Goal: Task Accomplishment & Management: Manage account settings

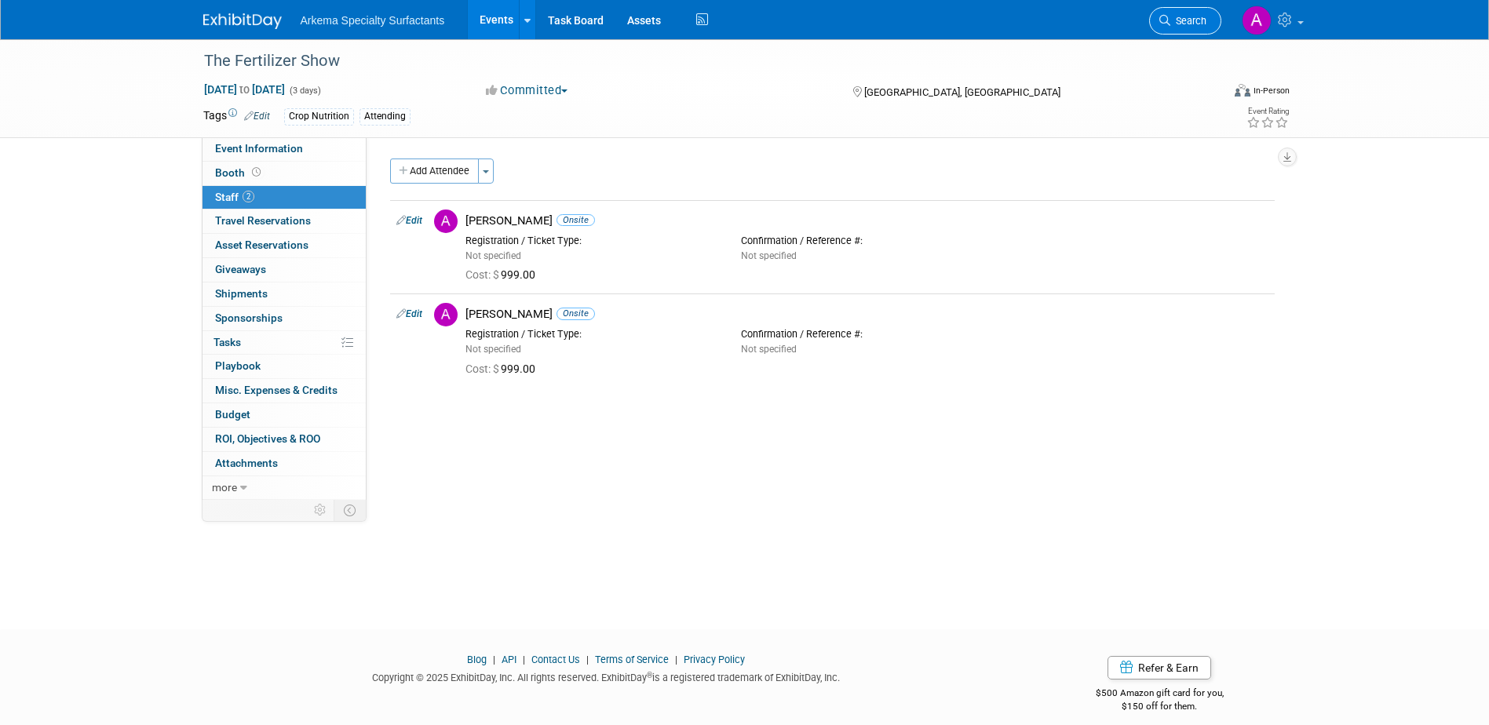
click at [1191, 16] on span "Search" at bounding box center [1188, 21] width 36 height 12
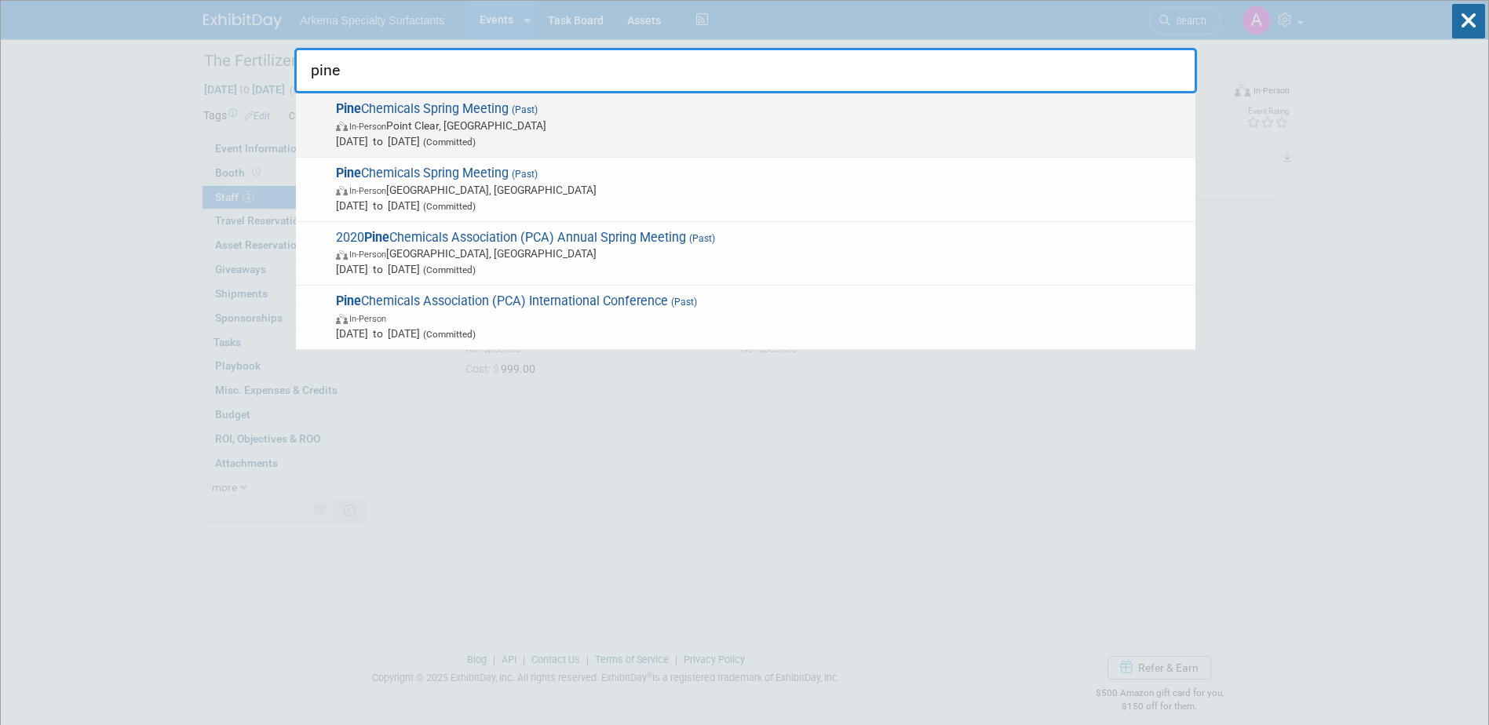
type input "pine"
click at [578, 133] on span "[DATE] to [DATE] (Committed)" at bounding box center [762, 141] width 852 height 16
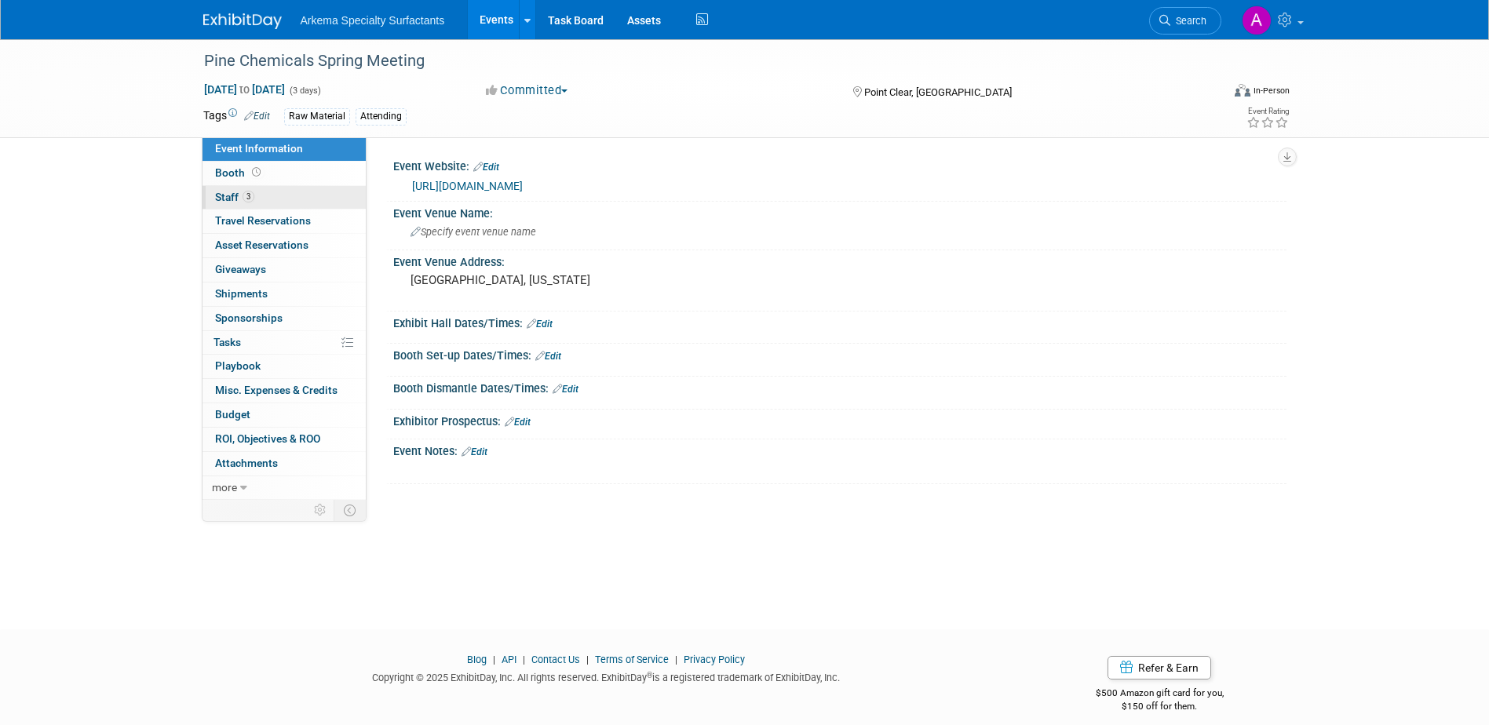
click at [232, 190] on link "3 Staff 3" at bounding box center [283, 198] width 163 height 24
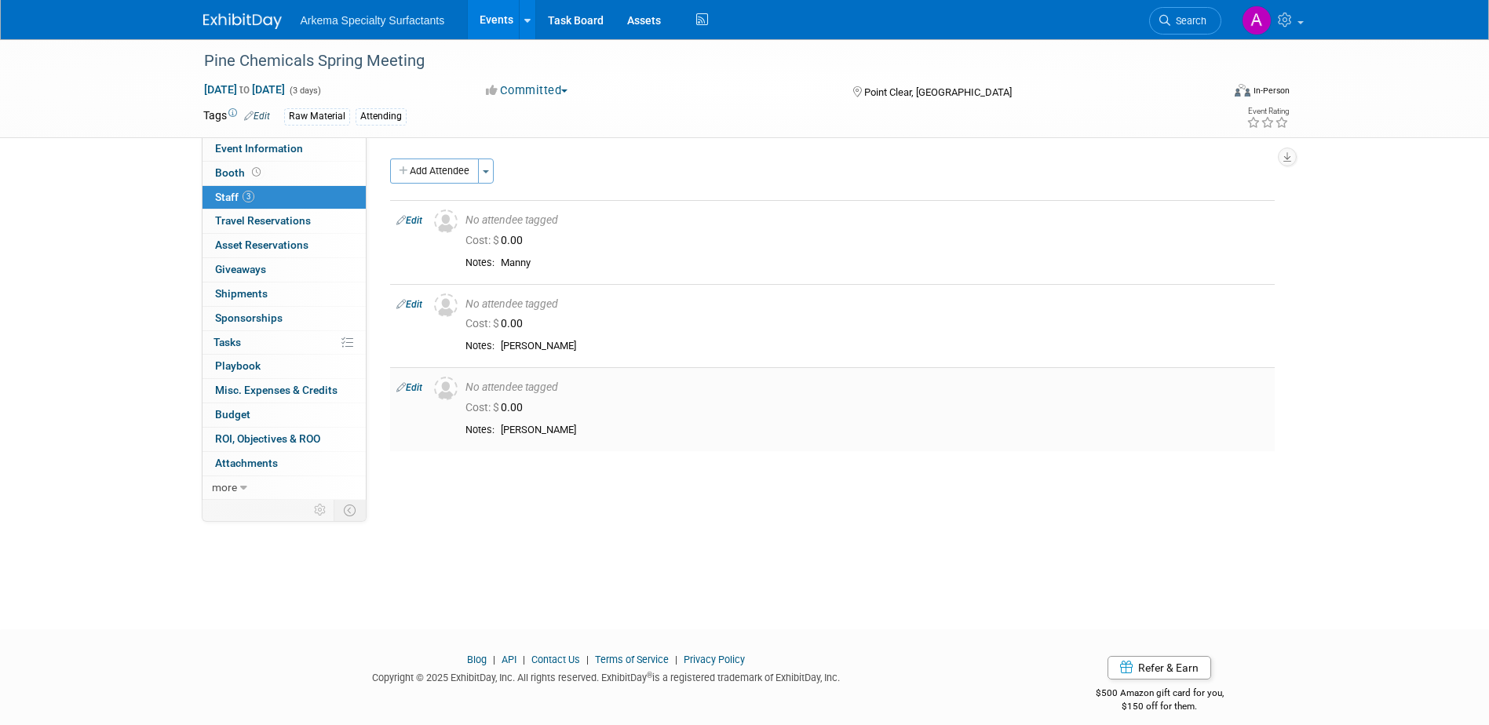
click at [417, 385] on link "Edit" at bounding box center [409, 387] width 26 height 11
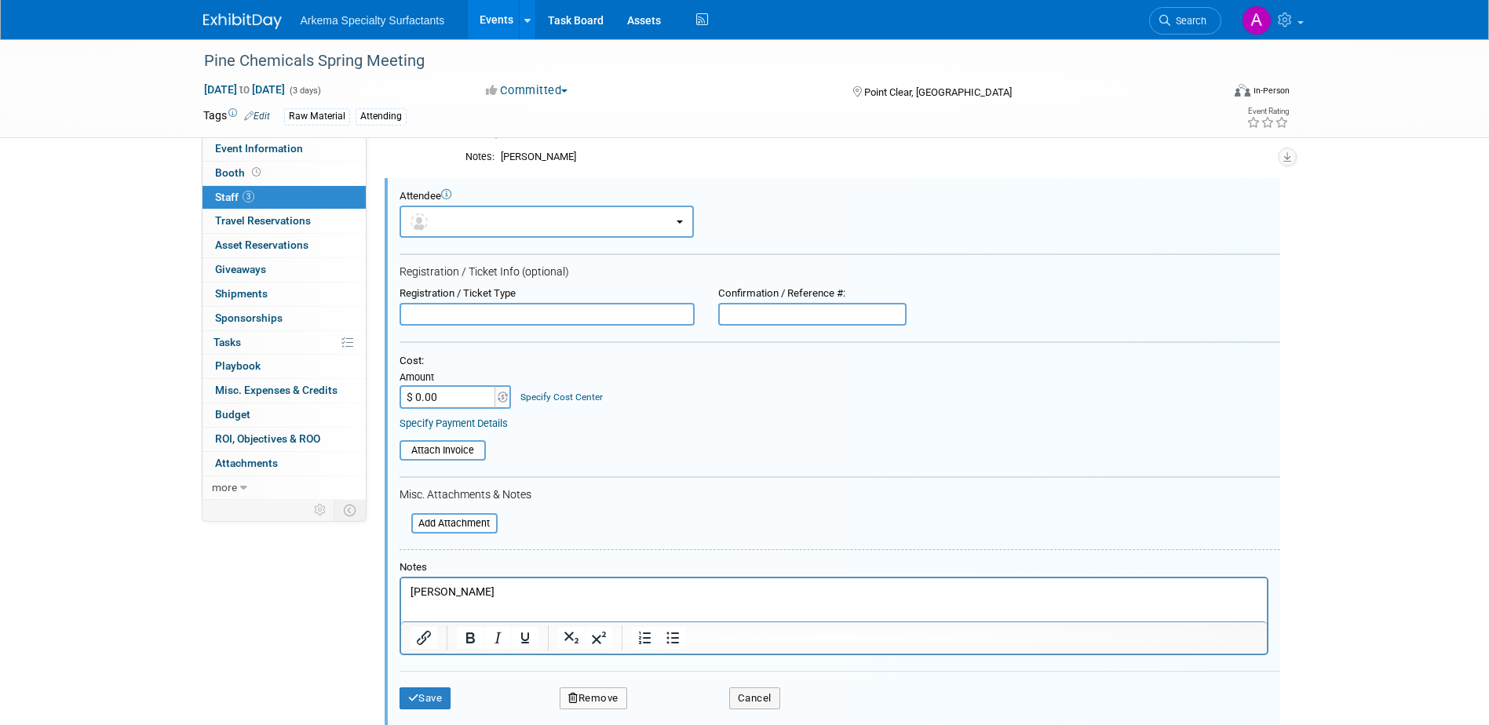
click at [431, 399] on input "$ 0.00" at bounding box center [448, 397] width 98 height 24
type input "$ 1,200.00"
click at [432, 695] on button "Save" at bounding box center [425, 699] width 52 height 22
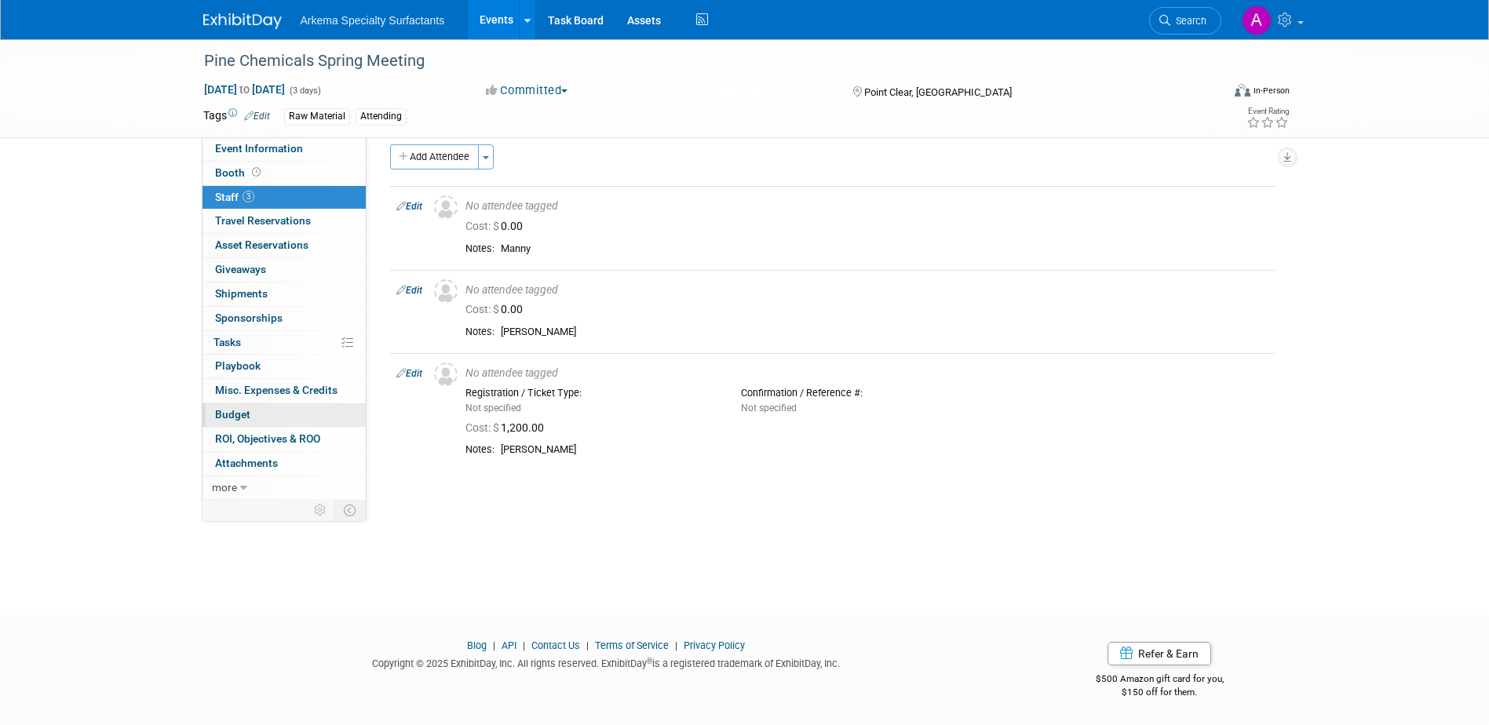
click at [257, 412] on link "Budget" at bounding box center [283, 415] width 163 height 24
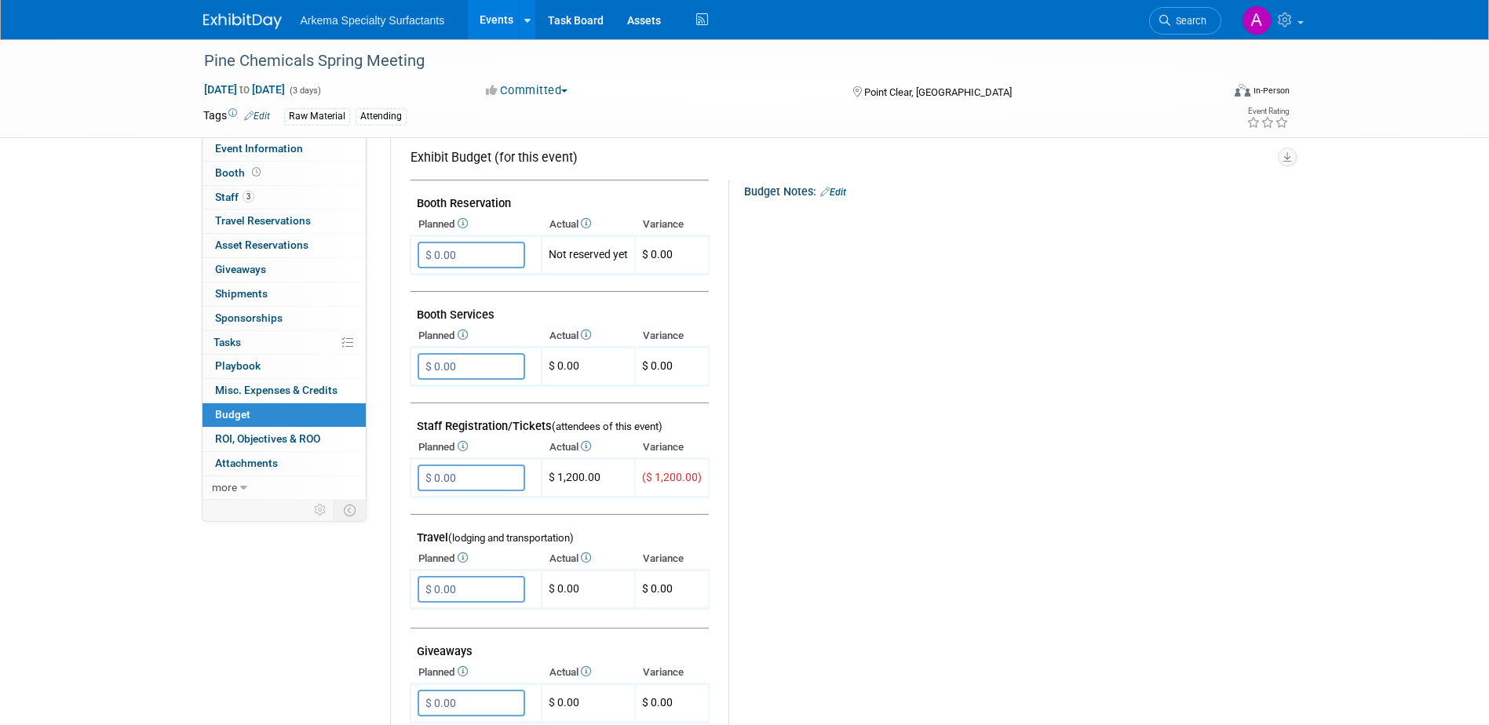
scroll to position [314, 0]
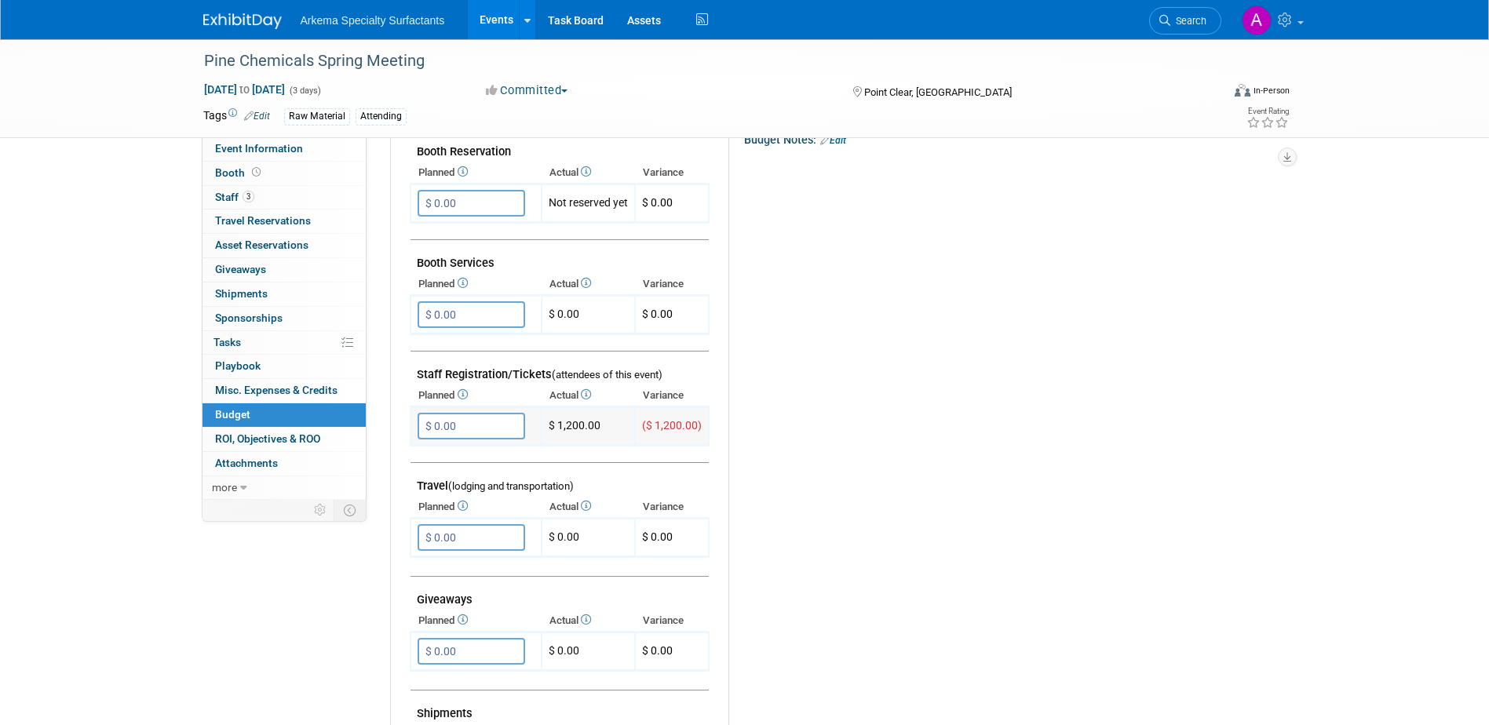
click at [491, 426] on input "$ 0.00" at bounding box center [472, 426] width 108 height 27
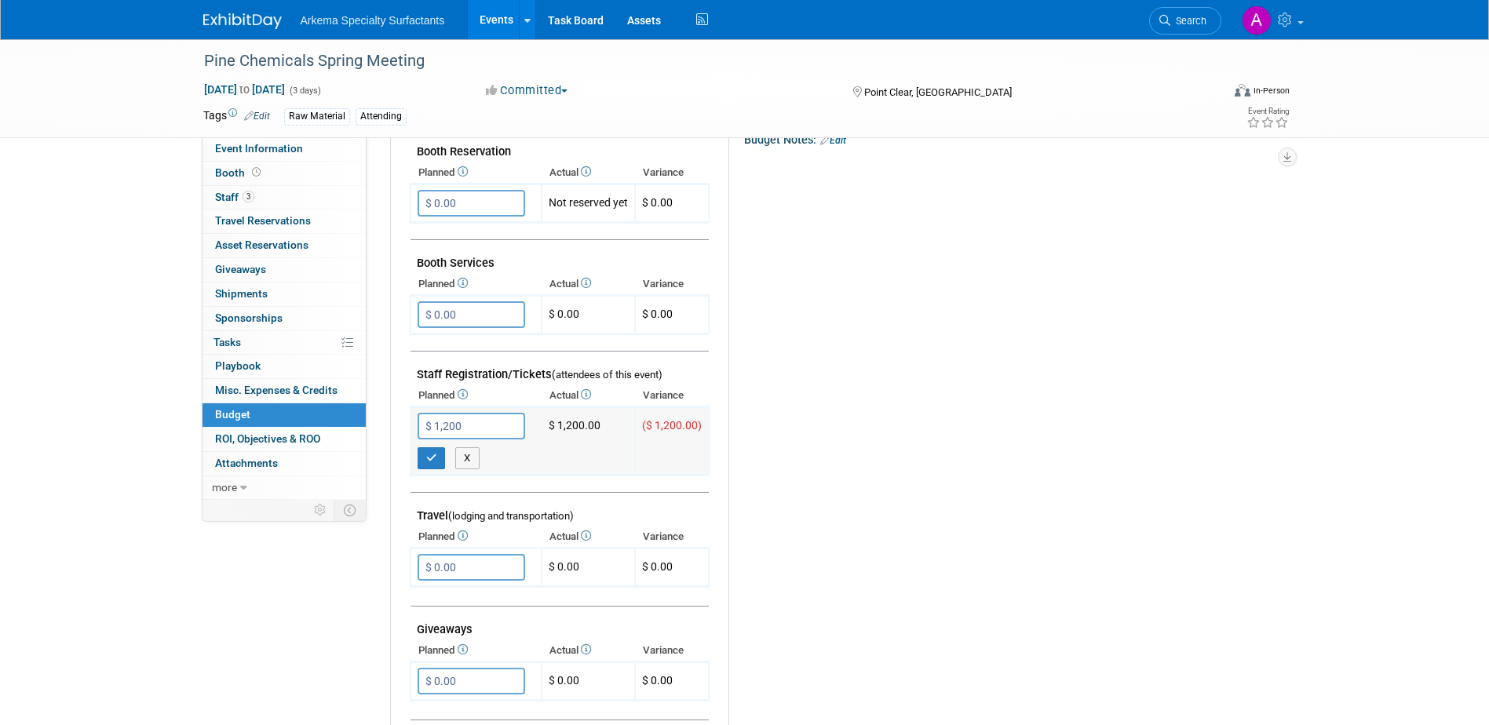
type input "$ 1,200.00"
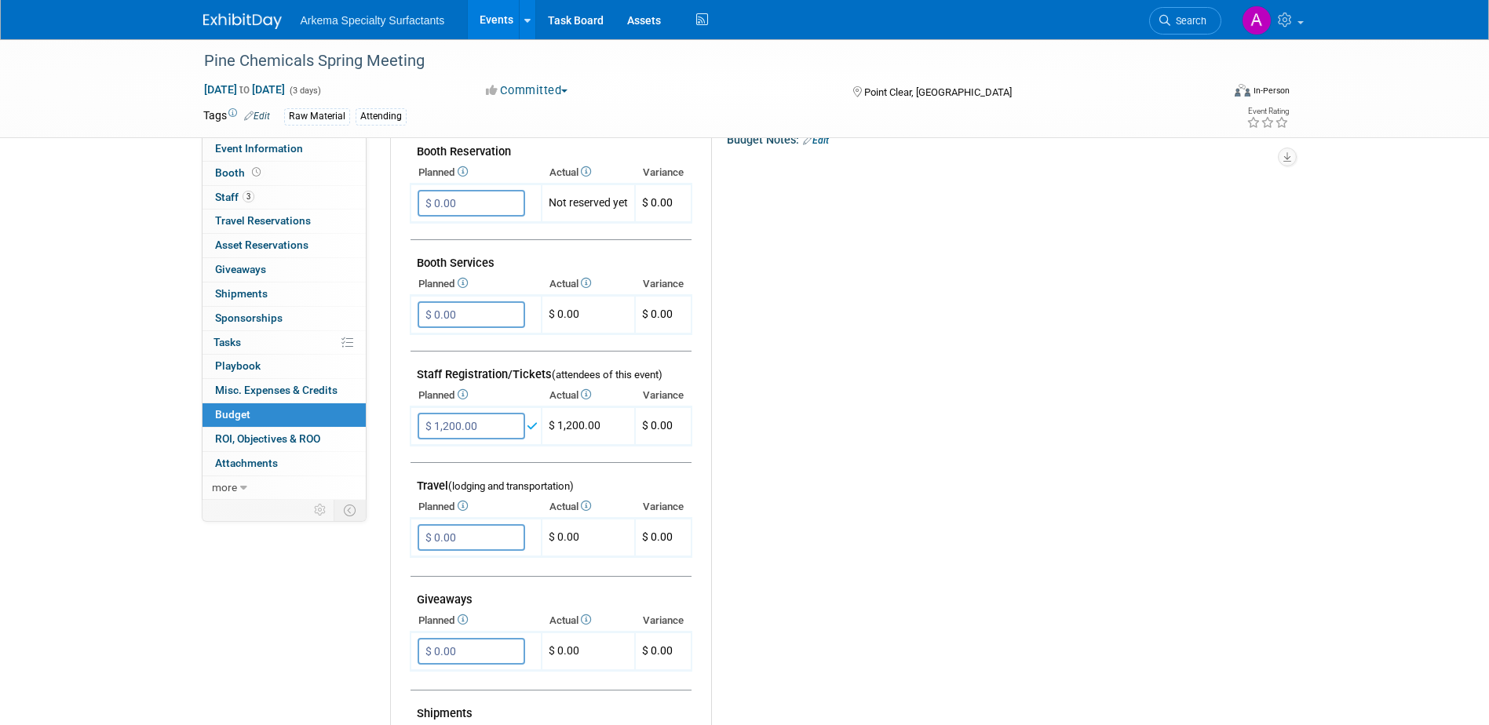
click at [866, 454] on div "Budget Notes: Edit X" at bounding box center [986, 535] width 550 height 814
click at [257, 195] on link "3 Staff 3" at bounding box center [283, 198] width 163 height 24
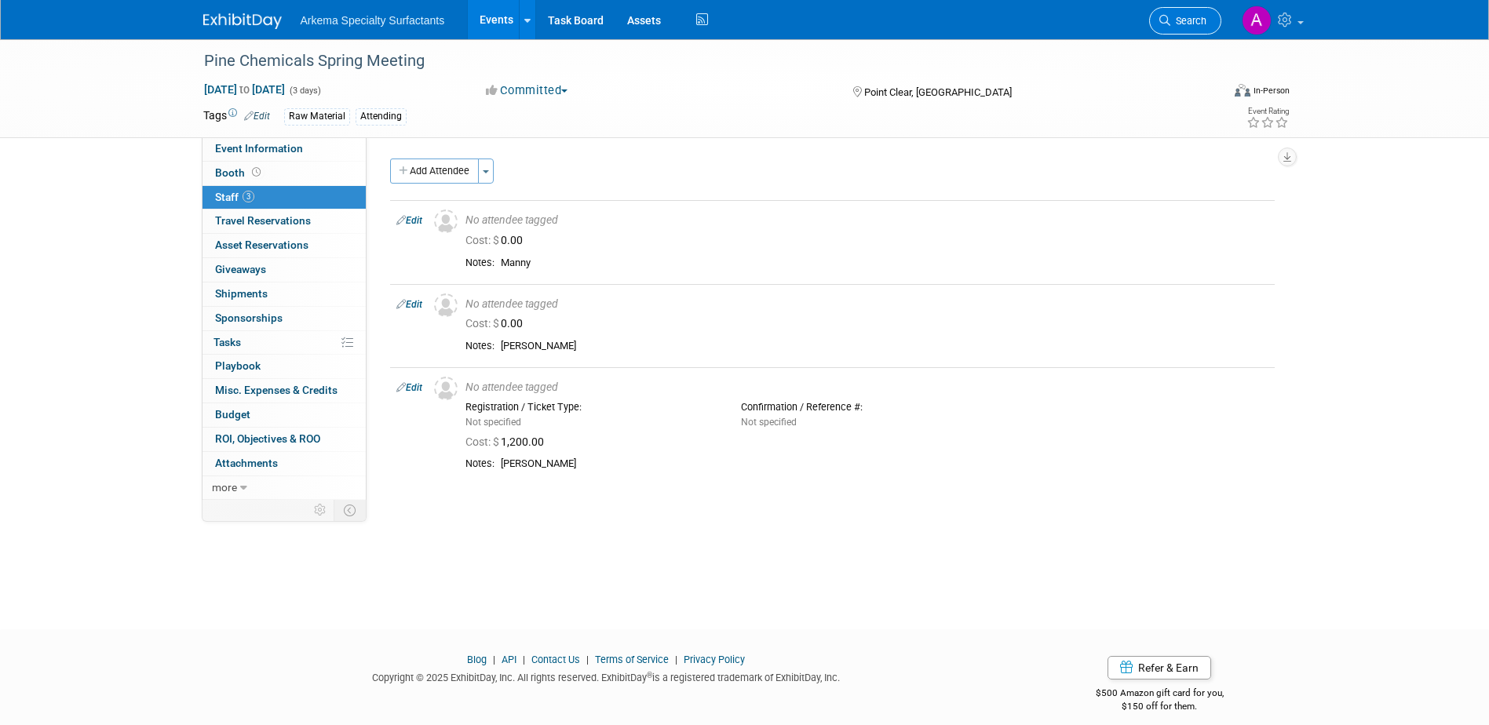
click at [1187, 24] on span "Search" at bounding box center [1188, 21] width 36 height 12
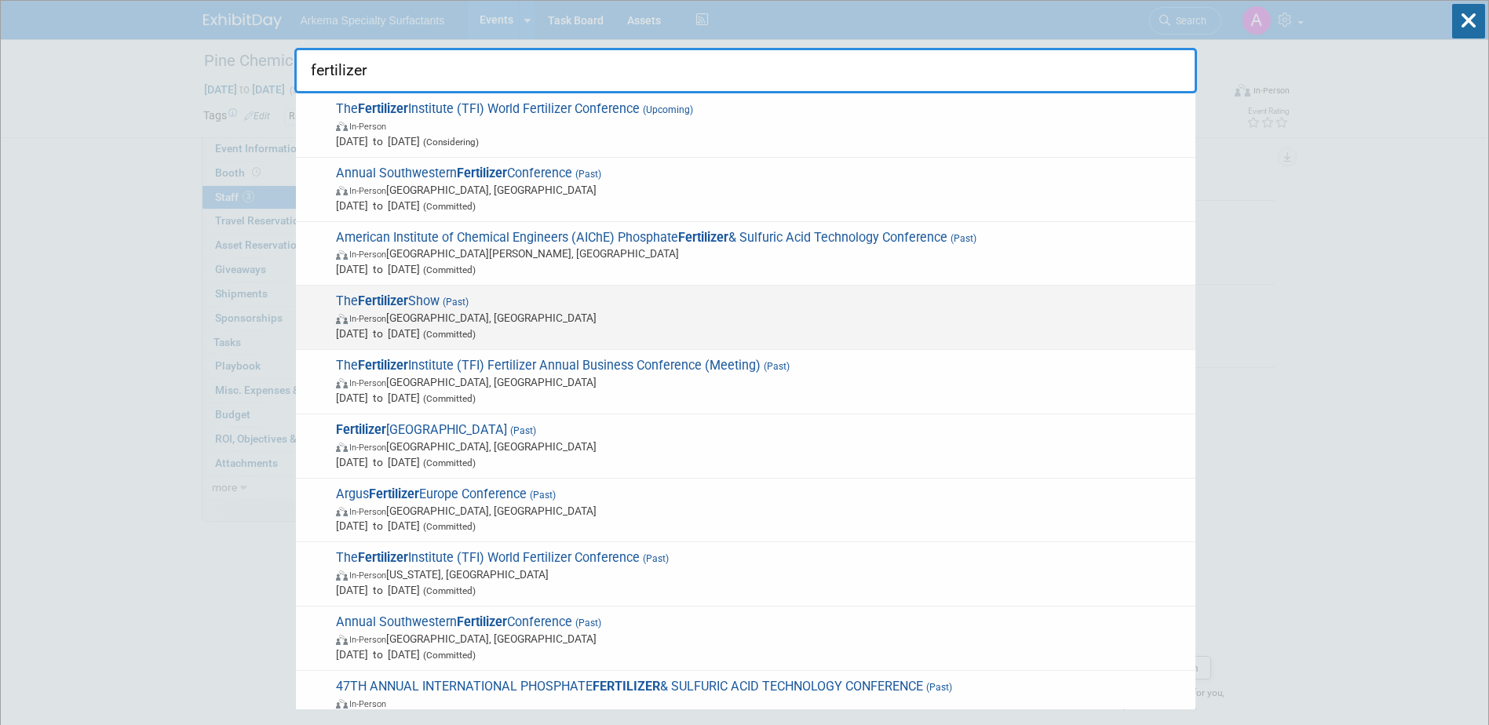
type input "fertilizer"
click at [562, 305] on span "The Fertilizer Show (Past) In-Person Orlando, FL Apr 8, 2025 to Apr 10, 2025 (C…" at bounding box center [759, 318] width 856 height 48
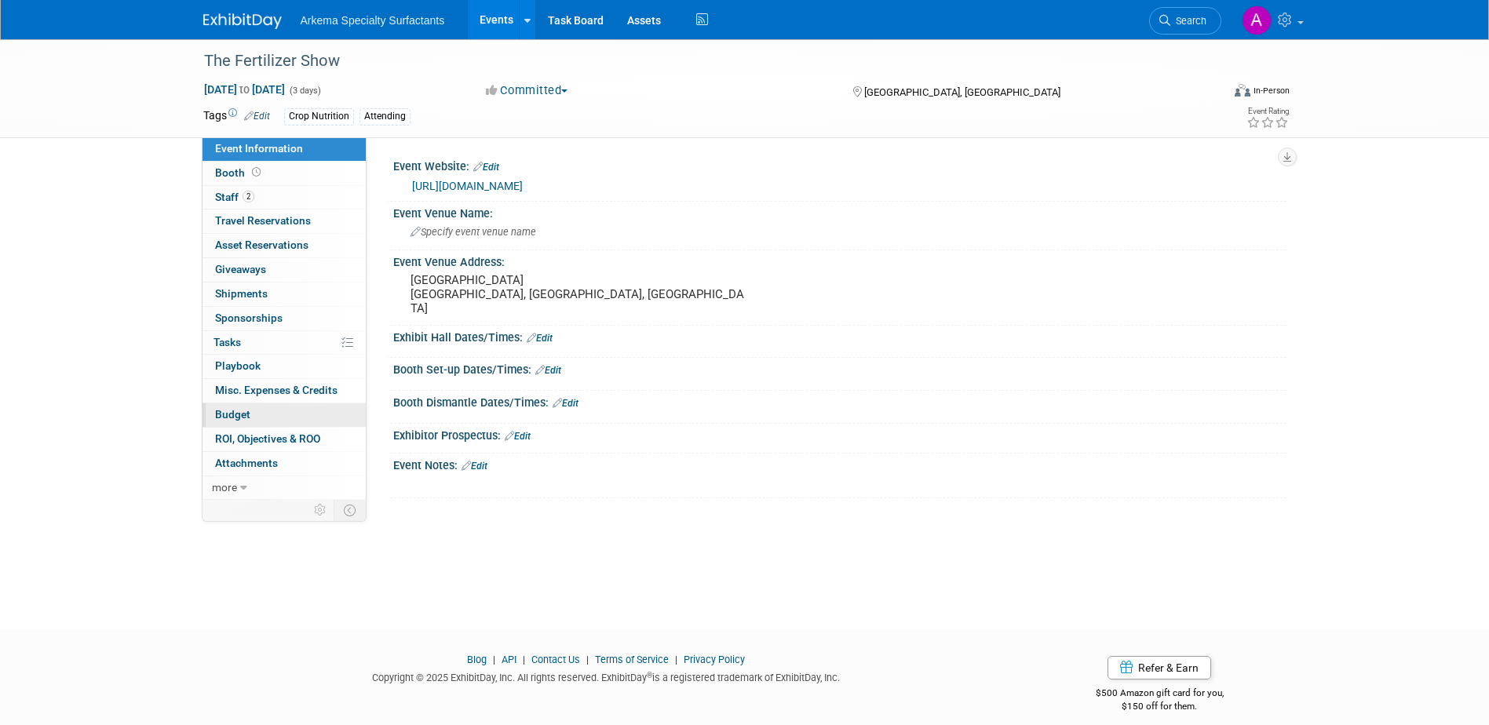
click at [250, 414] on link "Budget" at bounding box center [283, 415] width 163 height 24
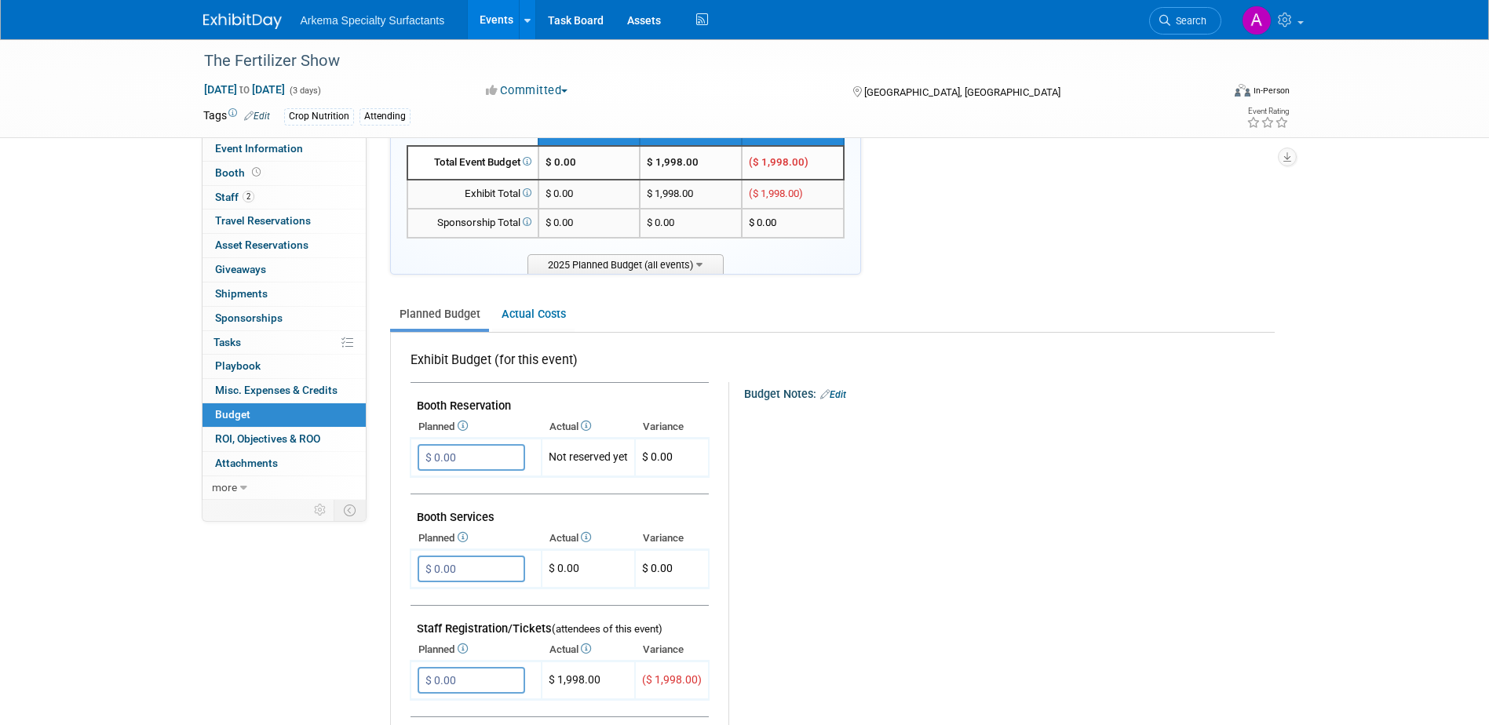
scroll to position [314, 0]
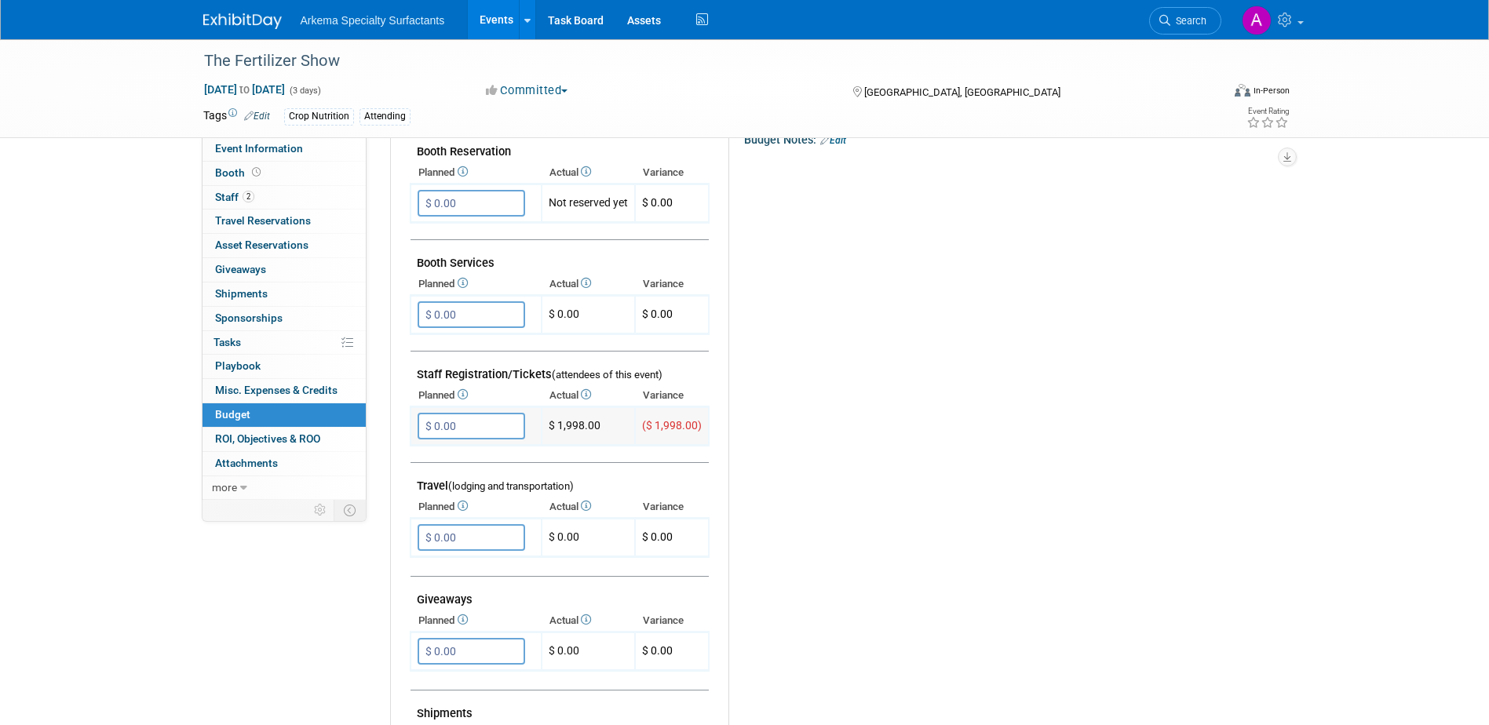
click at [493, 428] on input "$ 0.00" at bounding box center [472, 426] width 108 height 27
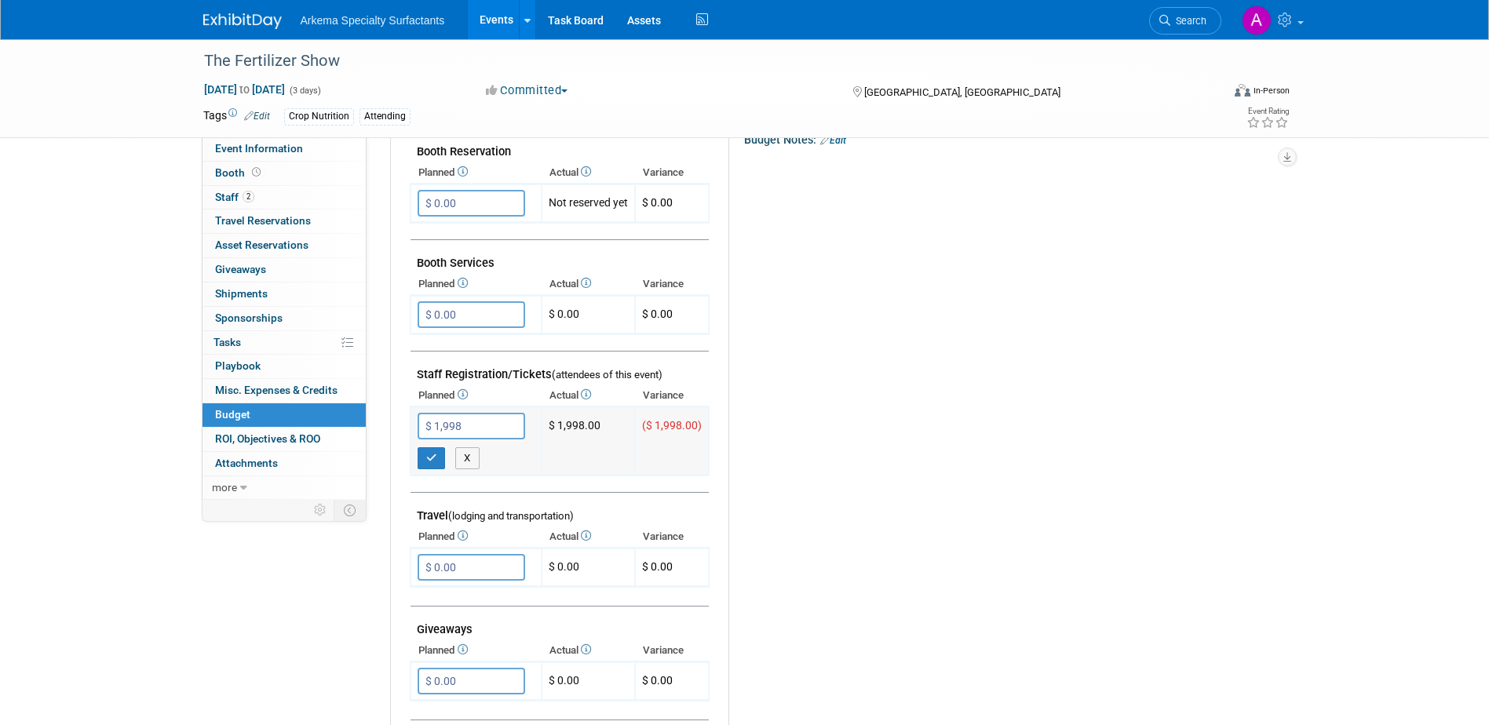
type input "$ 1,998.00"
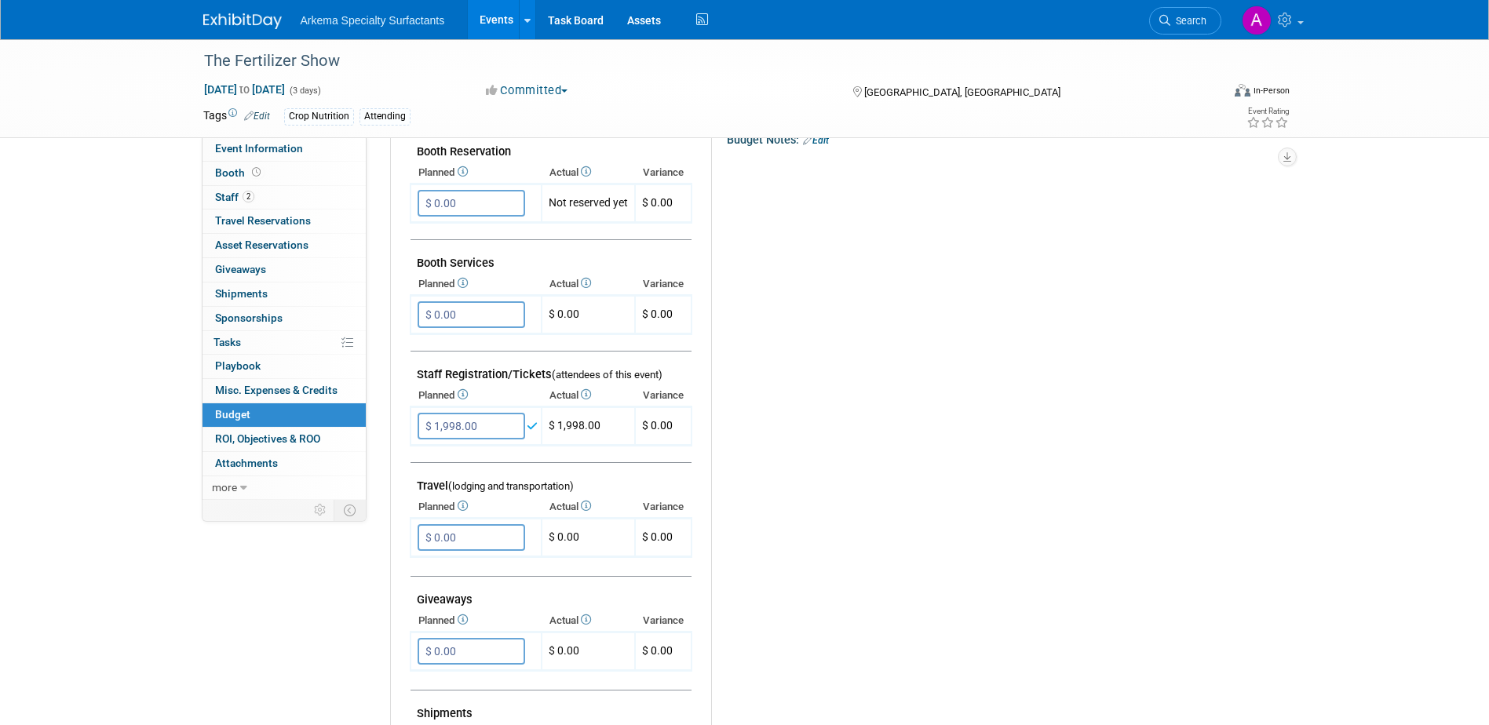
click at [752, 534] on div "Budget Notes: Edit X" at bounding box center [986, 535] width 550 height 814
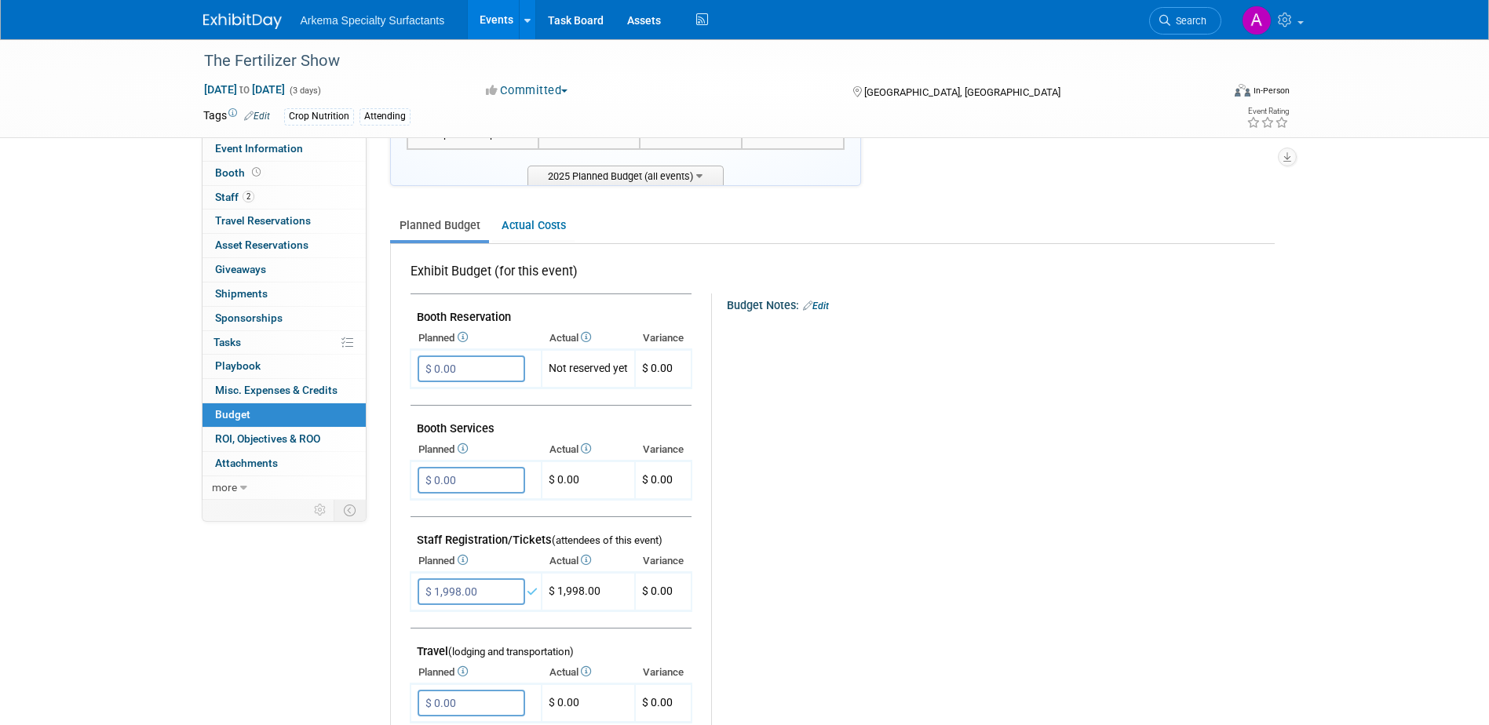
scroll to position [0, 0]
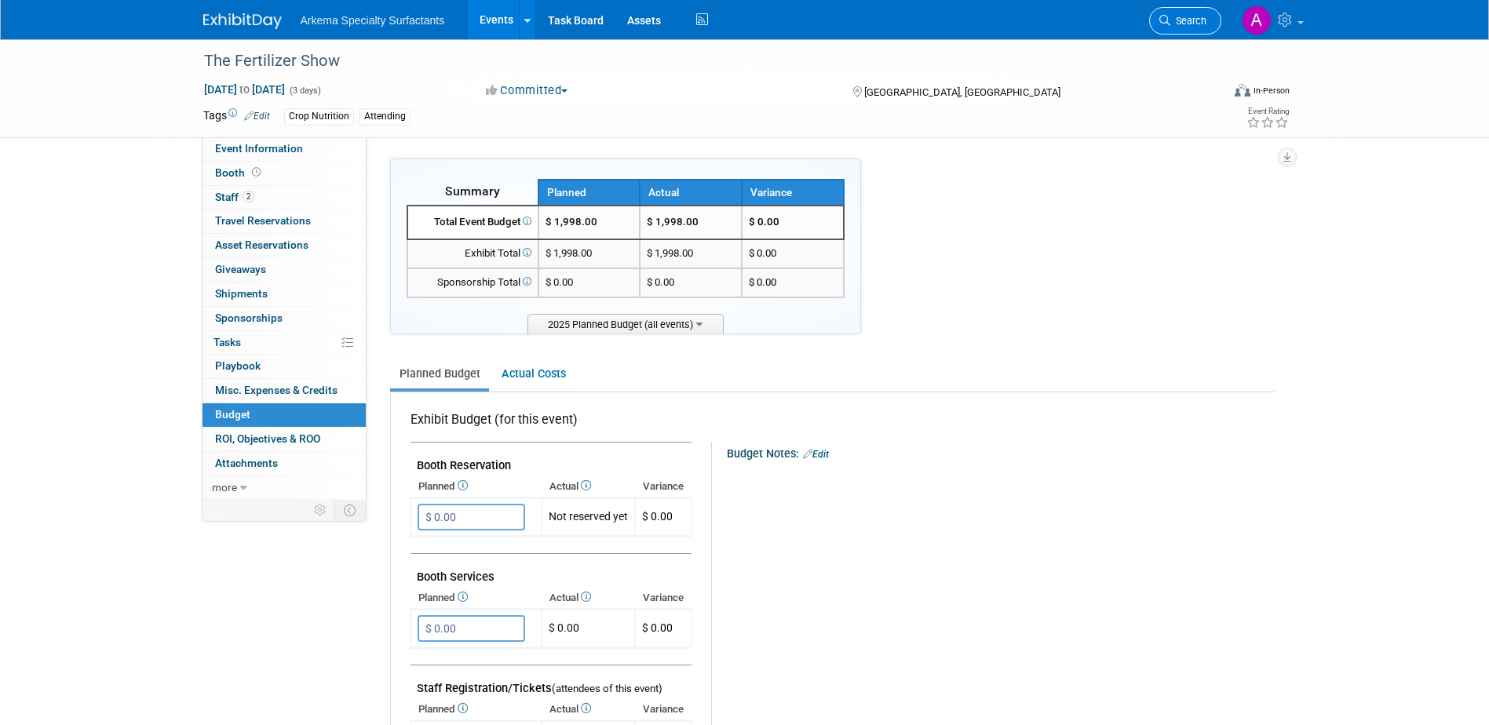
click at [1194, 22] on span "Search" at bounding box center [1188, 21] width 36 height 12
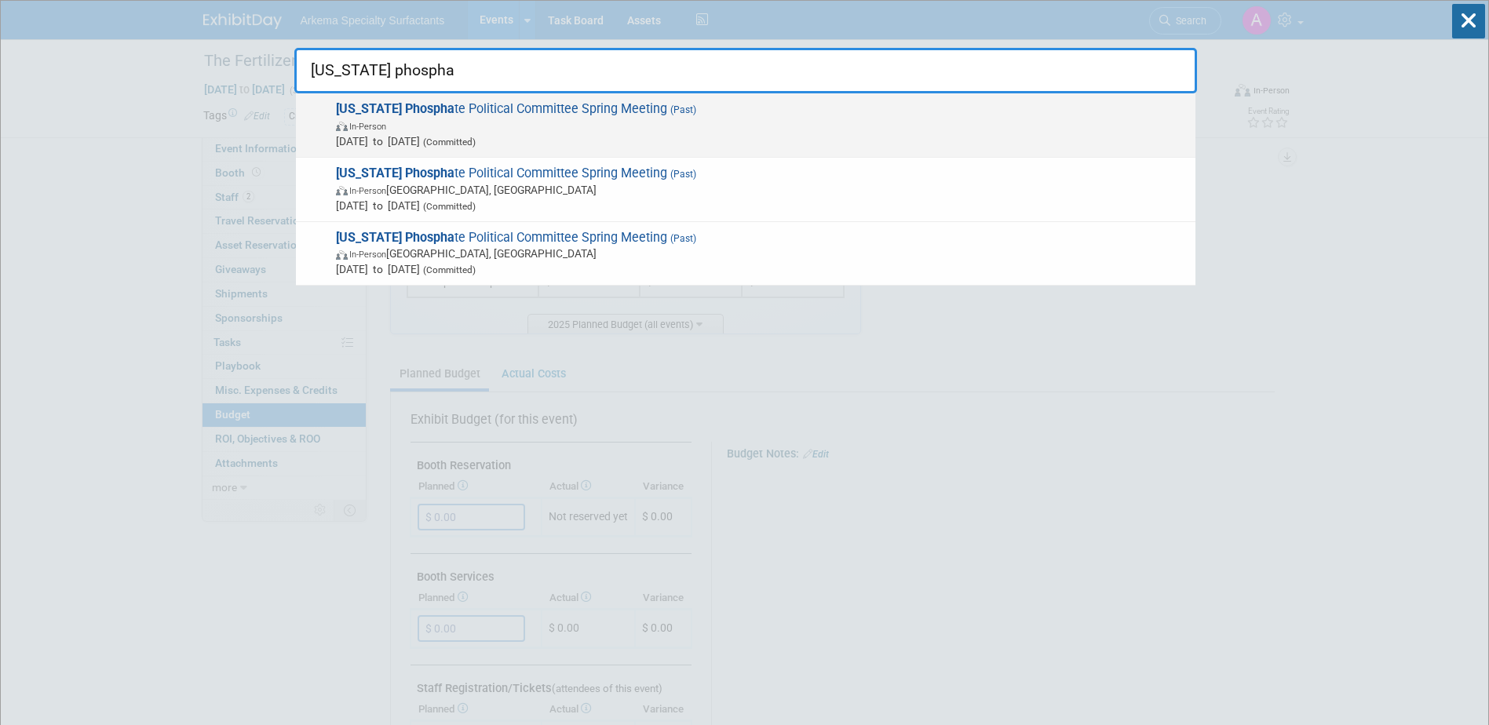
type input "florida phospha"
click at [568, 119] on span "In-Person" at bounding box center [762, 126] width 852 height 16
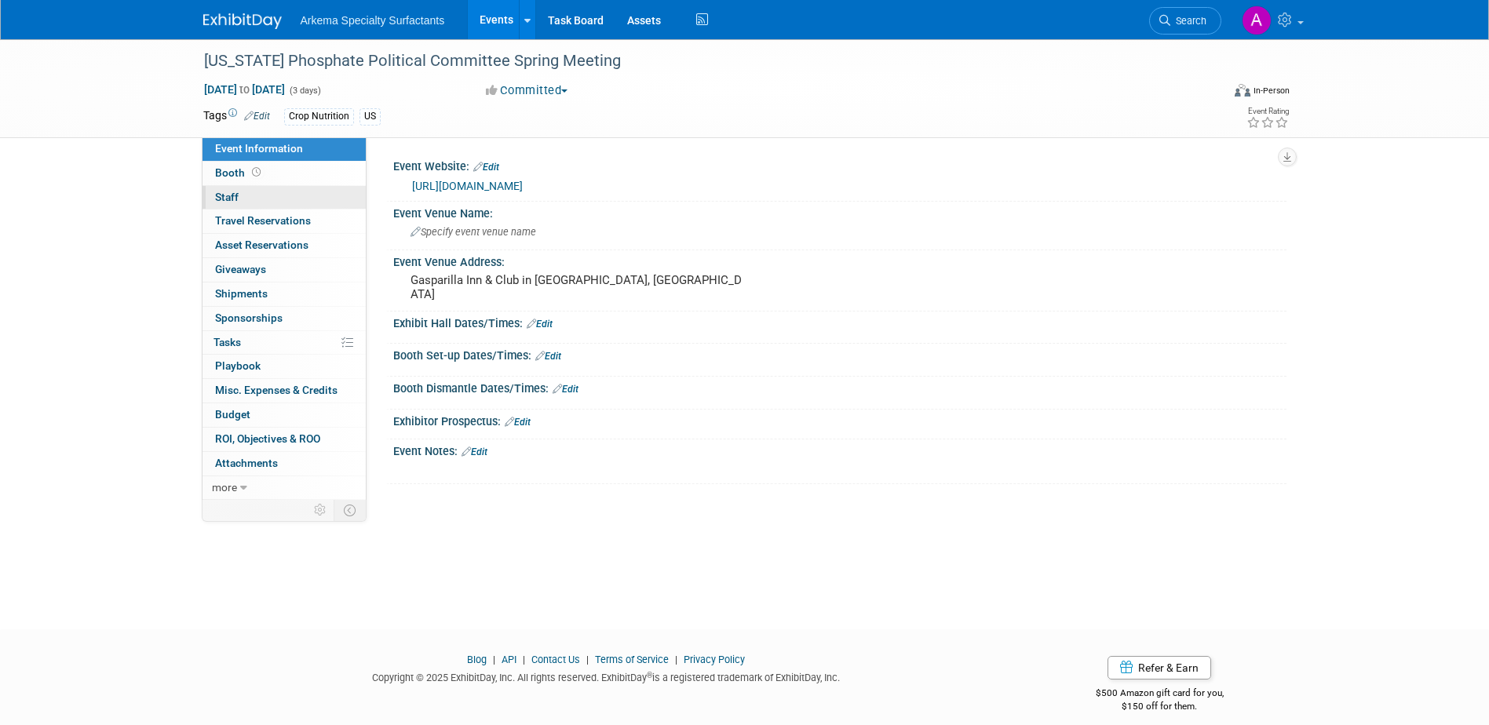
click at [253, 194] on link "0 Staff 0" at bounding box center [283, 198] width 163 height 24
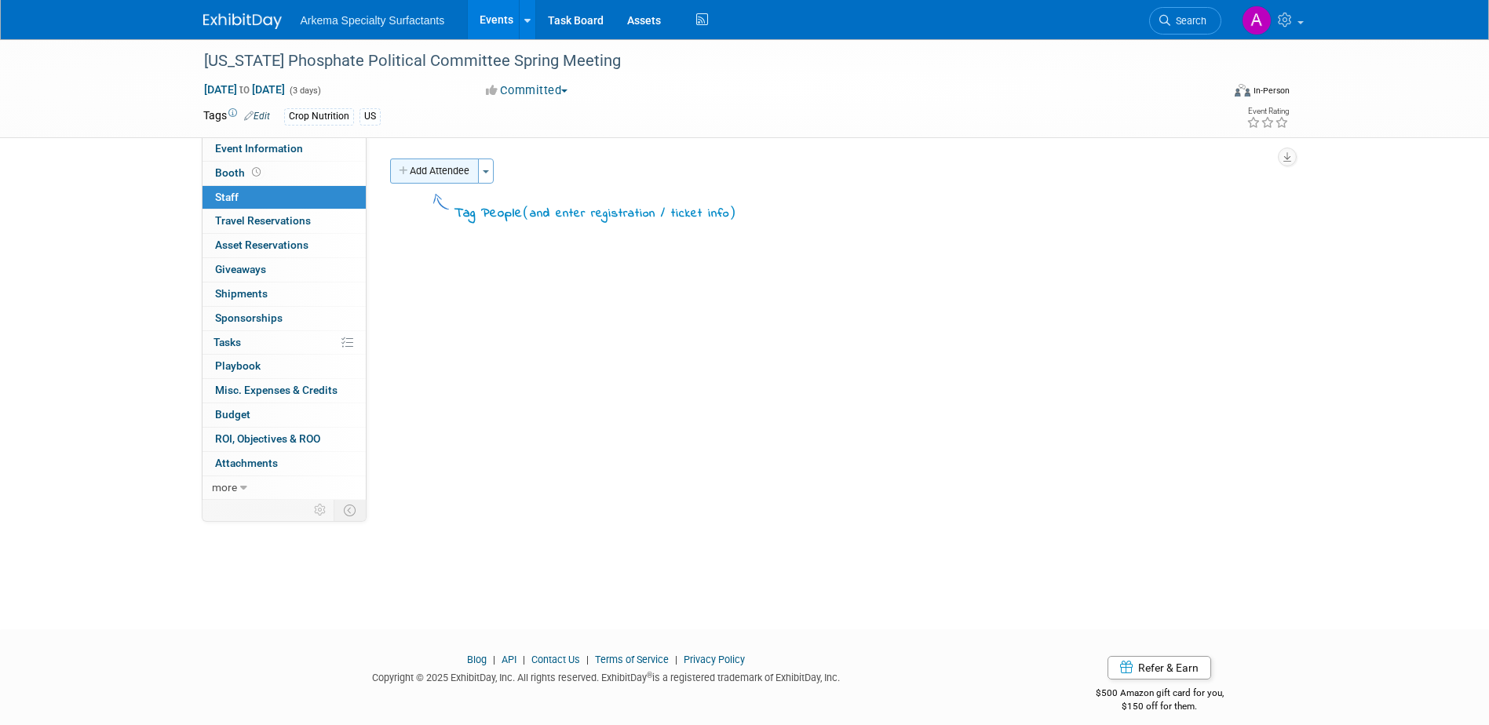
click at [443, 171] on button "Add Attendee" at bounding box center [434, 171] width 89 height 25
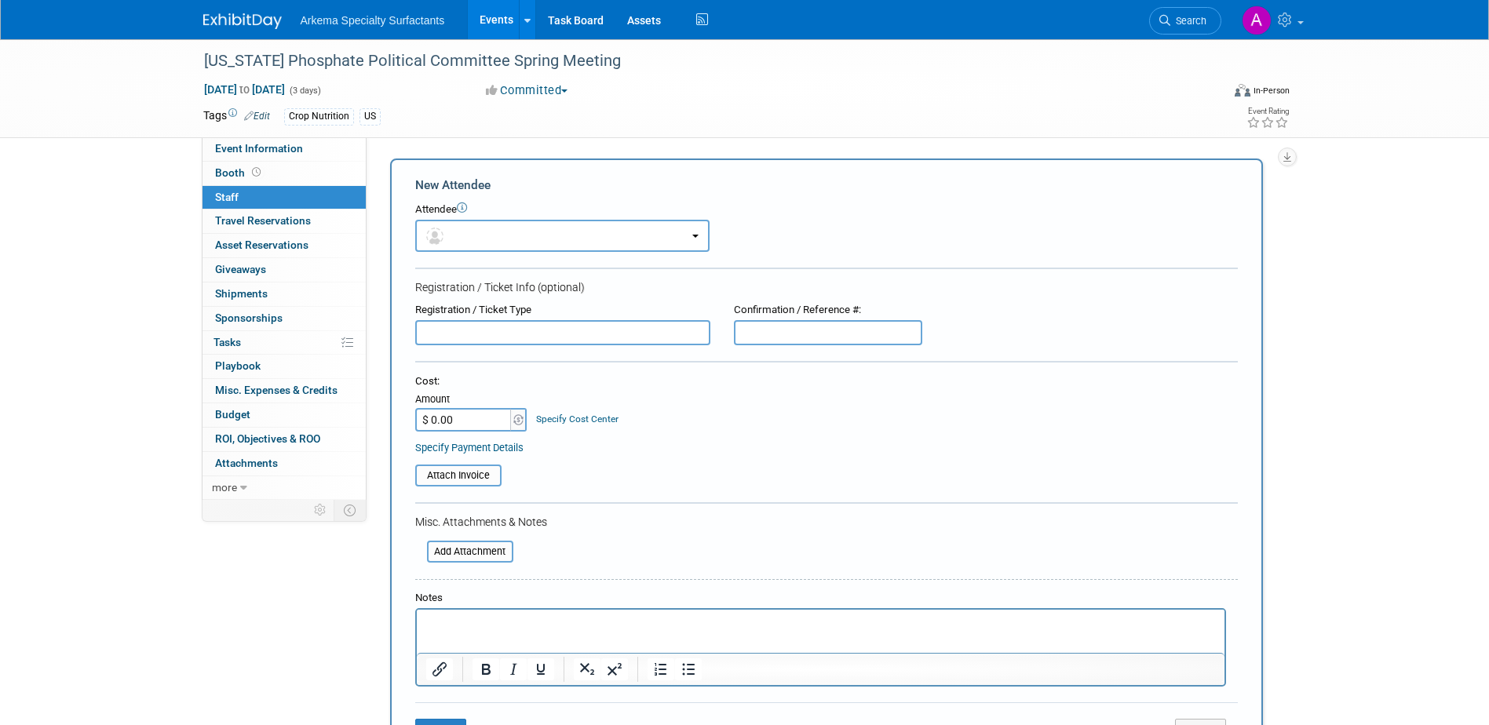
click at [483, 417] on input "$ 0.00" at bounding box center [464, 420] width 98 height 24
click at [489, 408] on input "$ 0.00" at bounding box center [464, 420] width 98 height 24
drag, startPoint x: 468, startPoint y: 413, endPoint x: 383, endPoint y: 410, distance: 84.8
click at [383, 410] on div "Add Attendee Toggle Dropdown Quick -Tag Attendees Apply X (me) select all cancel" at bounding box center [832, 465] width 908 height 612
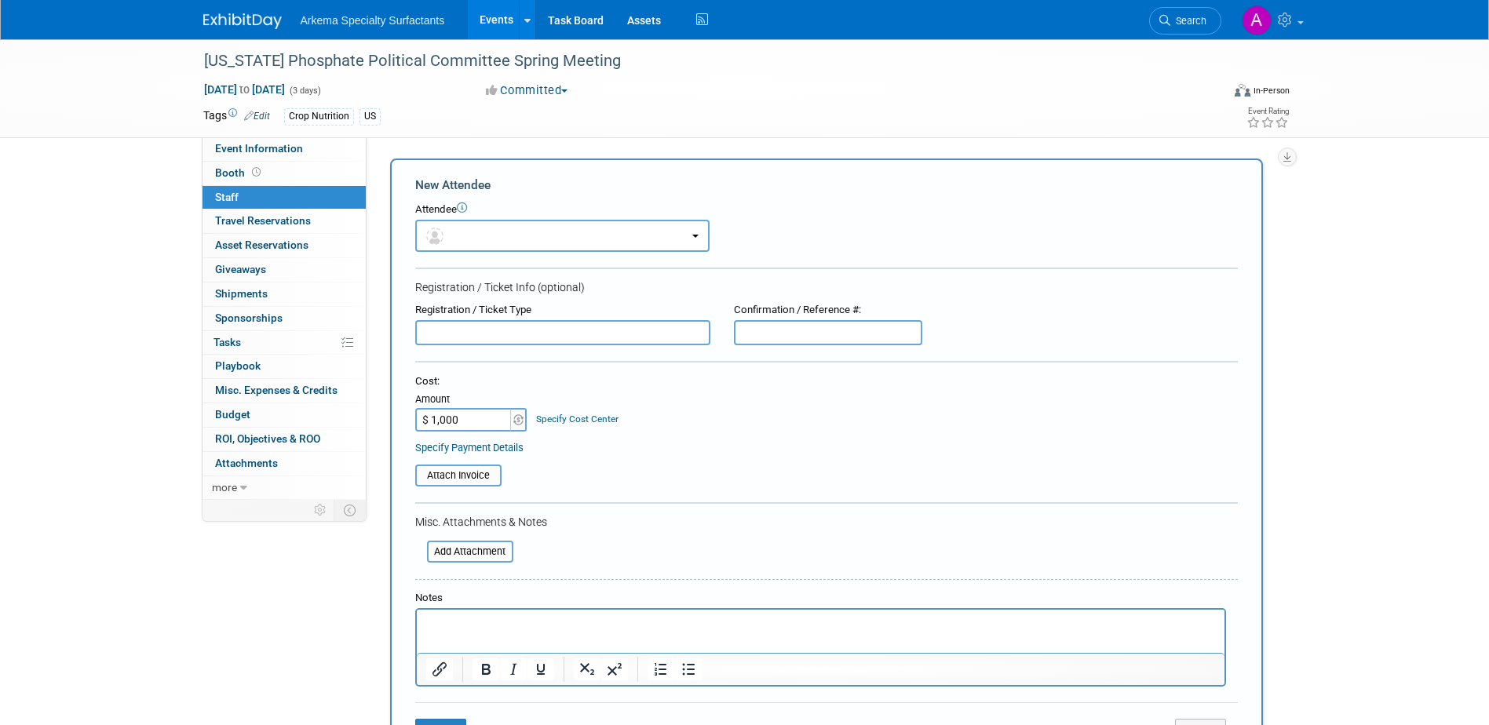
type input "$ 1,000.00"
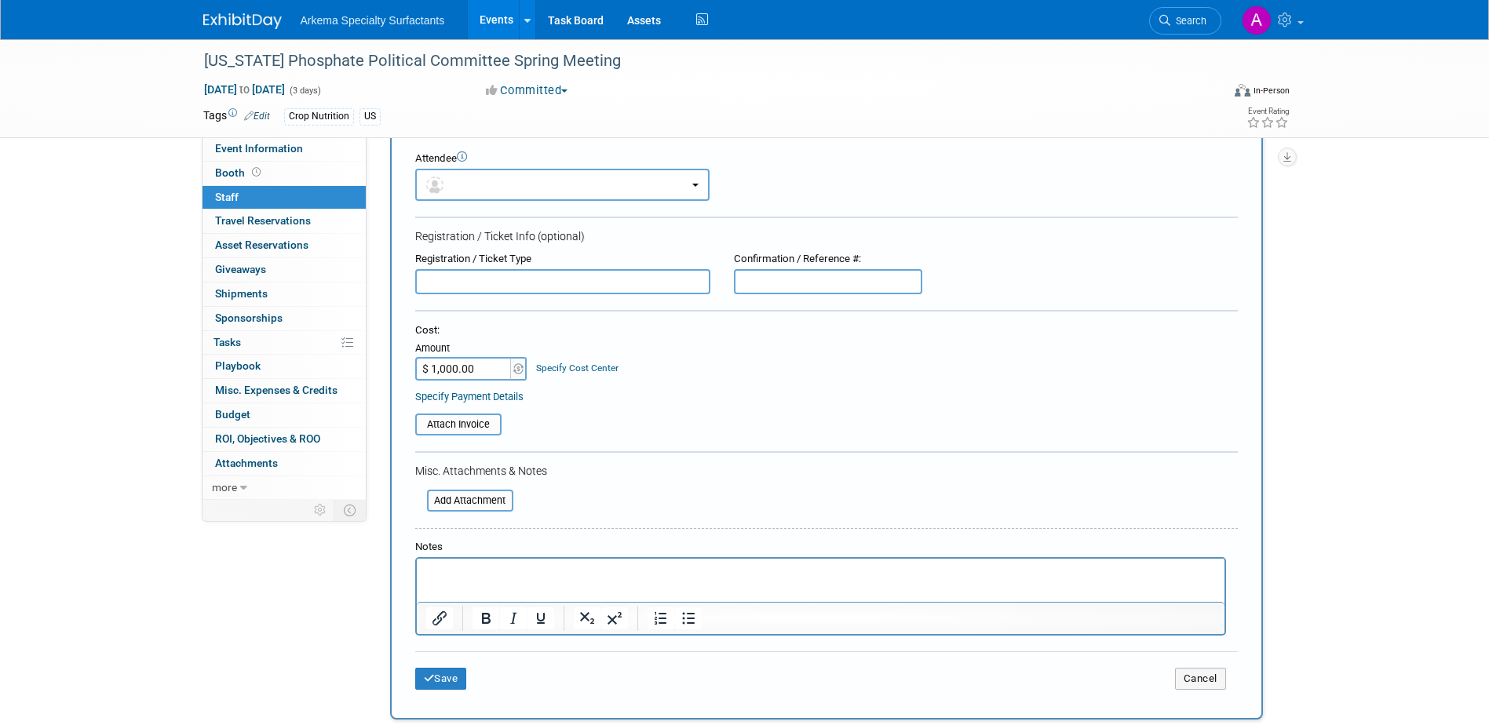
scroll to position [78, 0]
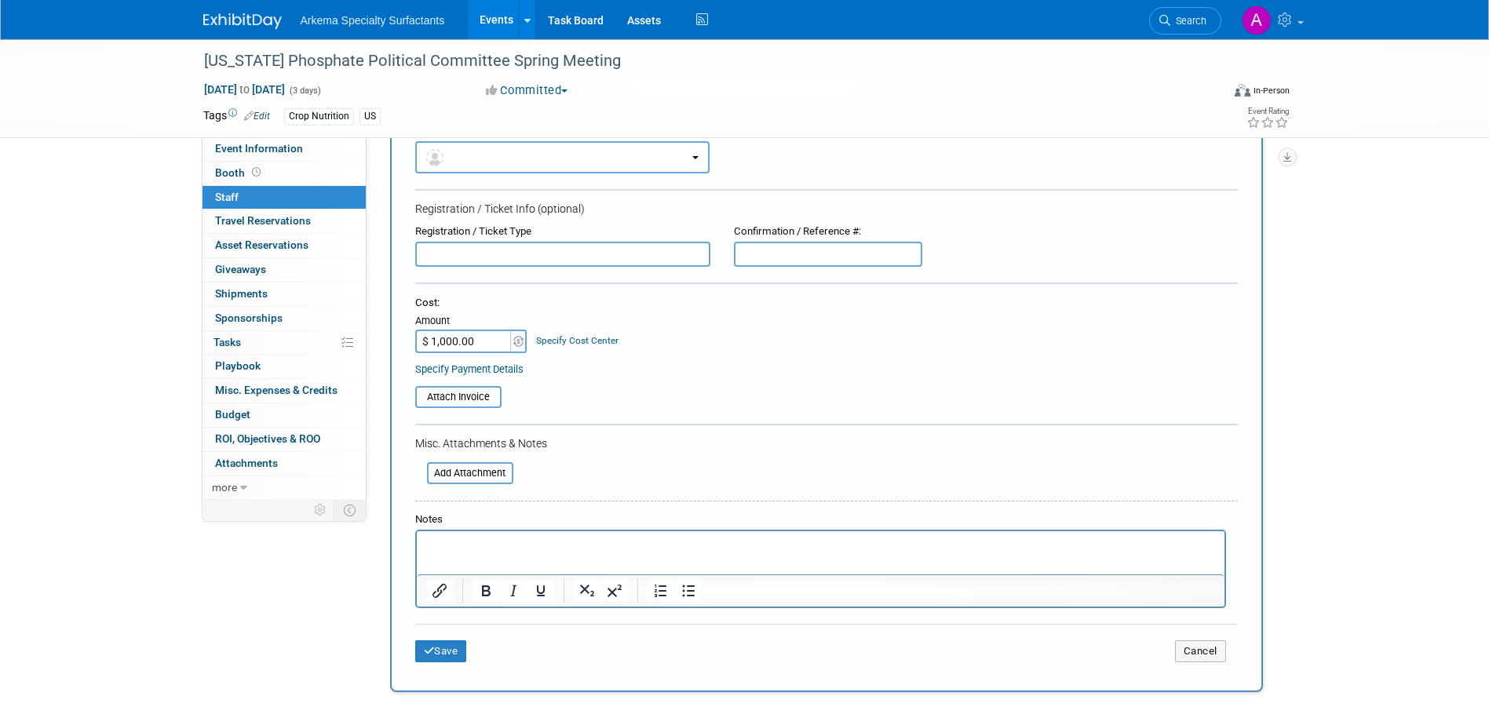
click at [506, 540] on p "Rich Text Area. Press ALT-0 for help." at bounding box center [820, 546] width 790 height 16
click at [450, 652] on button "Save" at bounding box center [441, 651] width 52 height 22
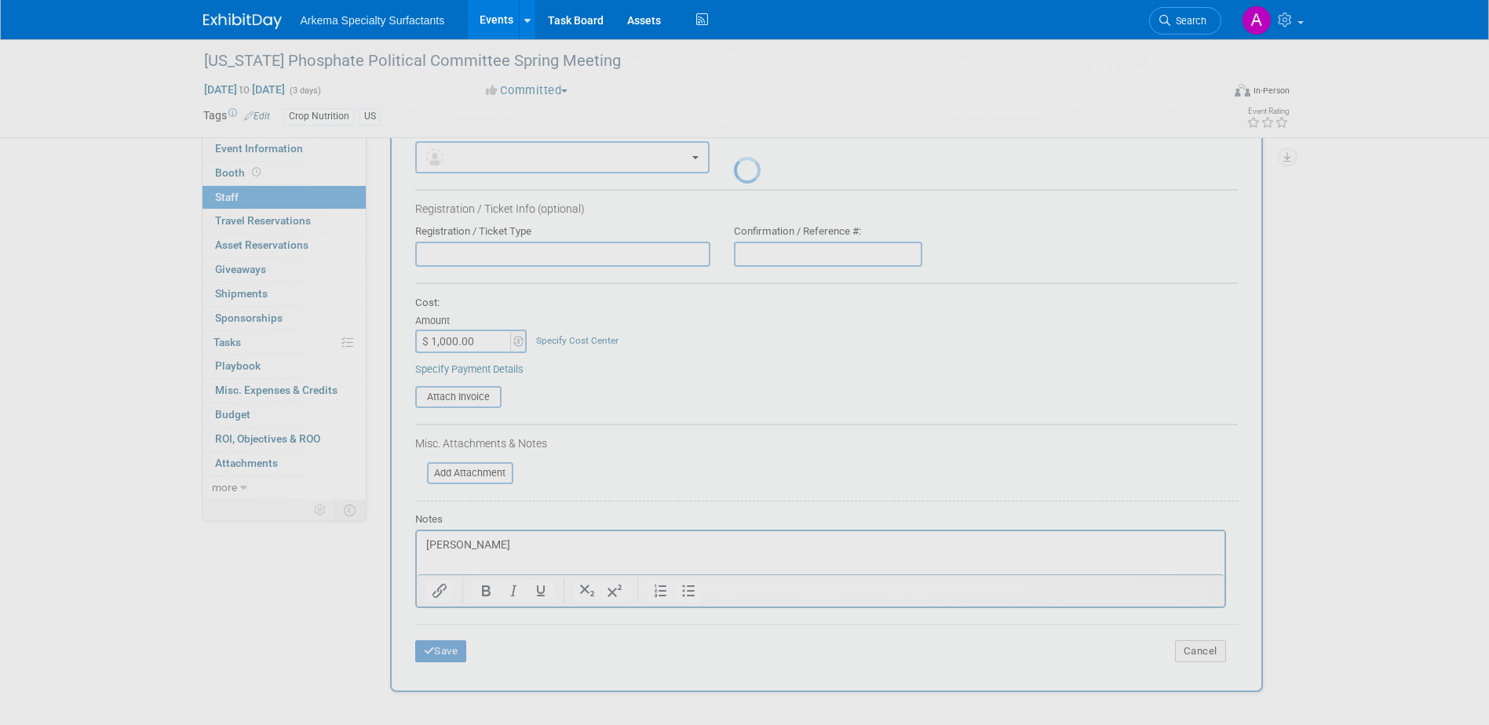
scroll to position [14, 0]
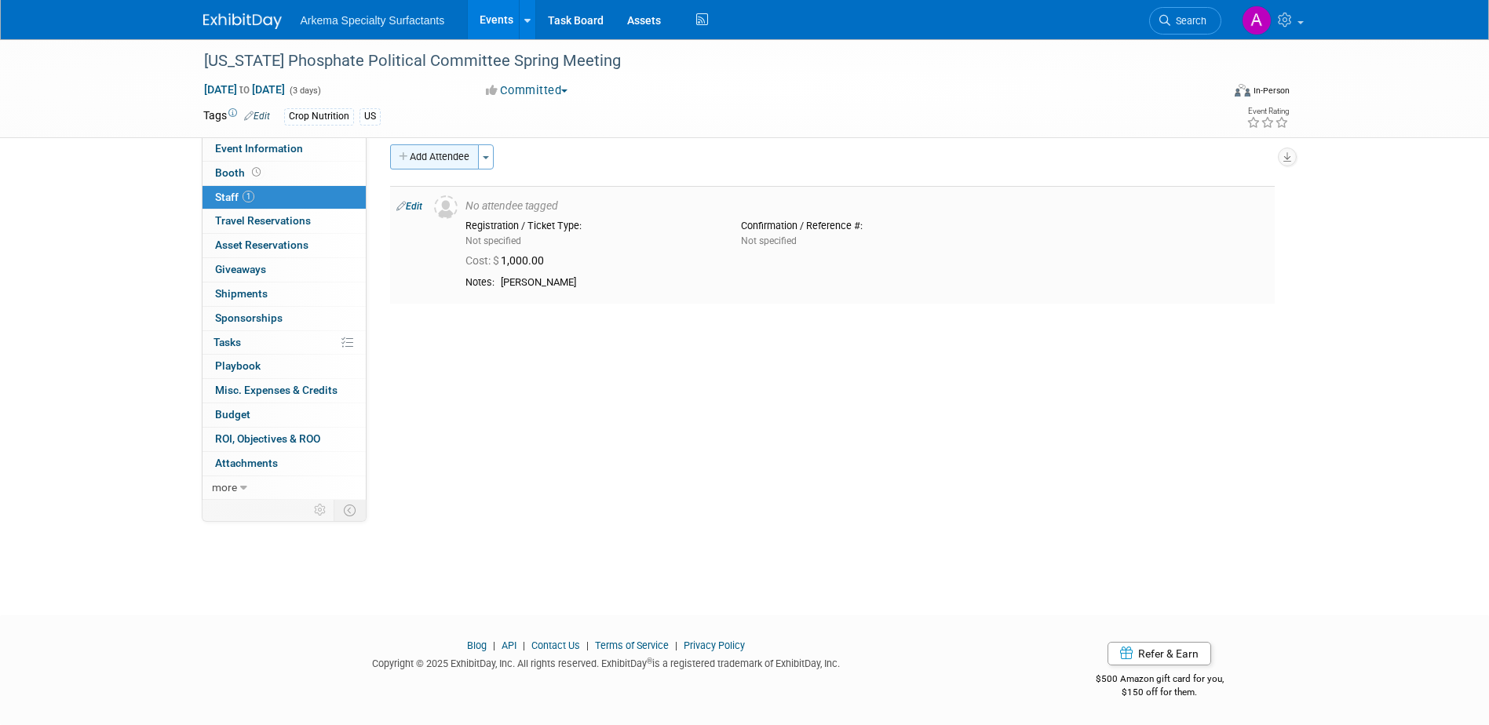
click at [443, 159] on button "Add Attendee" at bounding box center [434, 156] width 89 height 25
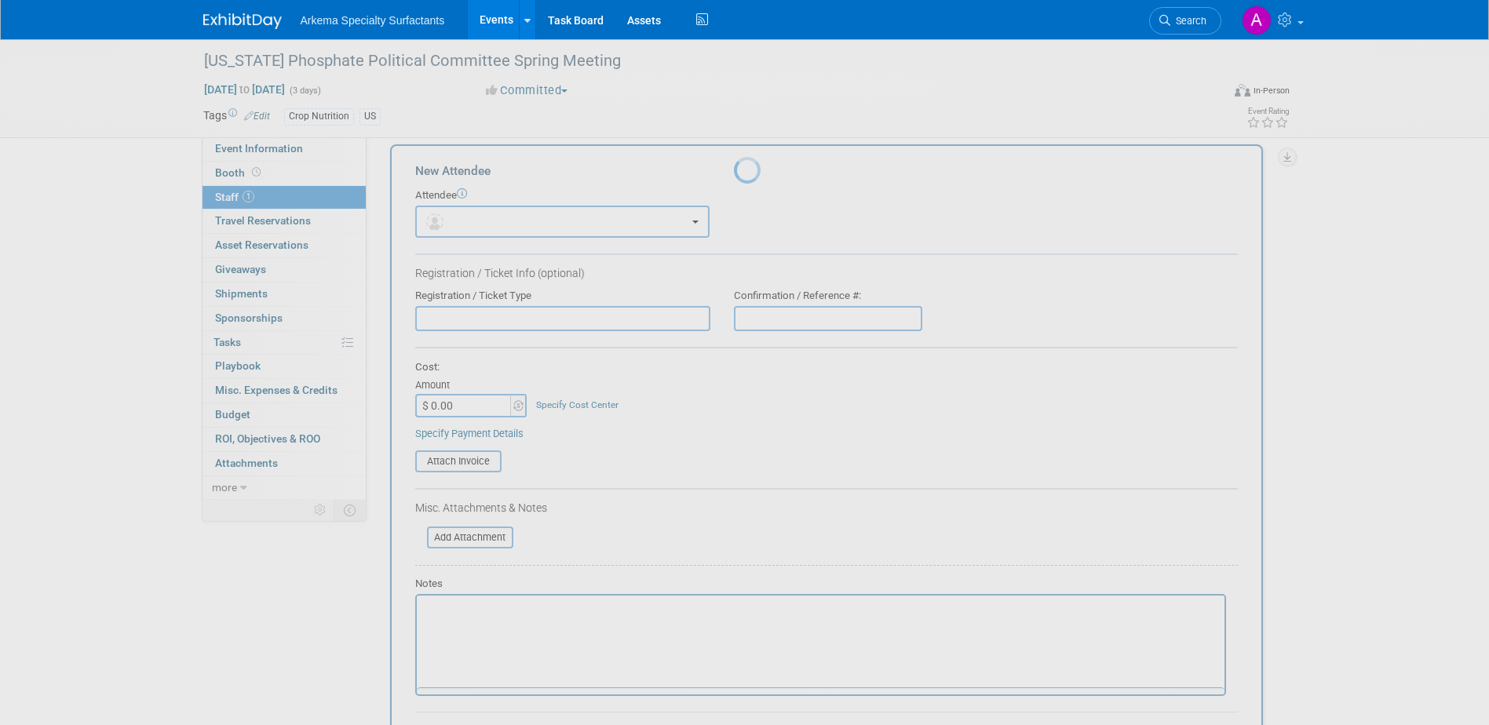
scroll to position [0, 0]
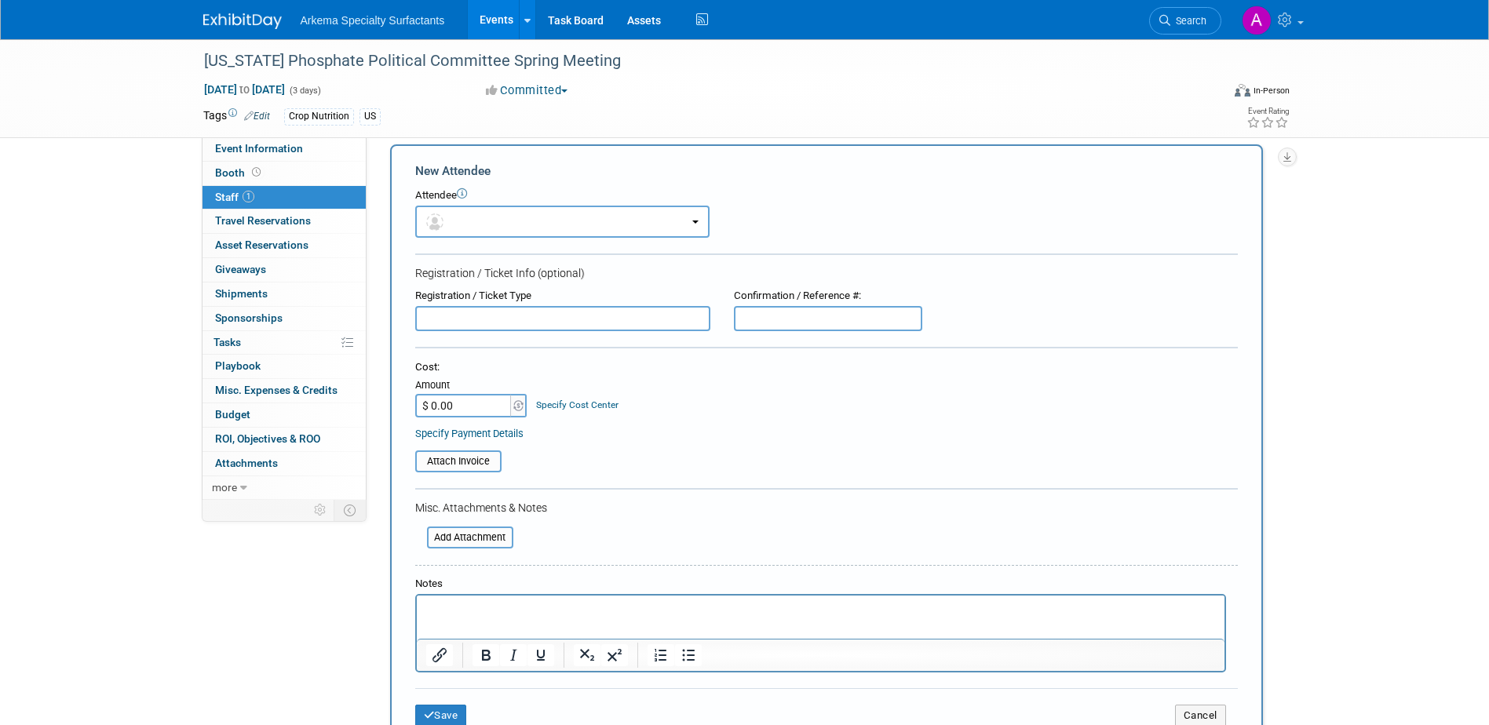
click at [467, 400] on input "$ 0.00" at bounding box center [464, 406] width 98 height 24
type input "$ 1,000.00"
click at [553, 616] on p "Rich Text Area. Press ALT-0 for help." at bounding box center [820, 610] width 790 height 16
click at [562, 220] on button "button" at bounding box center [562, 222] width 294 height 32
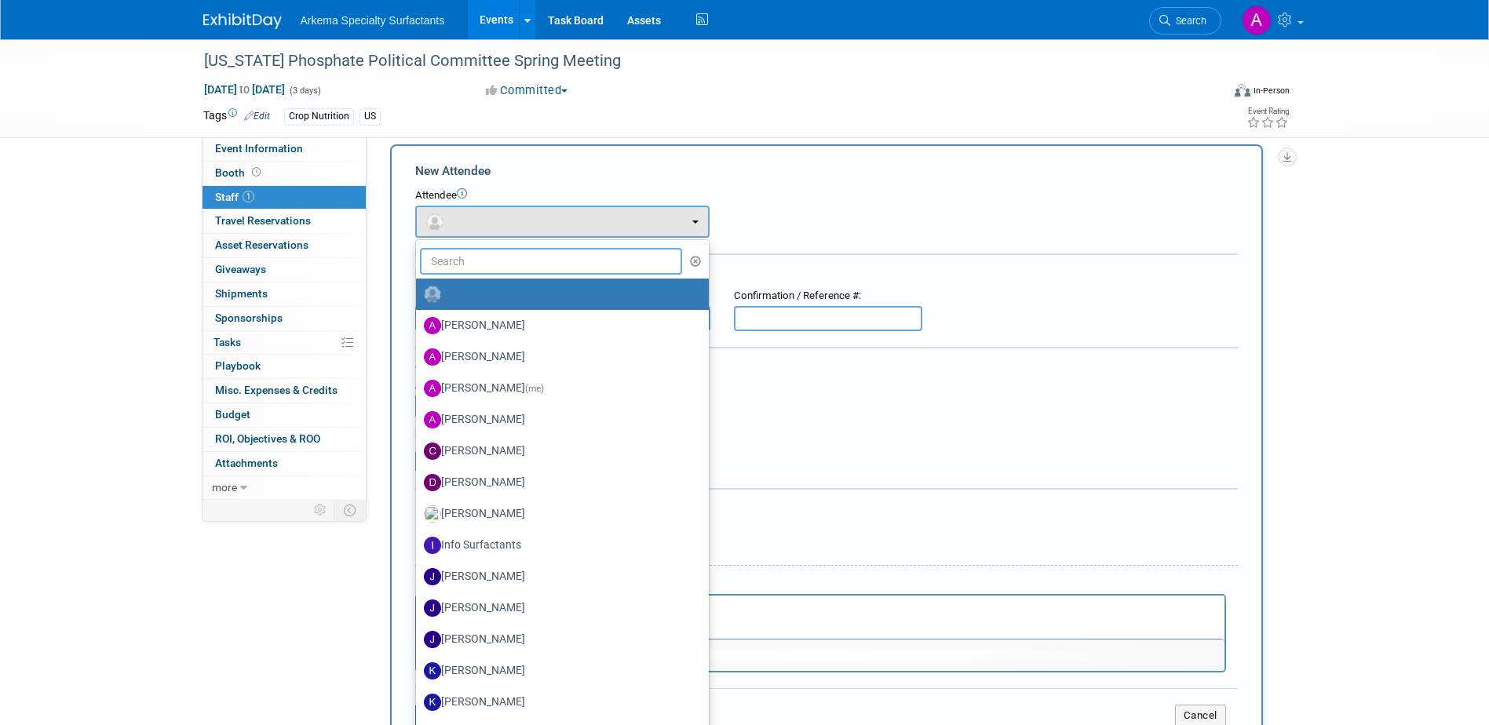
click at [564, 260] on input "text" at bounding box center [551, 261] width 263 height 27
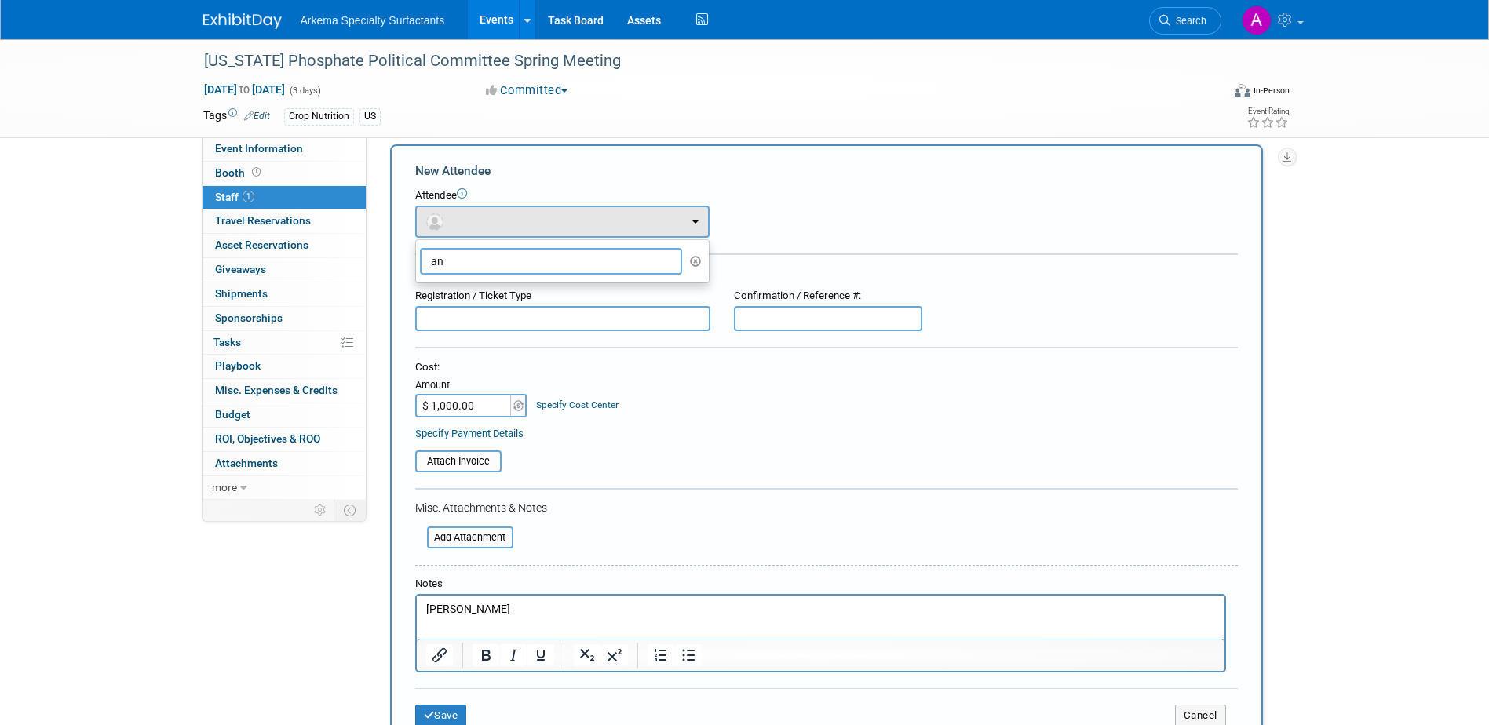
type input "a"
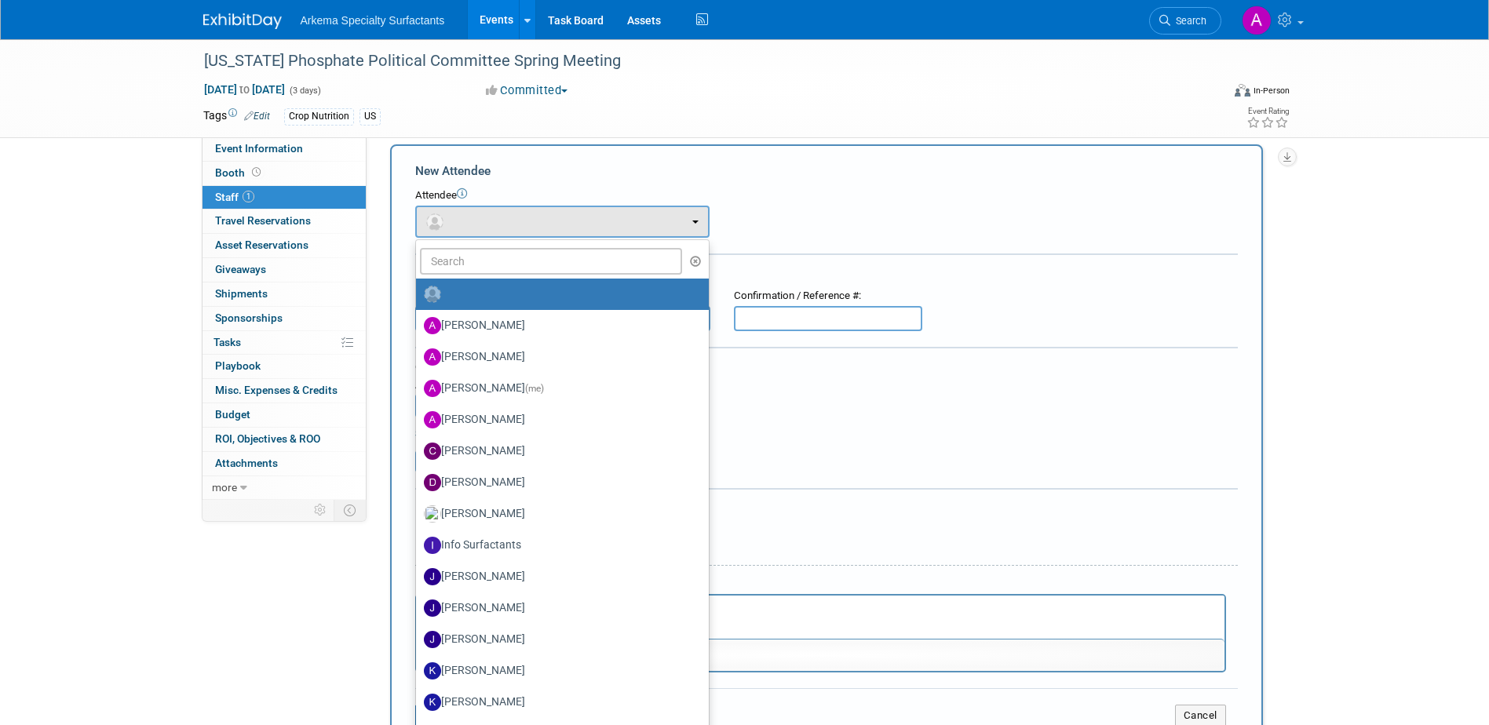
click at [941, 418] on div "Cost: Amount $ 1,000.00 Specify Cost Center Cost Center -- Not Specified --" at bounding box center [826, 400] width 823 height 80
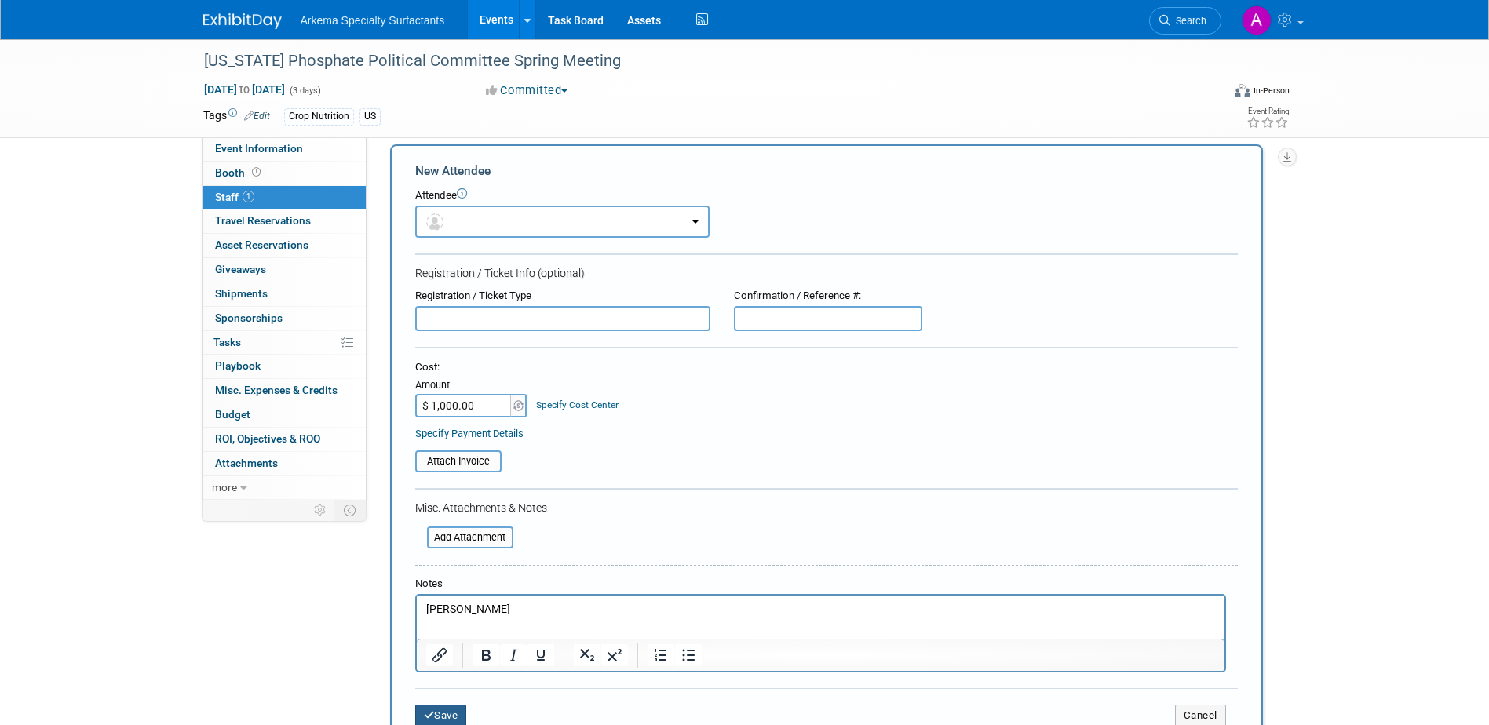
click at [448, 713] on button "Save" at bounding box center [441, 716] width 52 height 22
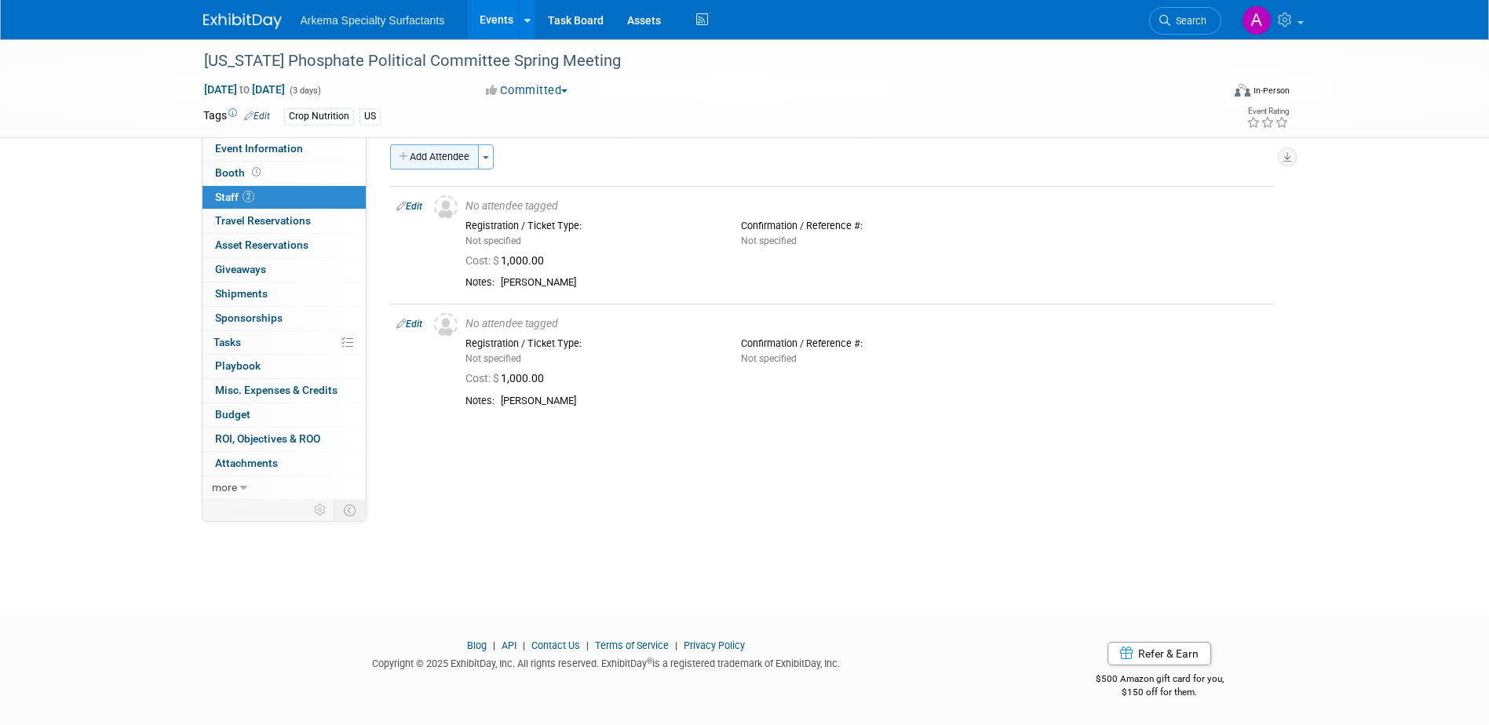
click at [447, 165] on button "Add Attendee" at bounding box center [434, 156] width 89 height 25
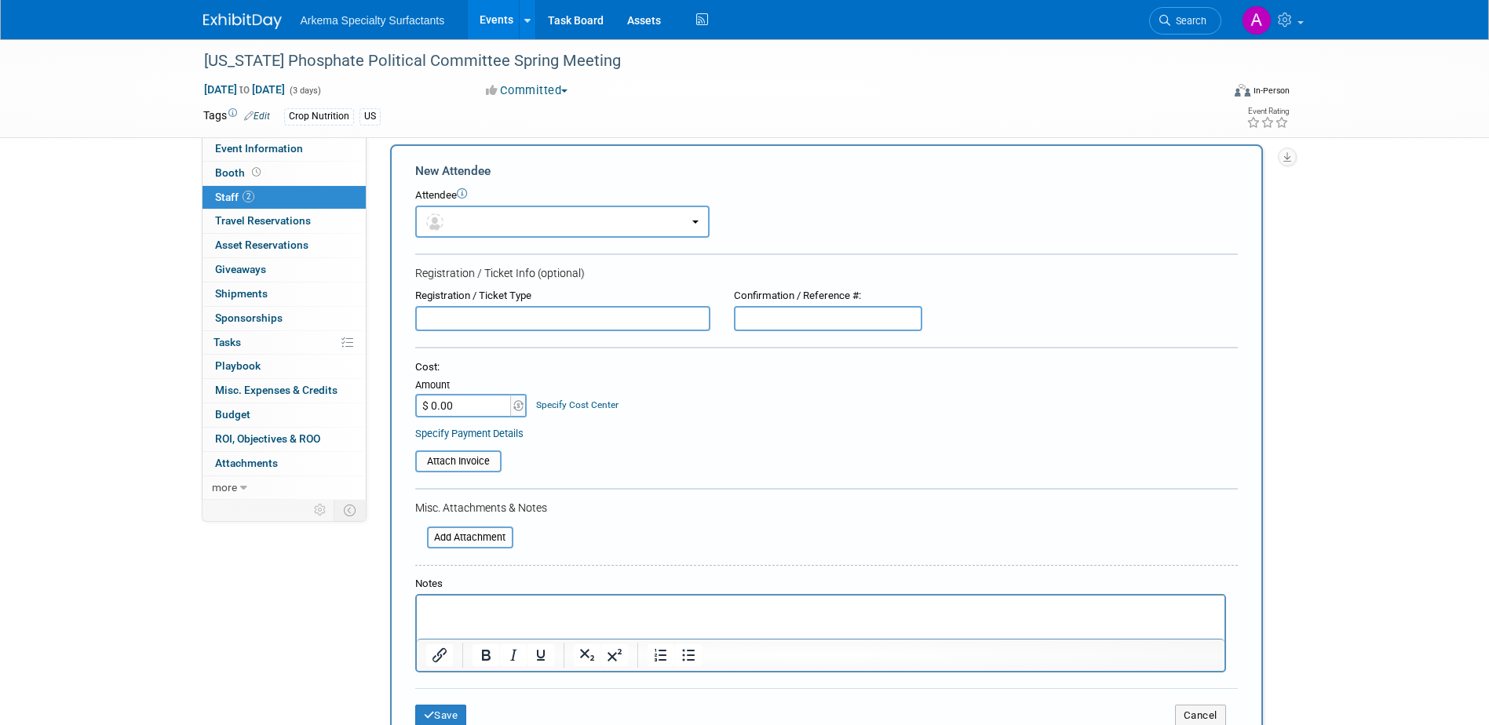
click at [482, 407] on input "$ 0.00" at bounding box center [464, 406] width 98 height 24
type input "$ 1,000.00"
click at [504, 600] on html at bounding box center [820, 607] width 808 height 22
click at [454, 711] on button "Save" at bounding box center [441, 716] width 52 height 22
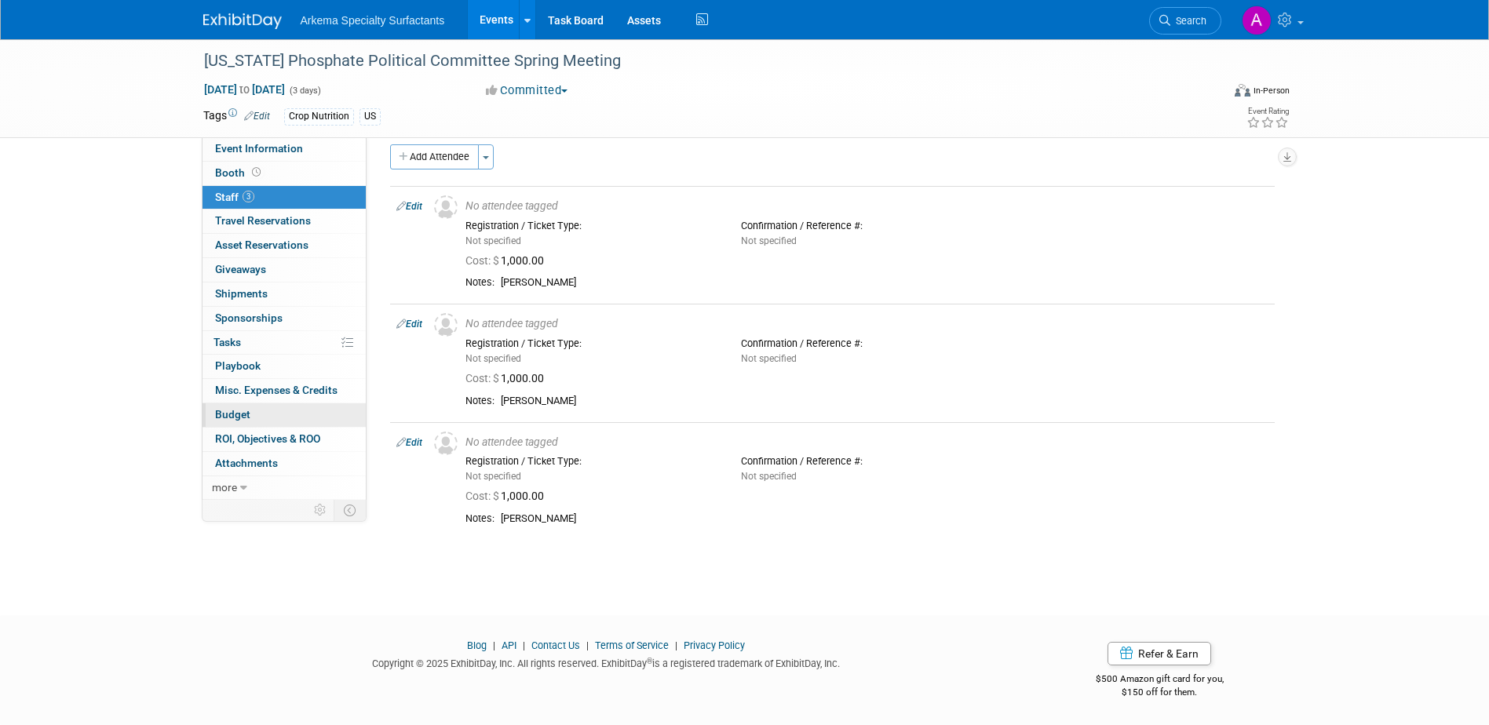
drag, startPoint x: 258, startPoint y: 412, endPoint x: 411, endPoint y: 469, distance: 163.1
click at [258, 412] on link "Budget" at bounding box center [283, 415] width 163 height 24
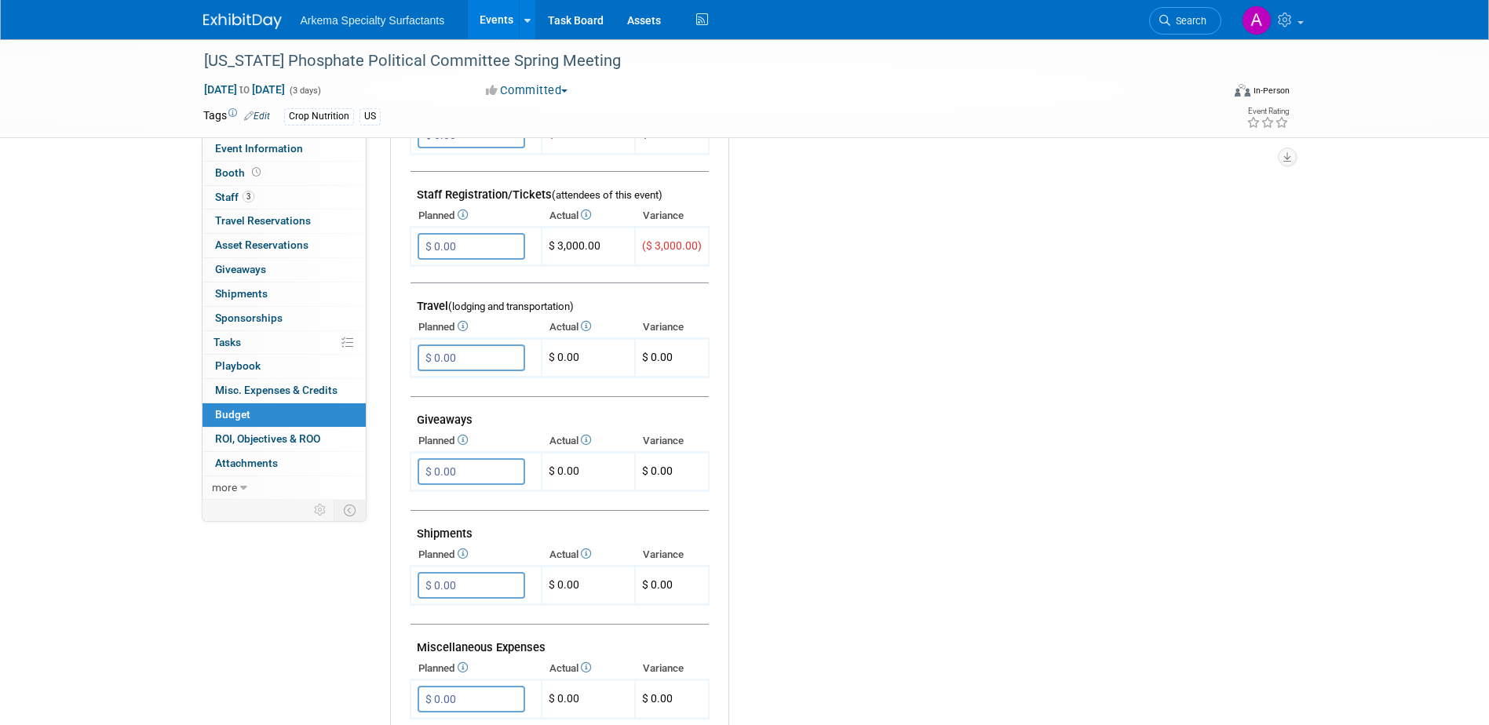
scroll to position [314, 0]
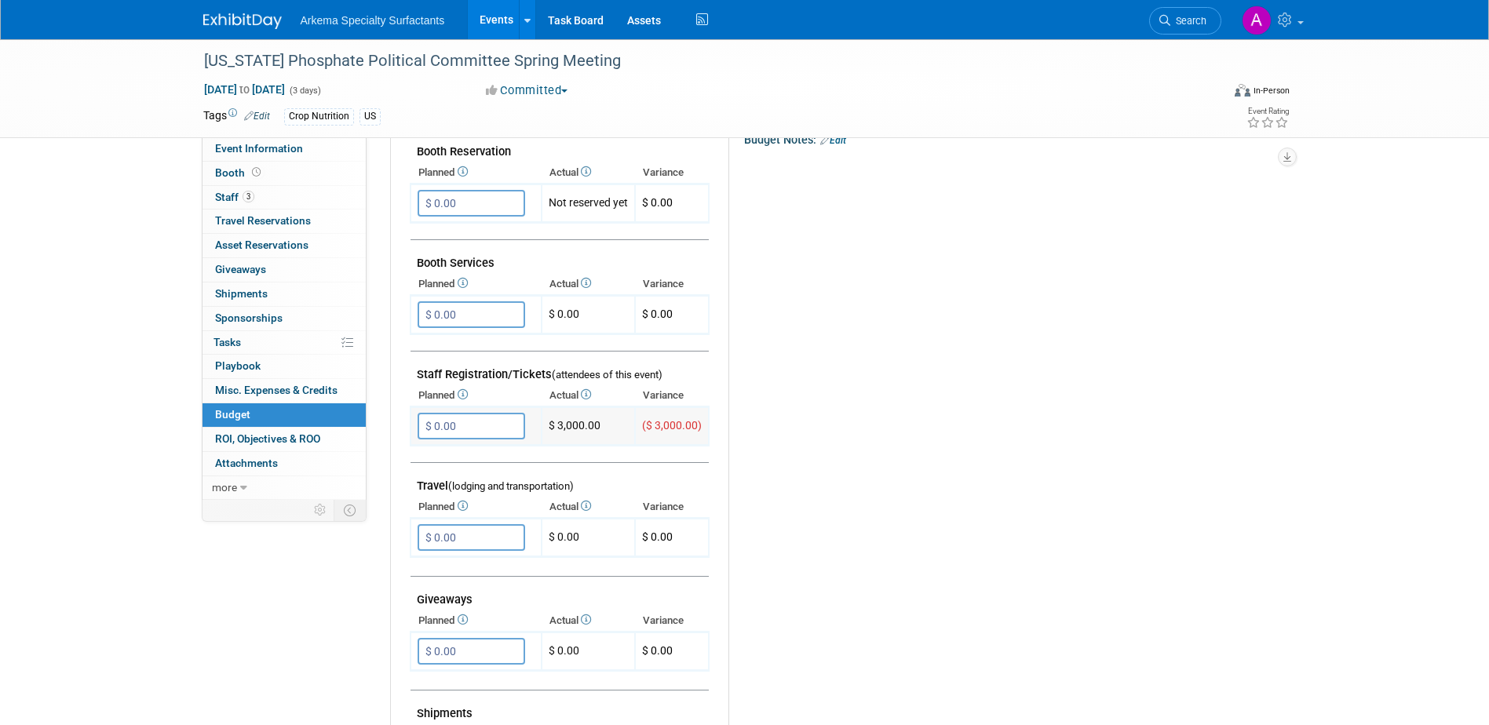
click at [507, 429] on input "$ 0.00" at bounding box center [472, 426] width 108 height 27
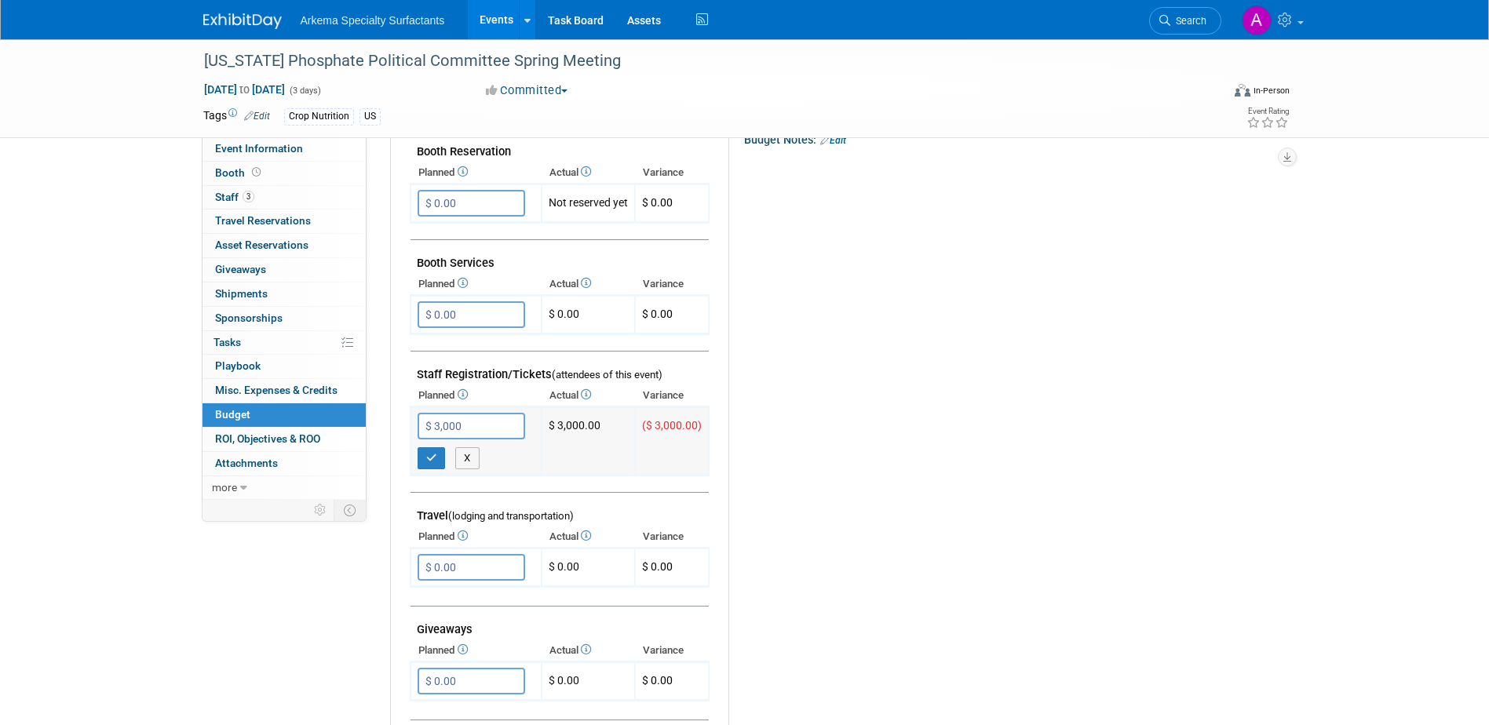
type input "$ 3,000.00"
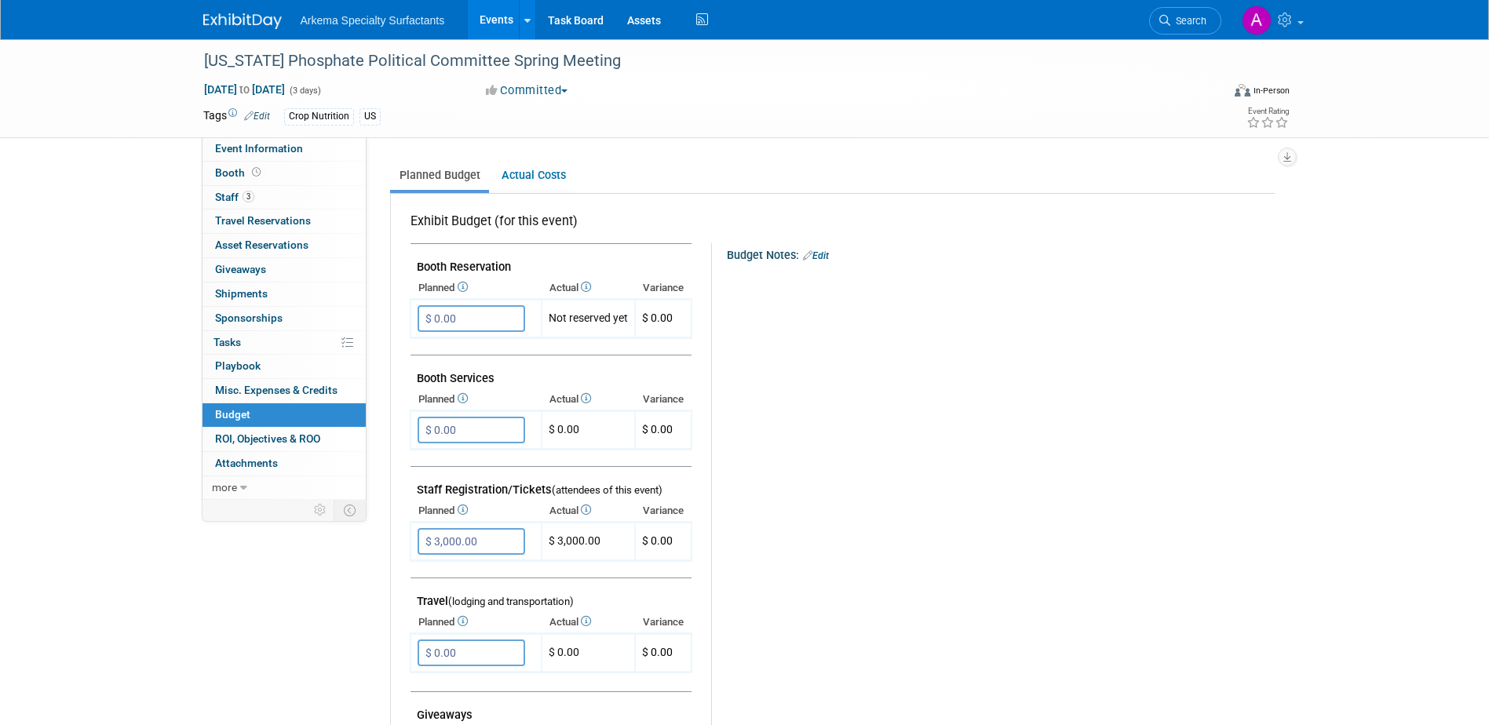
scroll to position [0, 0]
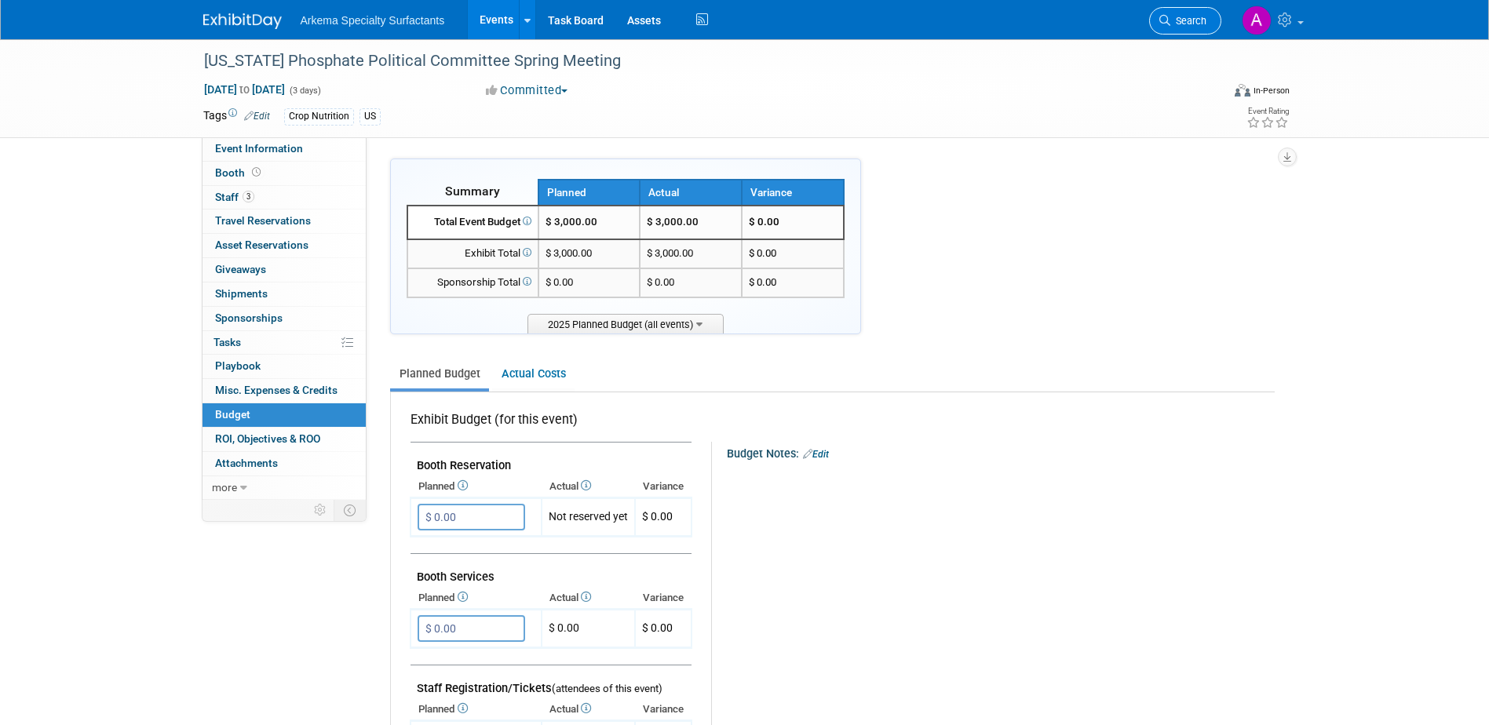
click at [1195, 11] on link "Search" at bounding box center [1185, 20] width 72 height 27
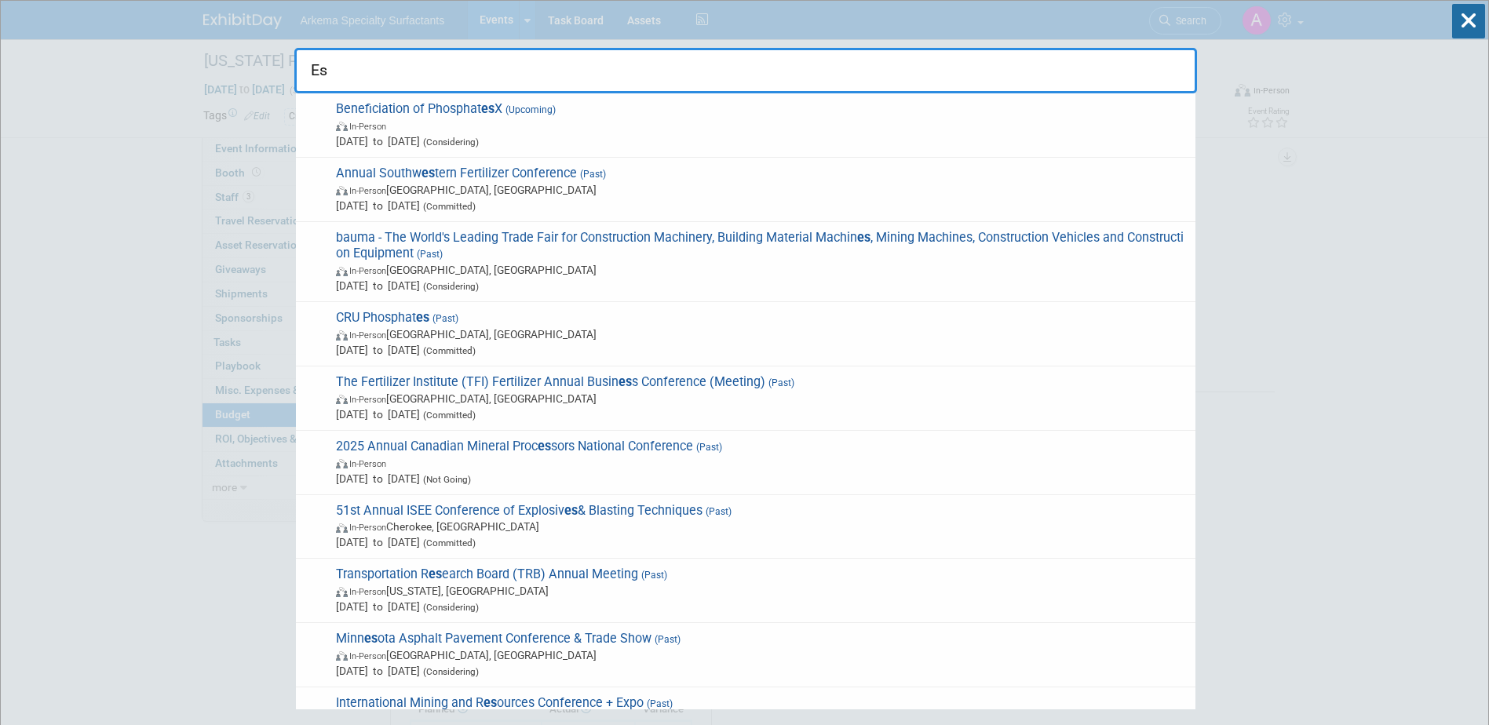
type input "E"
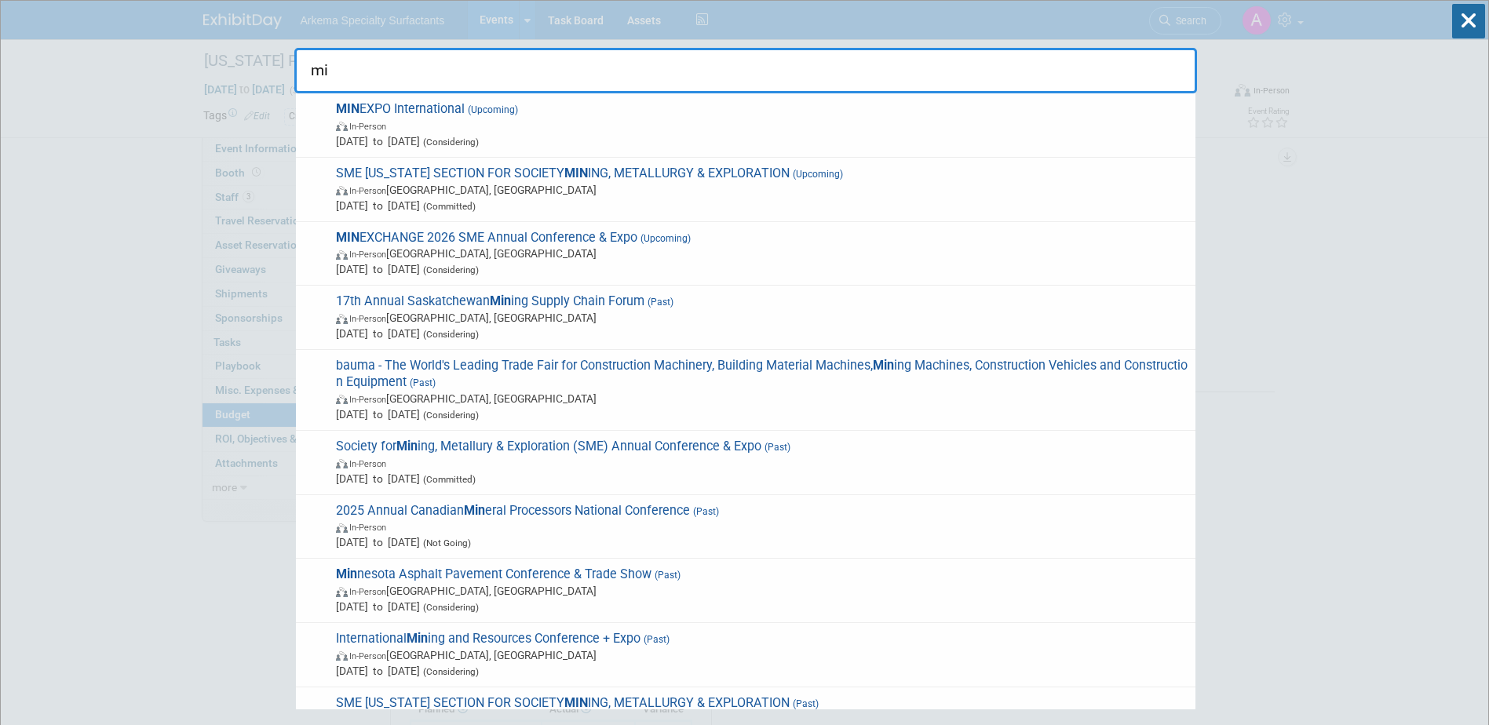
type input "m"
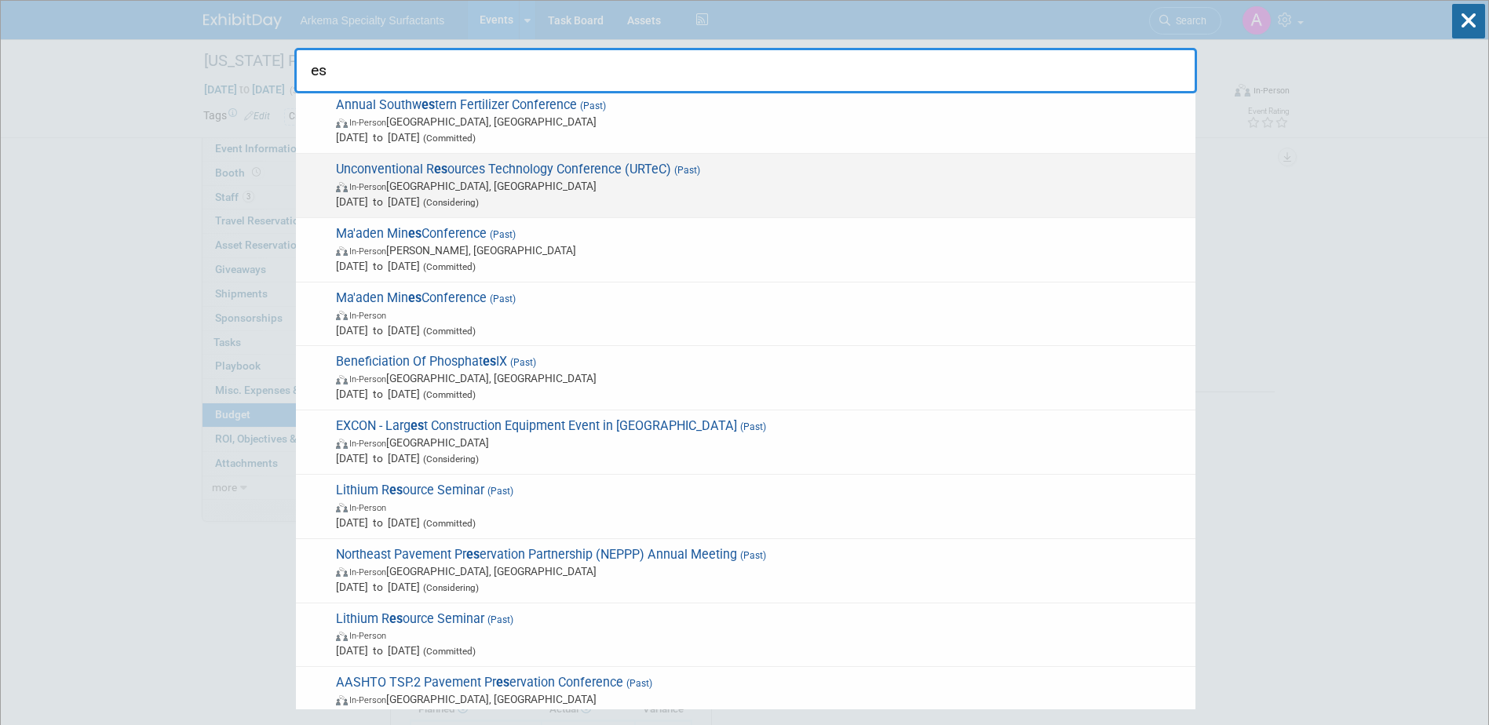
scroll to position [3453, 0]
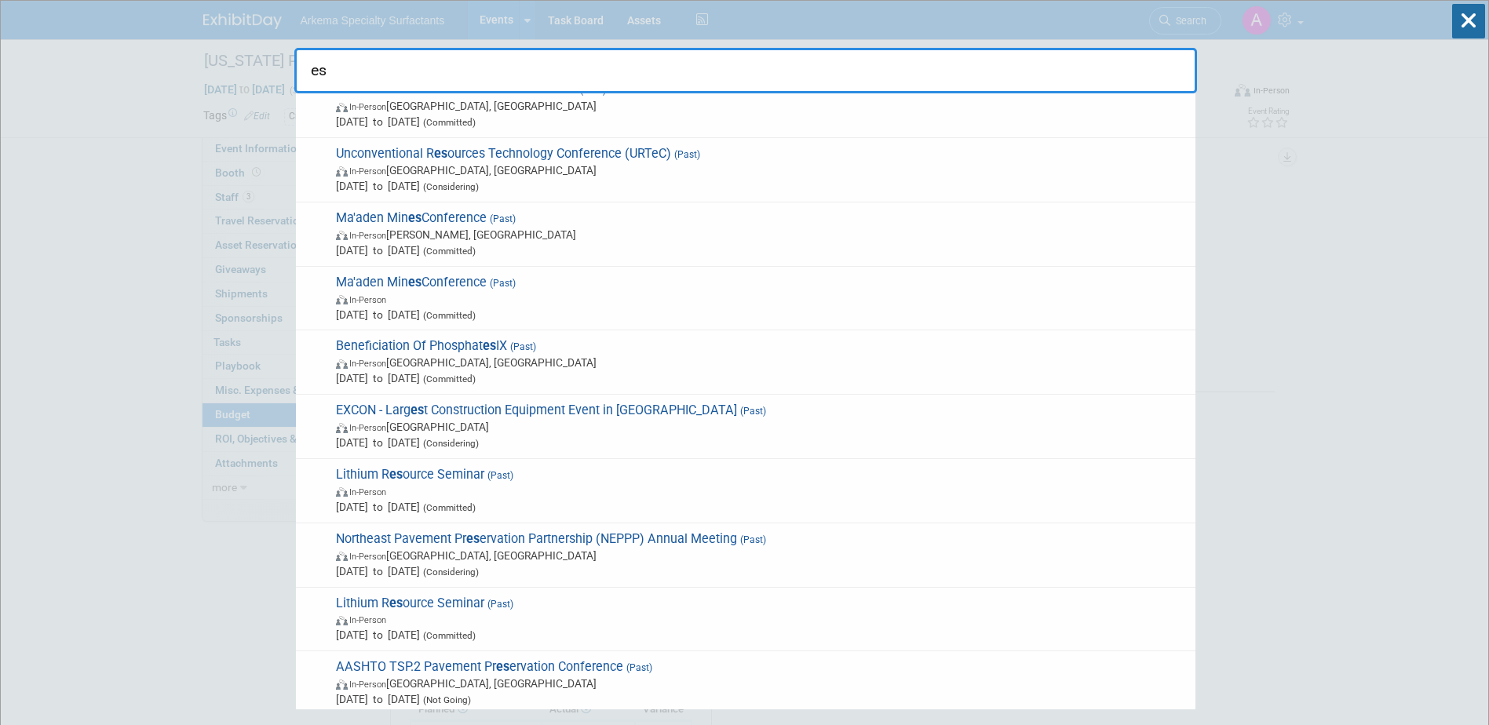
drag, startPoint x: 347, startPoint y: 70, endPoint x: 301, endPoint y: 77, distance: 46.8
click at [301, 77] on input "es" at bounding box center [745, 71] width 903 height 46
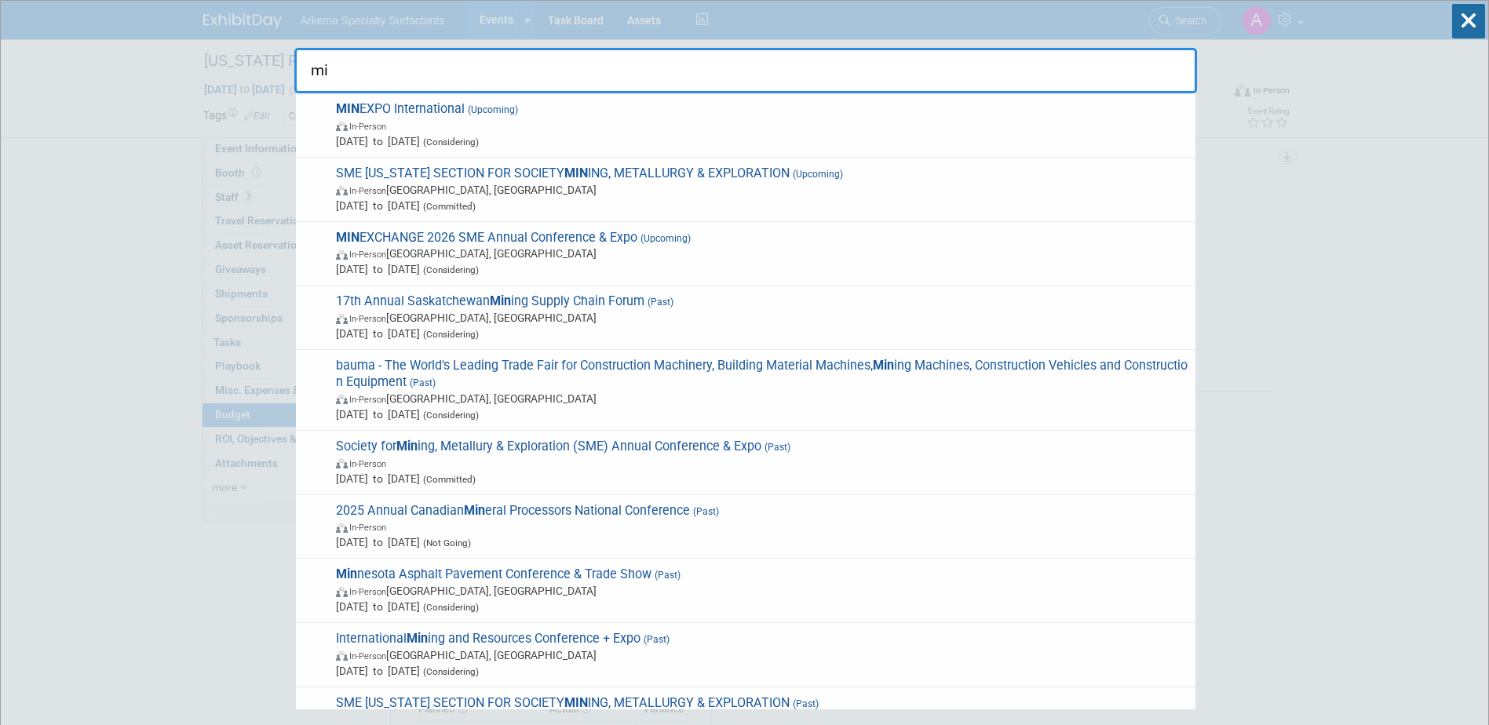
type input "m"
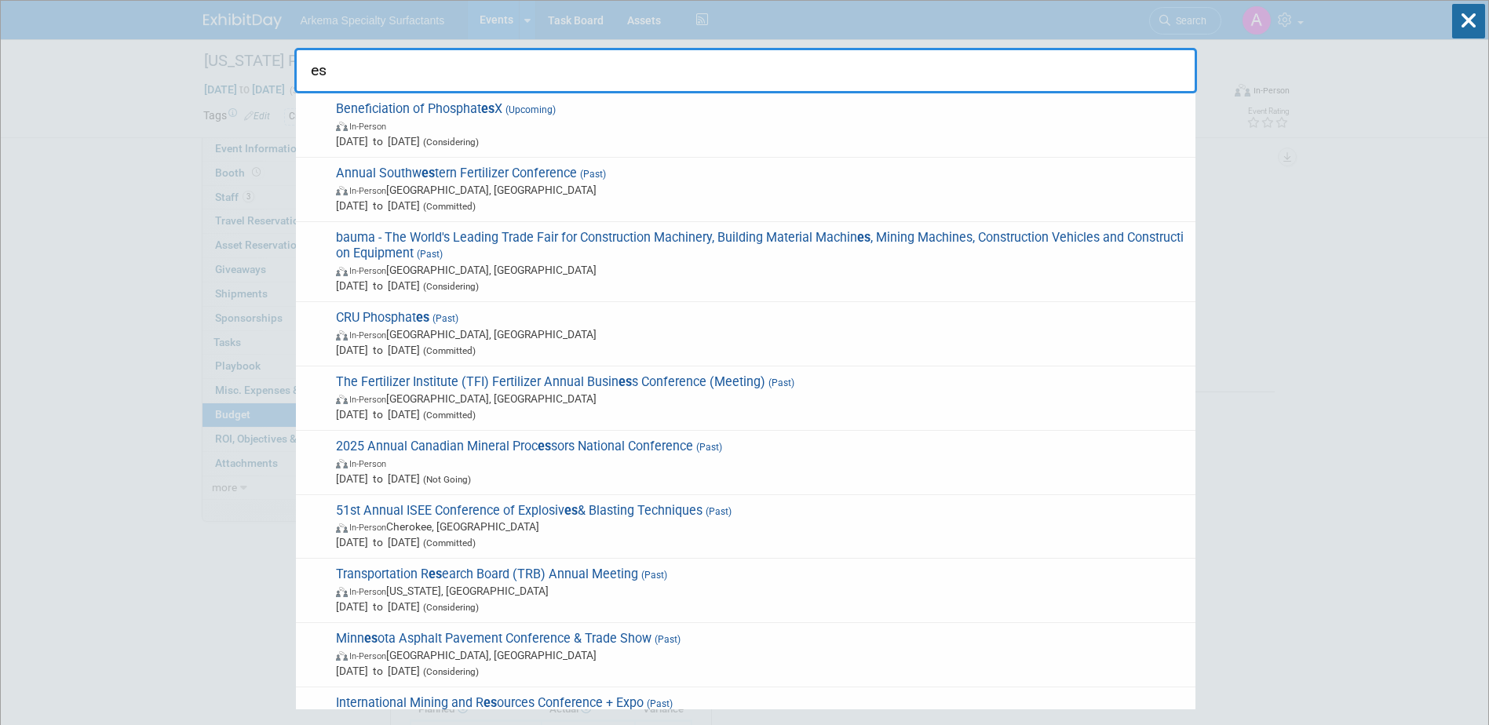
type input "e"
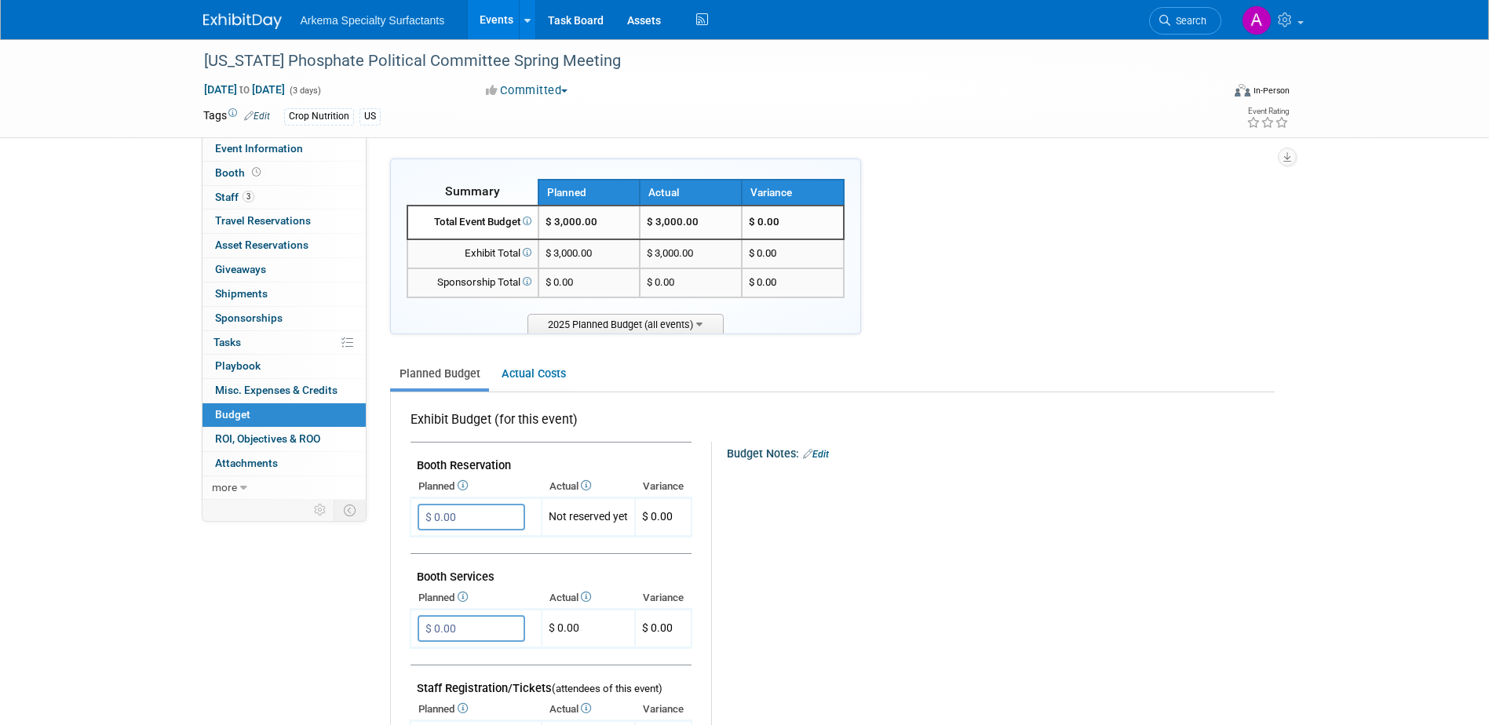
click at [384, 16] on span "Arkema Specialty Surfactants" at bounding box center [373, 20] width 144 height 13
click at [377, 30] on ul "Arkema Specialty Surfactants Events Add Event Bulk Upload Events Shareable Even…" at bounding box center [507, 19] width 412 height 39
click at [495, 9] on link "Events" at bounding box center [496, 19] width 57 height 39
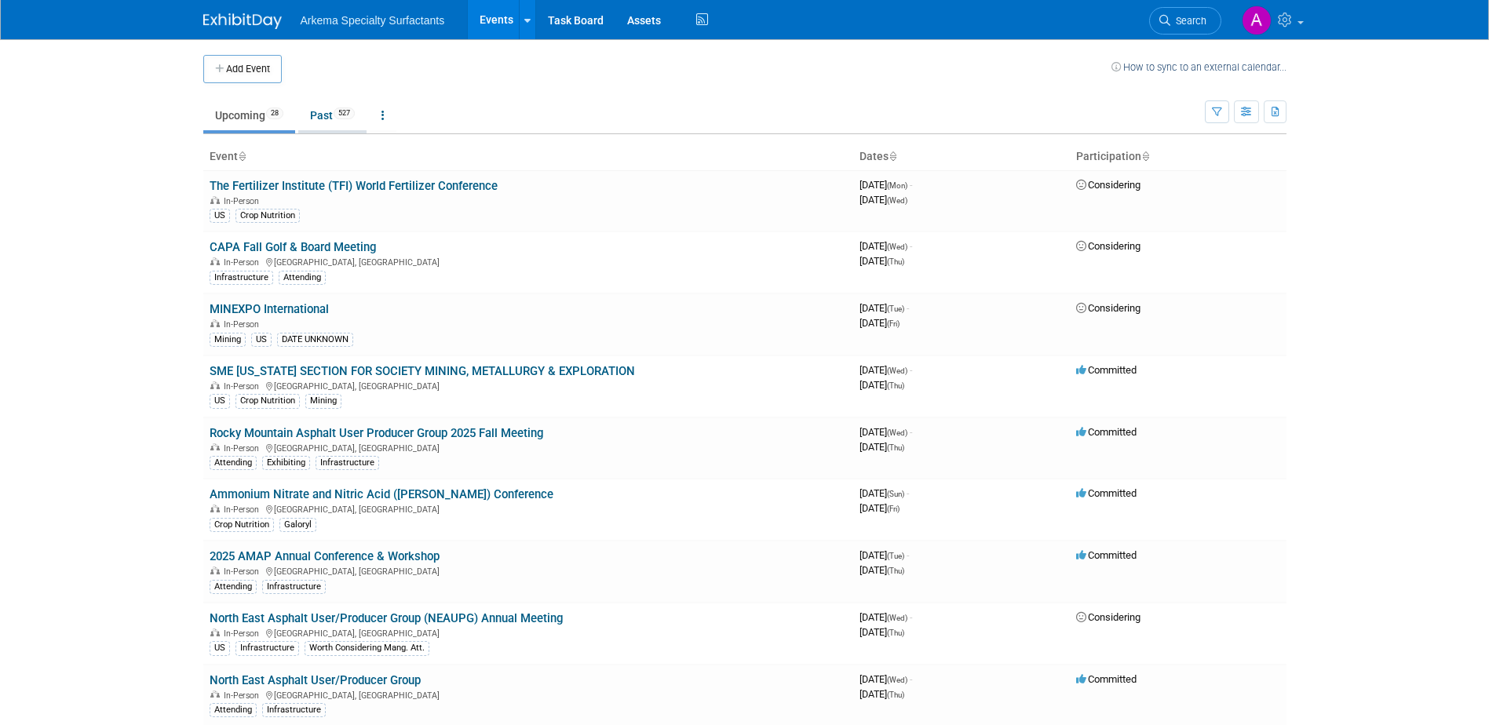
click at [330, 115] on link "Past 527" at bounding box center [332, 115] width 68 height 30
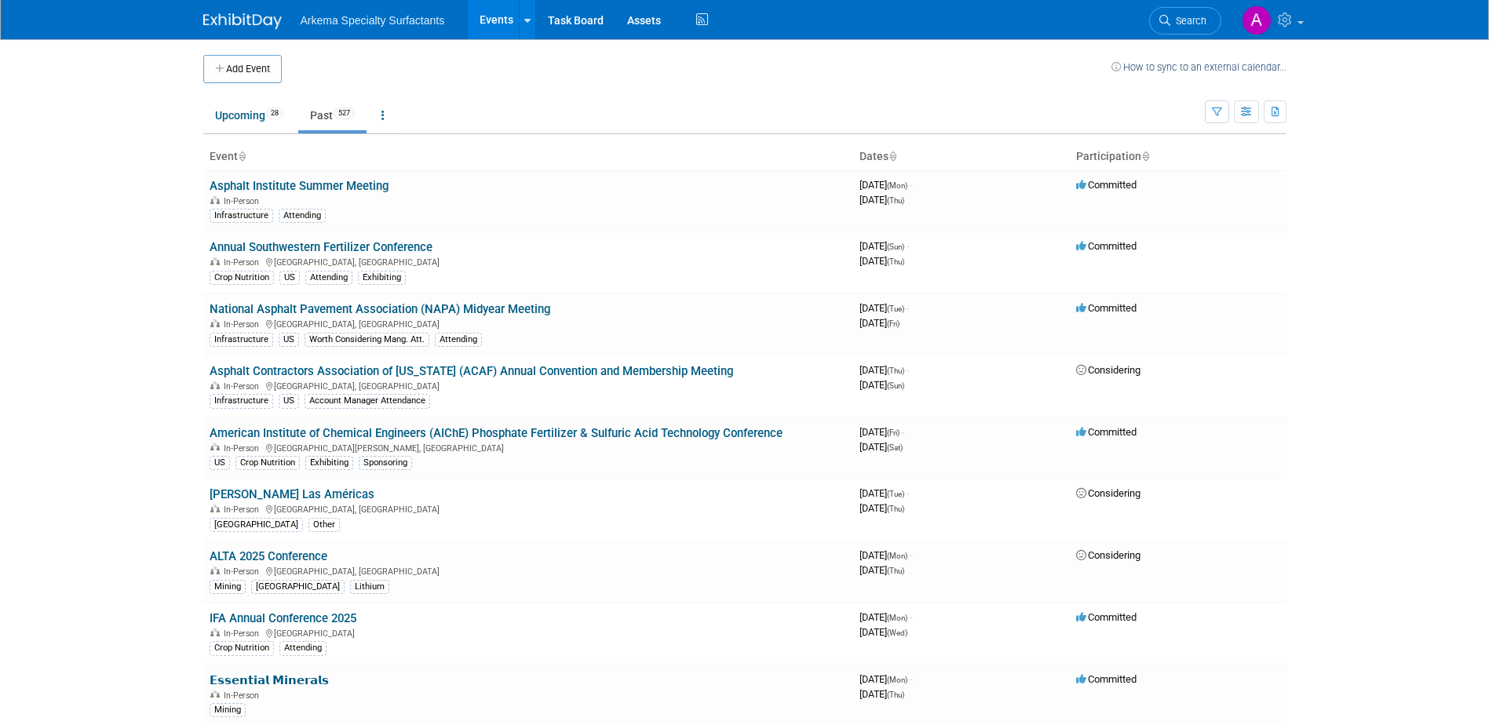
click at [1187, 19] on span "Search" at bounding box center [1188, 21] width 36 height 12
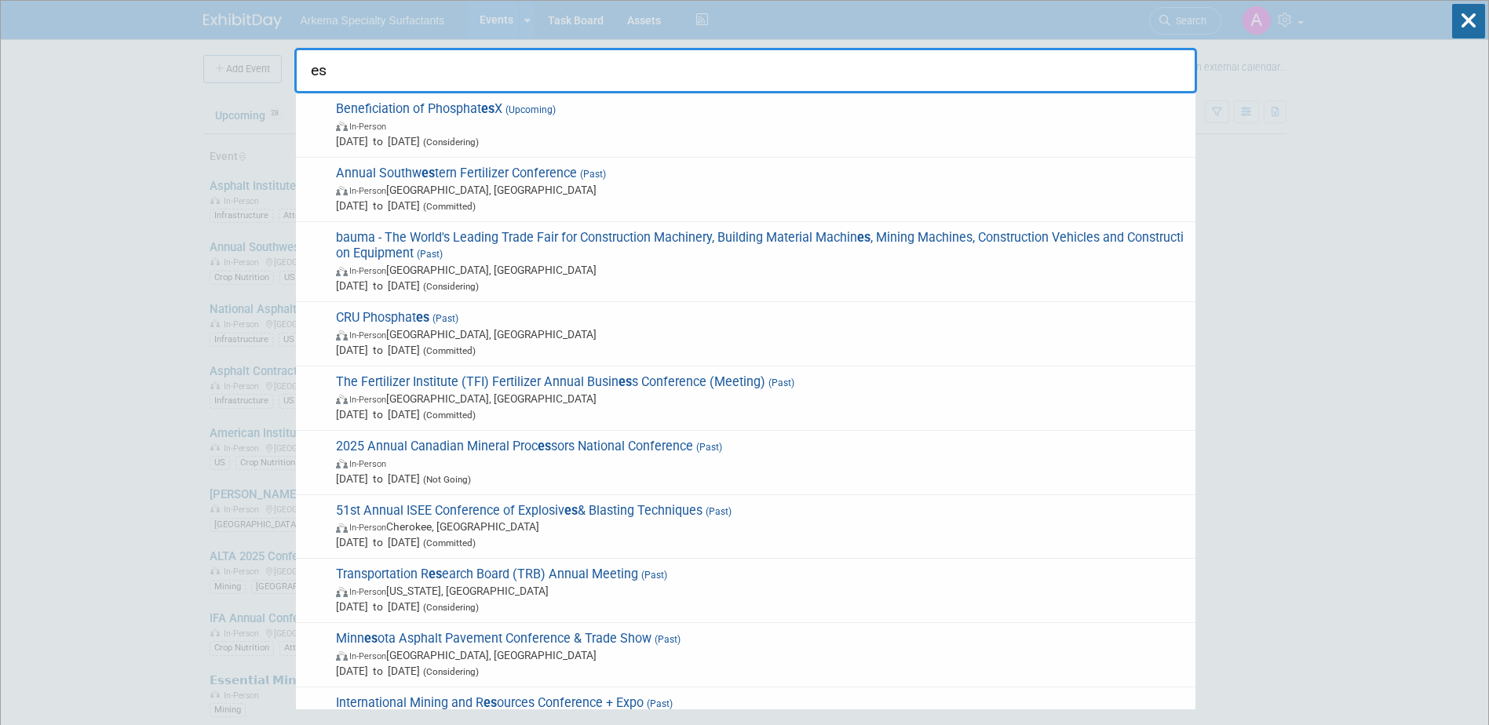
type input "e"
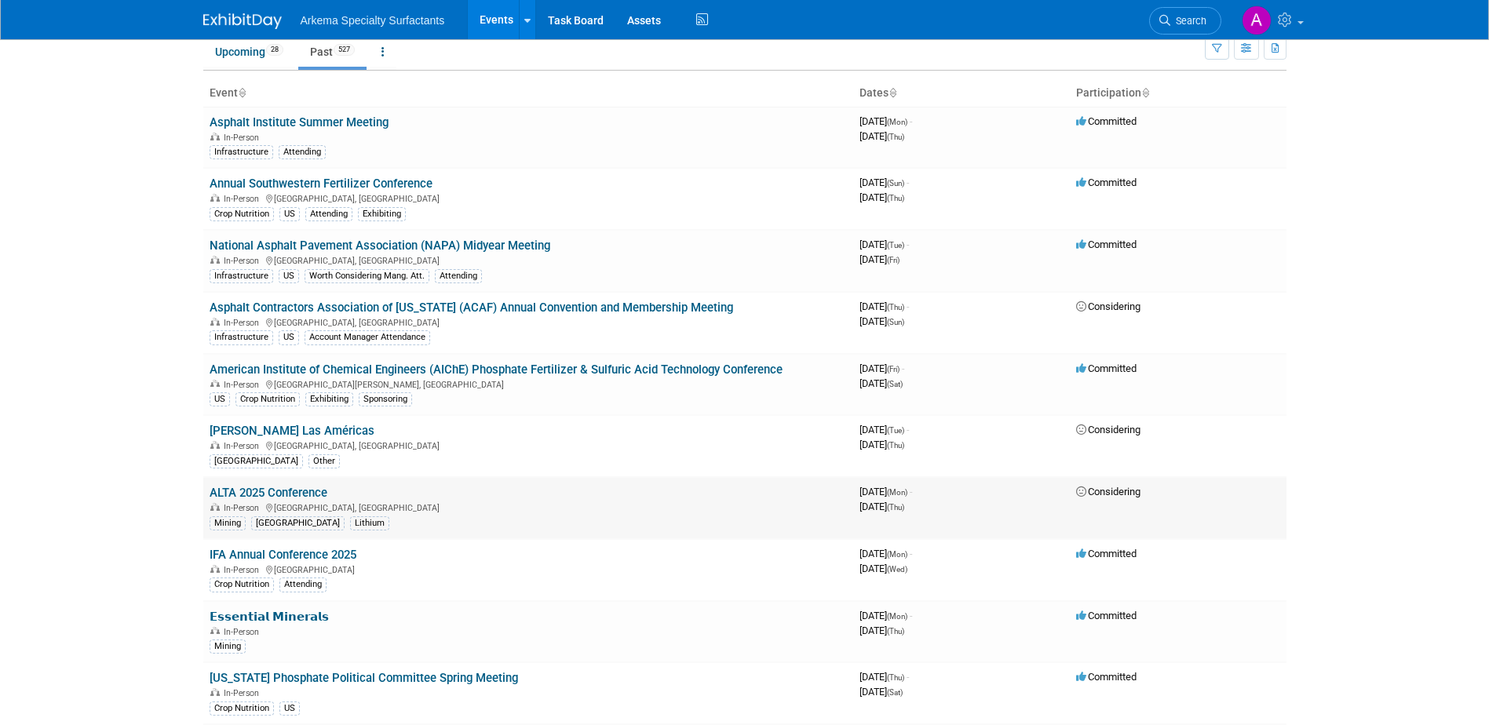
scroll to position [235, 0]
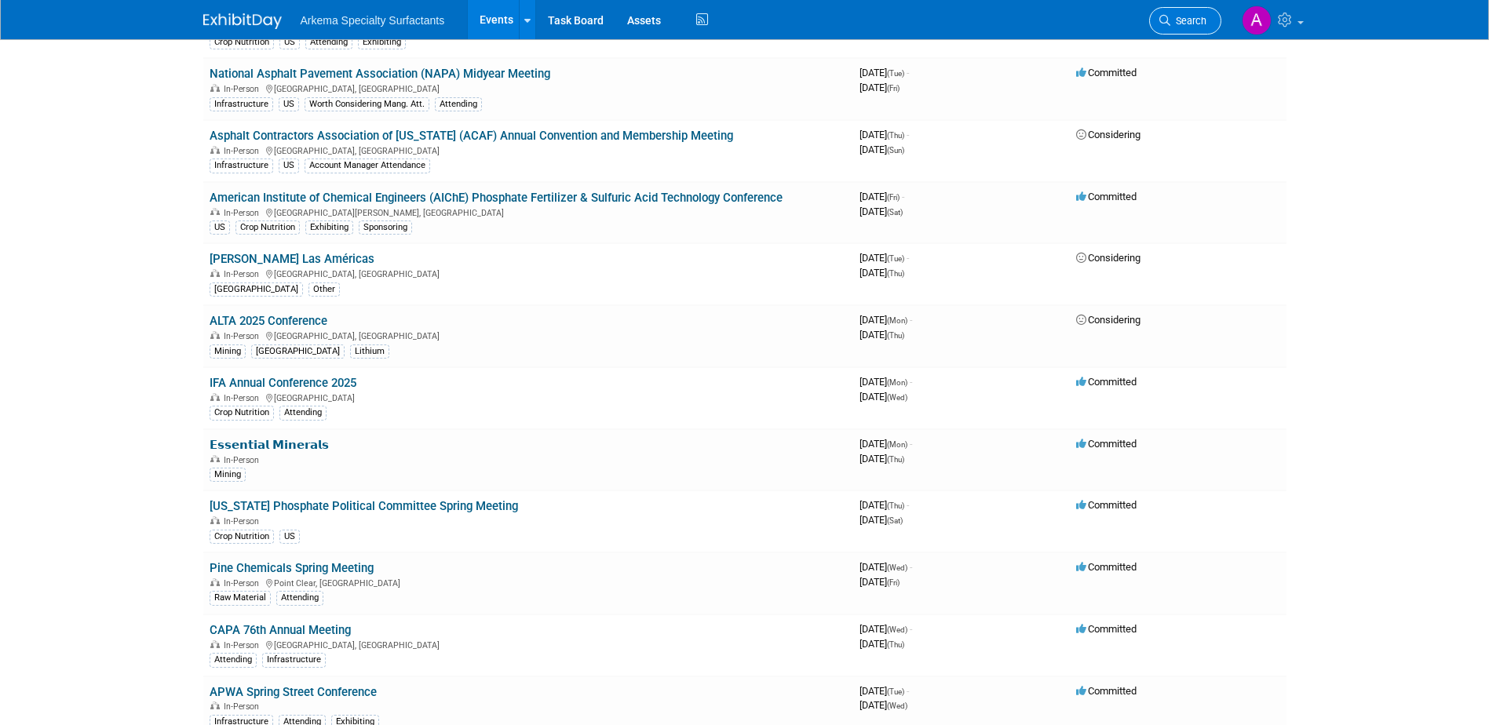
click at [1206, 18] on link "Search" at bounding box center [1185, 20] width 72 height 27
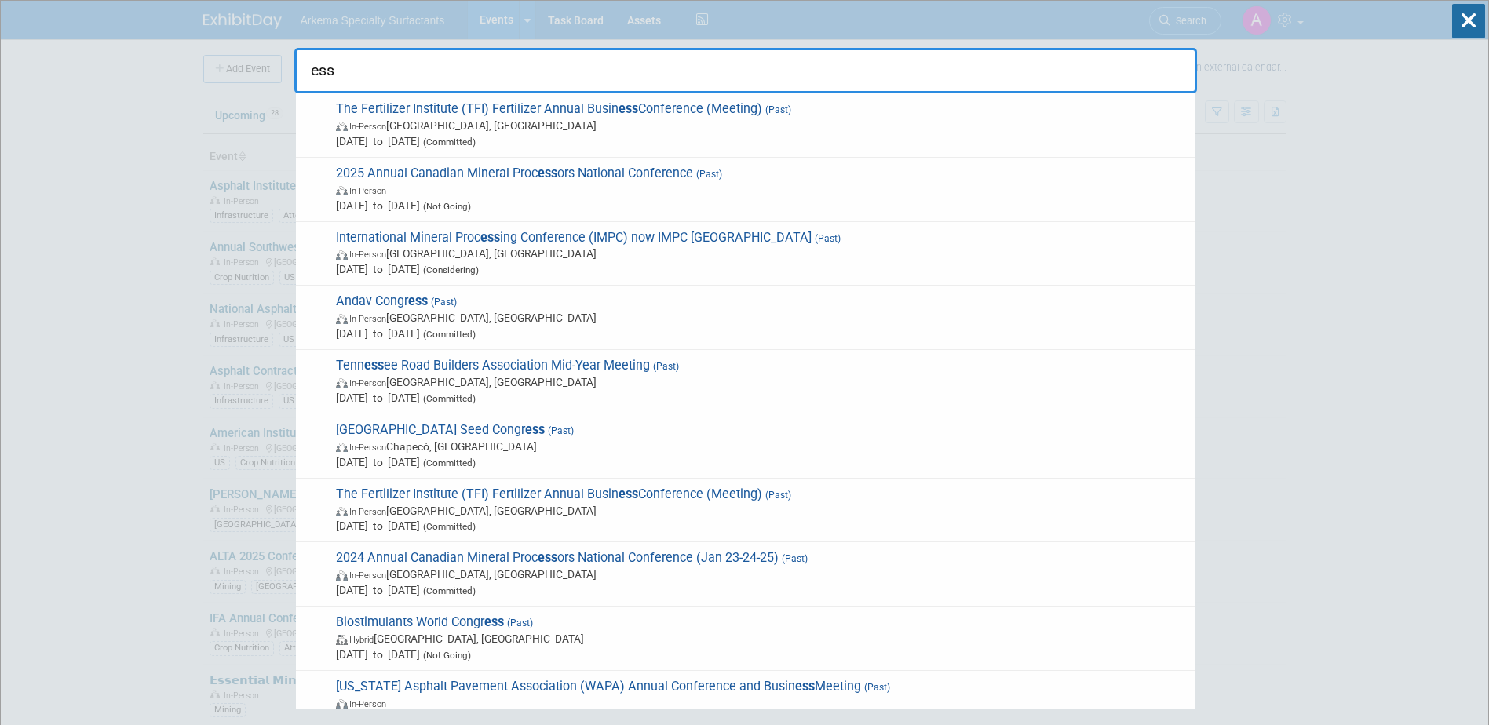
type input "ess"
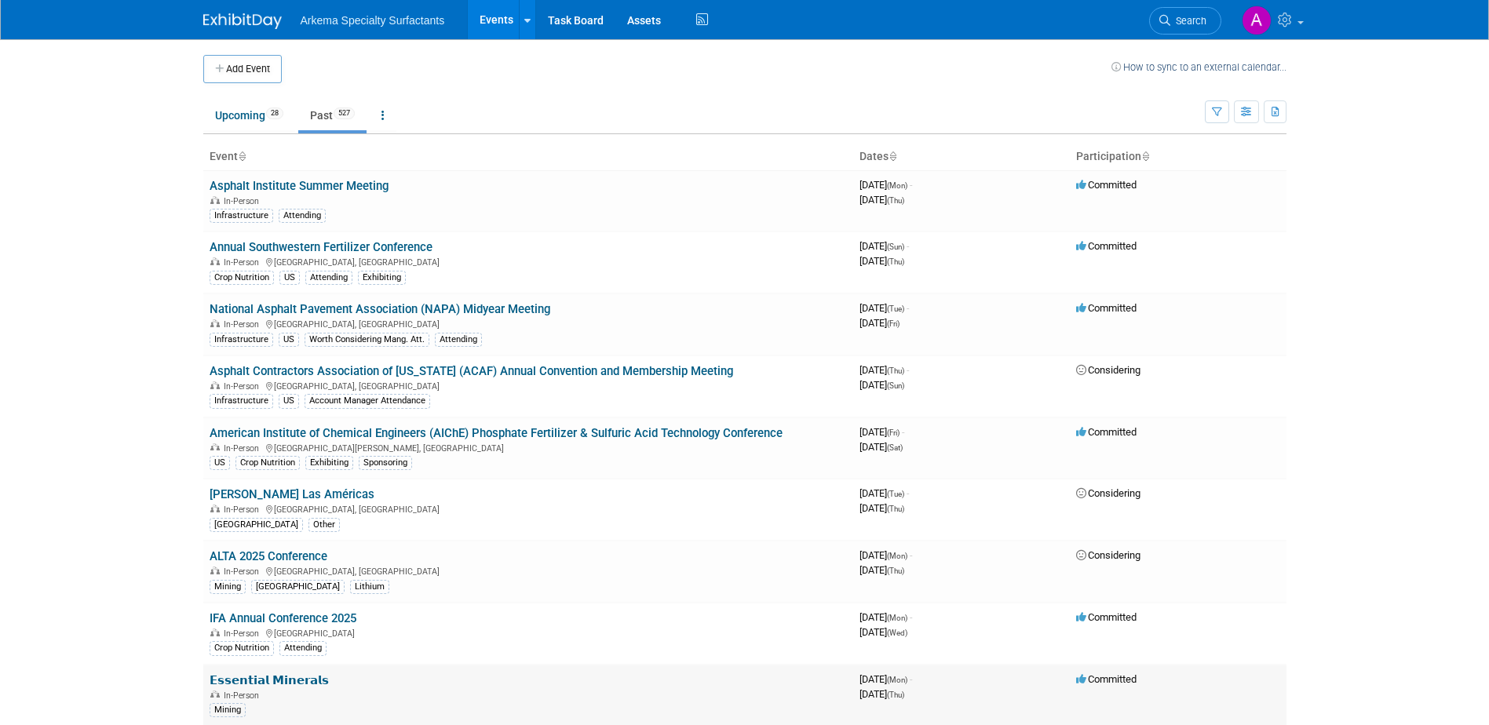
click at [302, 685] on link "𝗘𝘀𝘀𝗲𝗻𝘁𝗶𝗮𝗹 𝗠𝗶𝗻𝗲𝗿𝗮𝗹𝘀" at bounding box center [269, 680] width 119 height 14
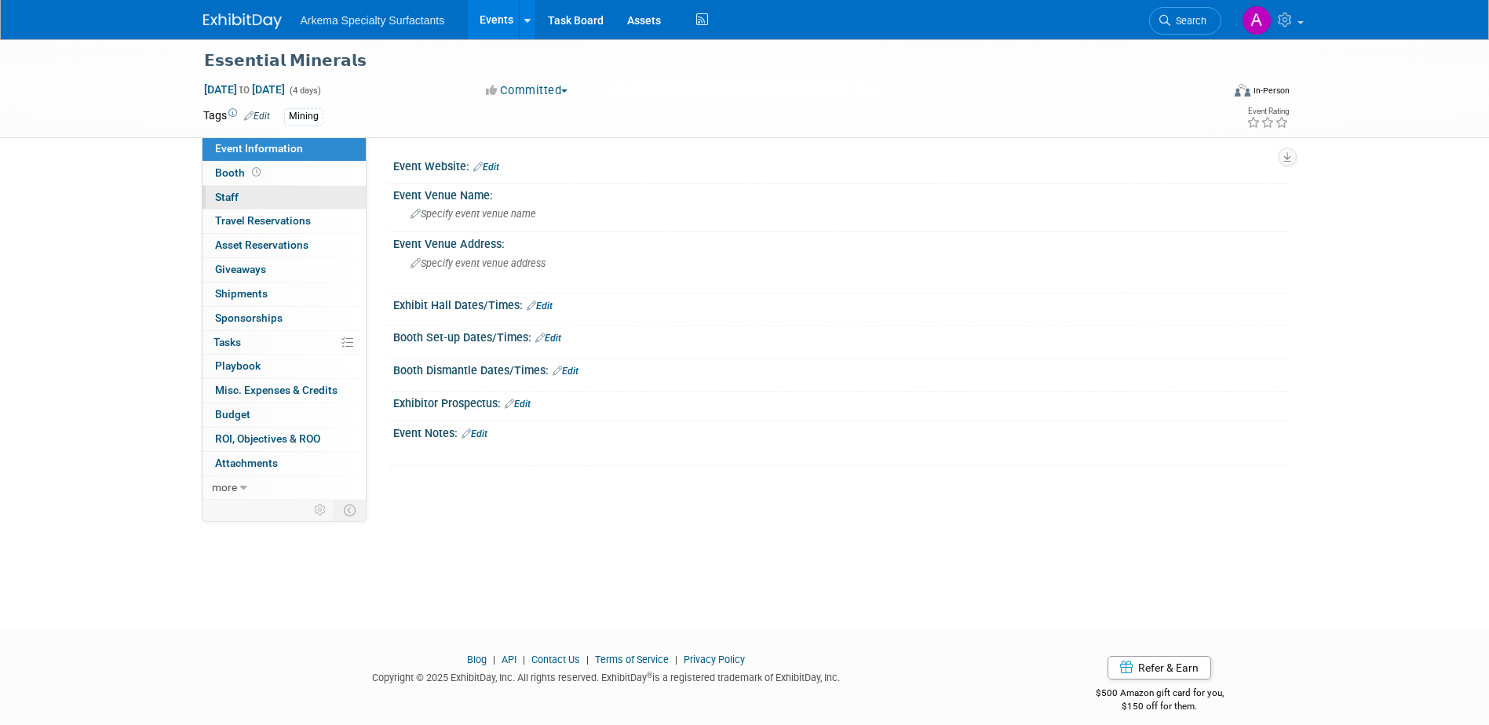
click at [254, 197] on link "0 Staff 0" at bounding box center [283, 198] width 163 height 24
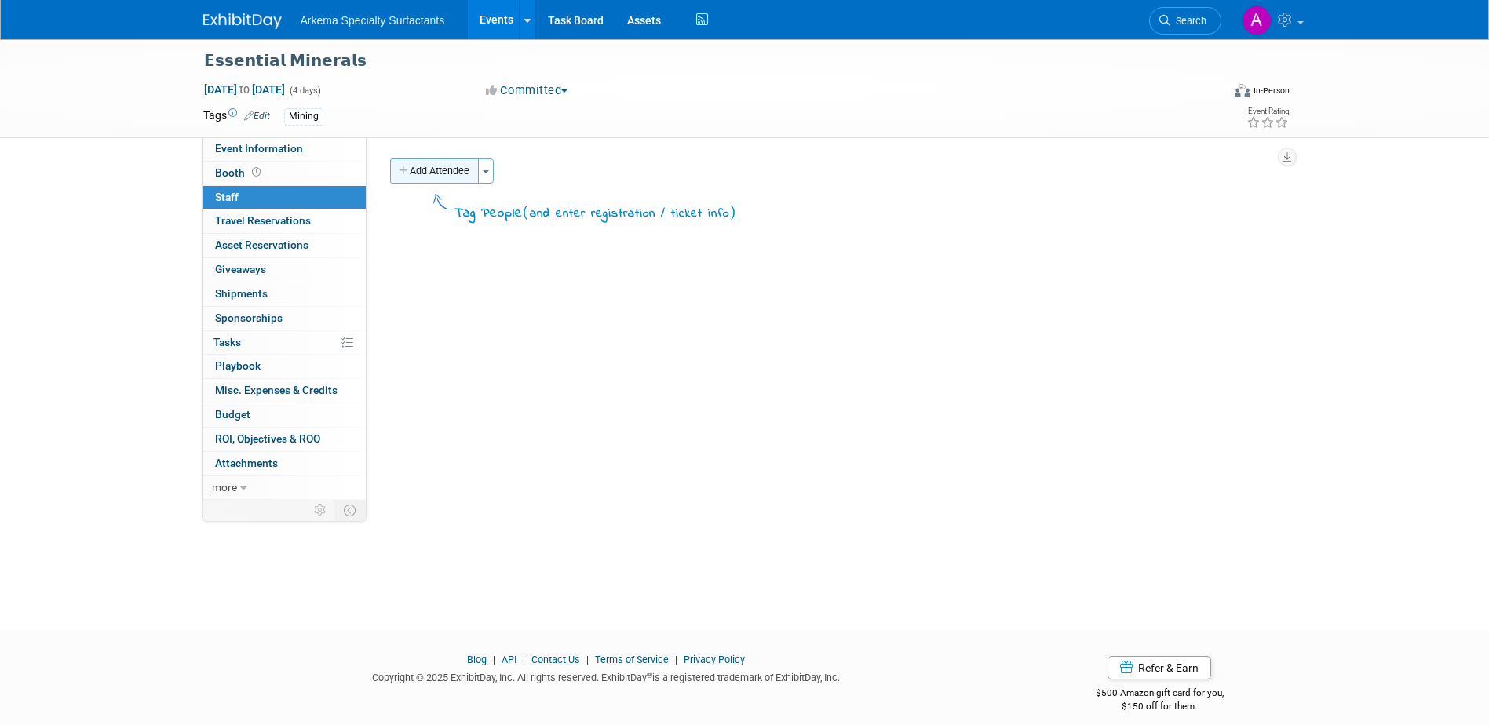
click at [427, 169] on button "Add Attendee" at bounding box center [434, 171] width 89 height 25
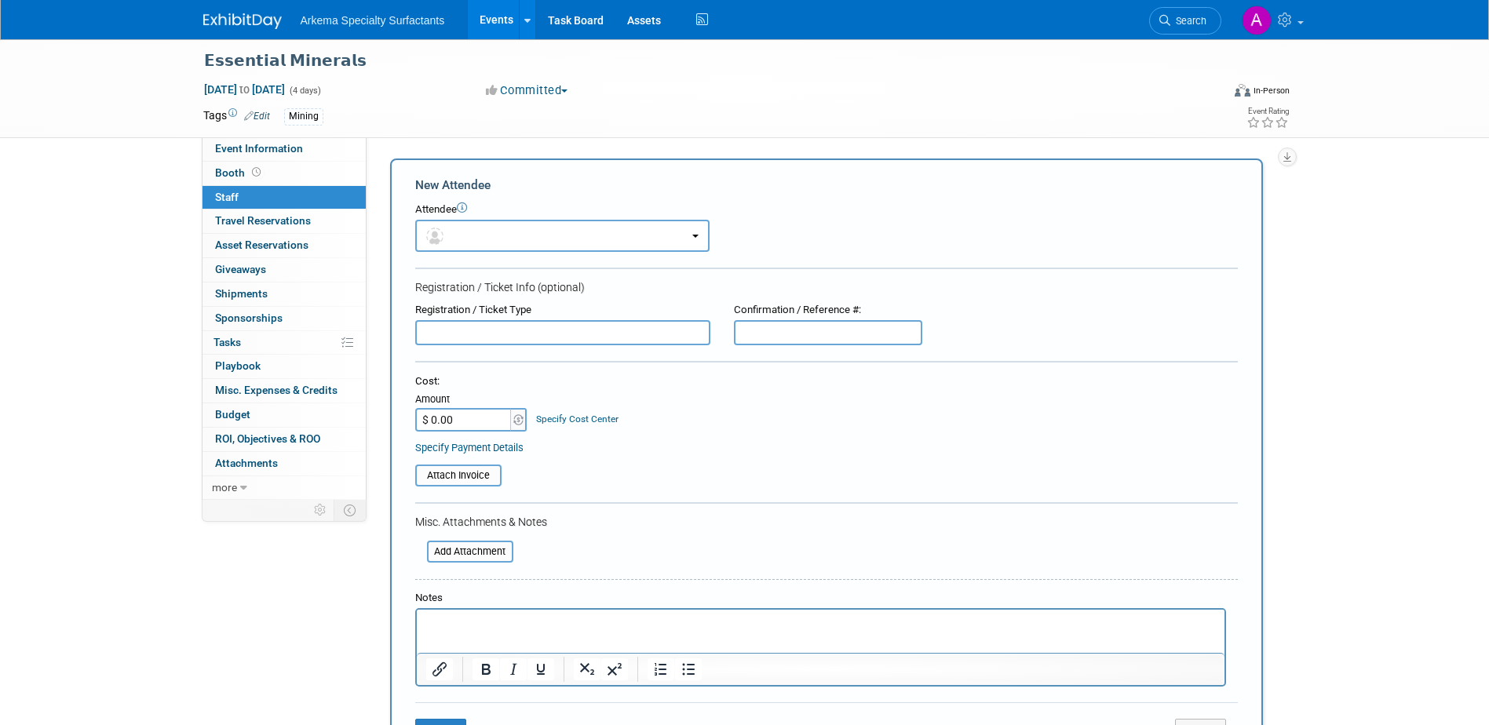
click at [477, 414] on input "$ 0.00" at bounding box center [464, 420] width 98 height 24
type input "$ 1,000.00"
click at [543, 624] on p "Rich Text Area. Press ALT-0 for help." at bounding box center [820, 624] width 790 height 16
click at [607, 247] on button "button" at bounding box center [562, 236] width 294 height 32
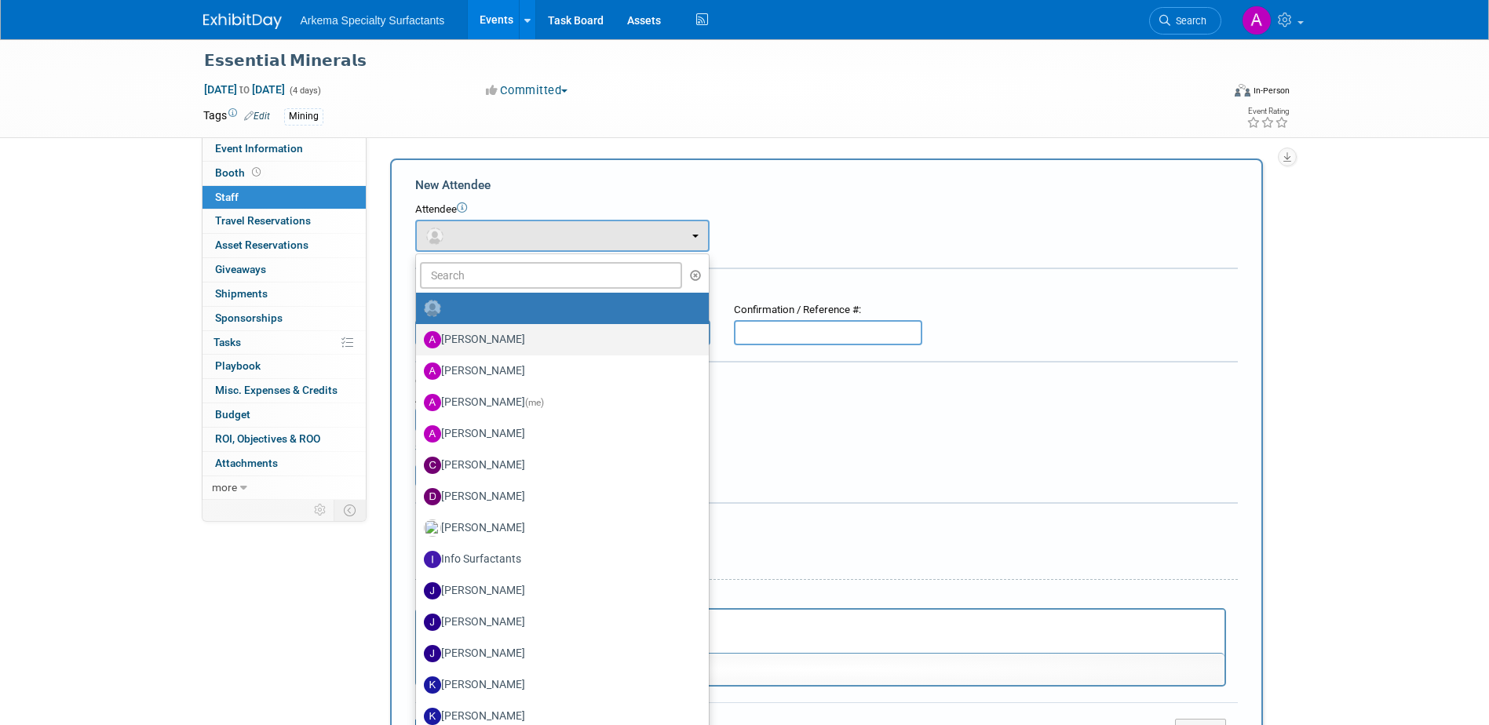
click at [535, 343] on label "[PERSON_NAME]" at bounding box center [558, 339] width 269 height 25
click at [418, 343] on input "[PERSON_NAME]" at bounding box center [413, 338] width 10 height 10
select select "a57dd3c3-c9ca-478f-9173-03d3d9b82c1f"
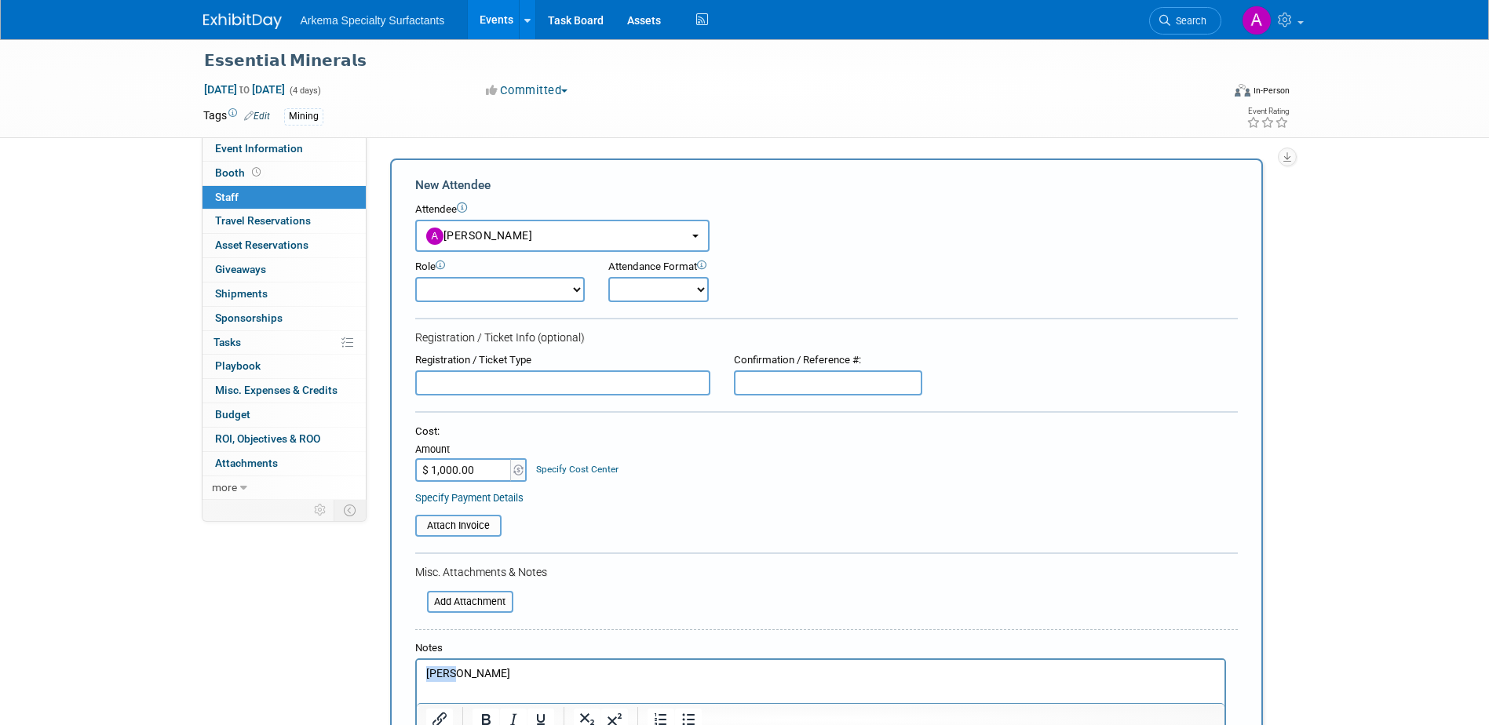
drag, startPoint x: 487, startPoint y: 678, endPoint x: 350, endPoint y: 669, distance: 136.9
click at [416, 669] on html "[PERSON_NAME]" at bounding box center [820, 671] width 808 height 22
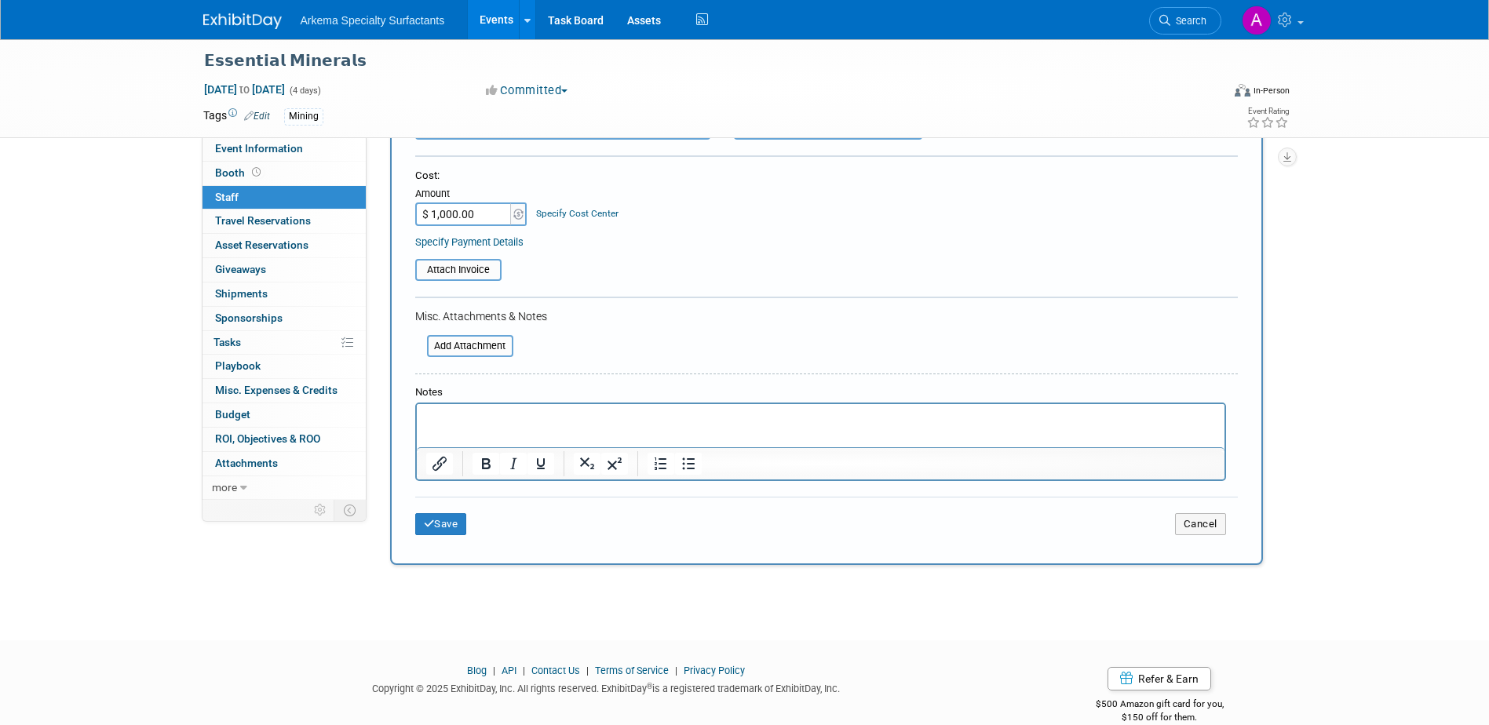
scroll to position [283, 0]
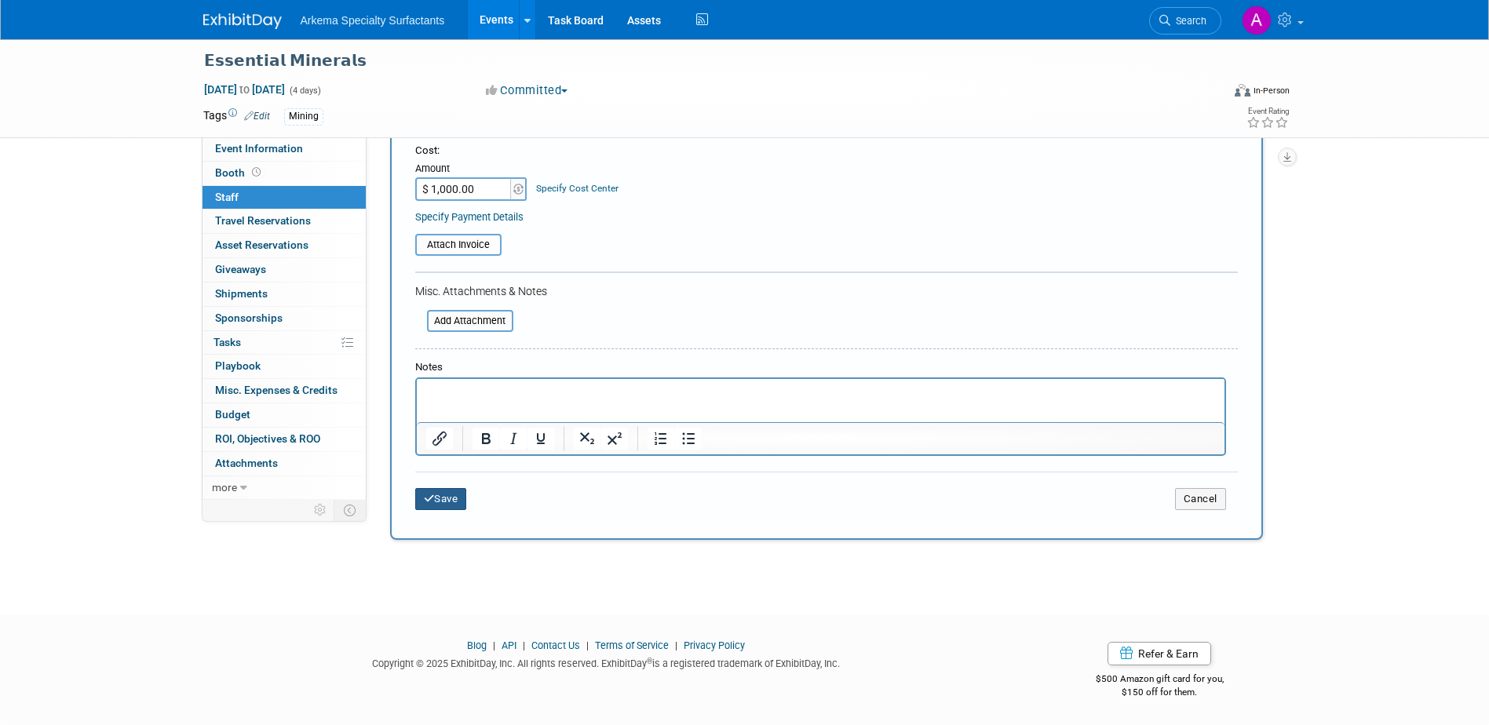
click at [436, 501] on button "Save" at bounding box center [441, 499] width 52 height 22
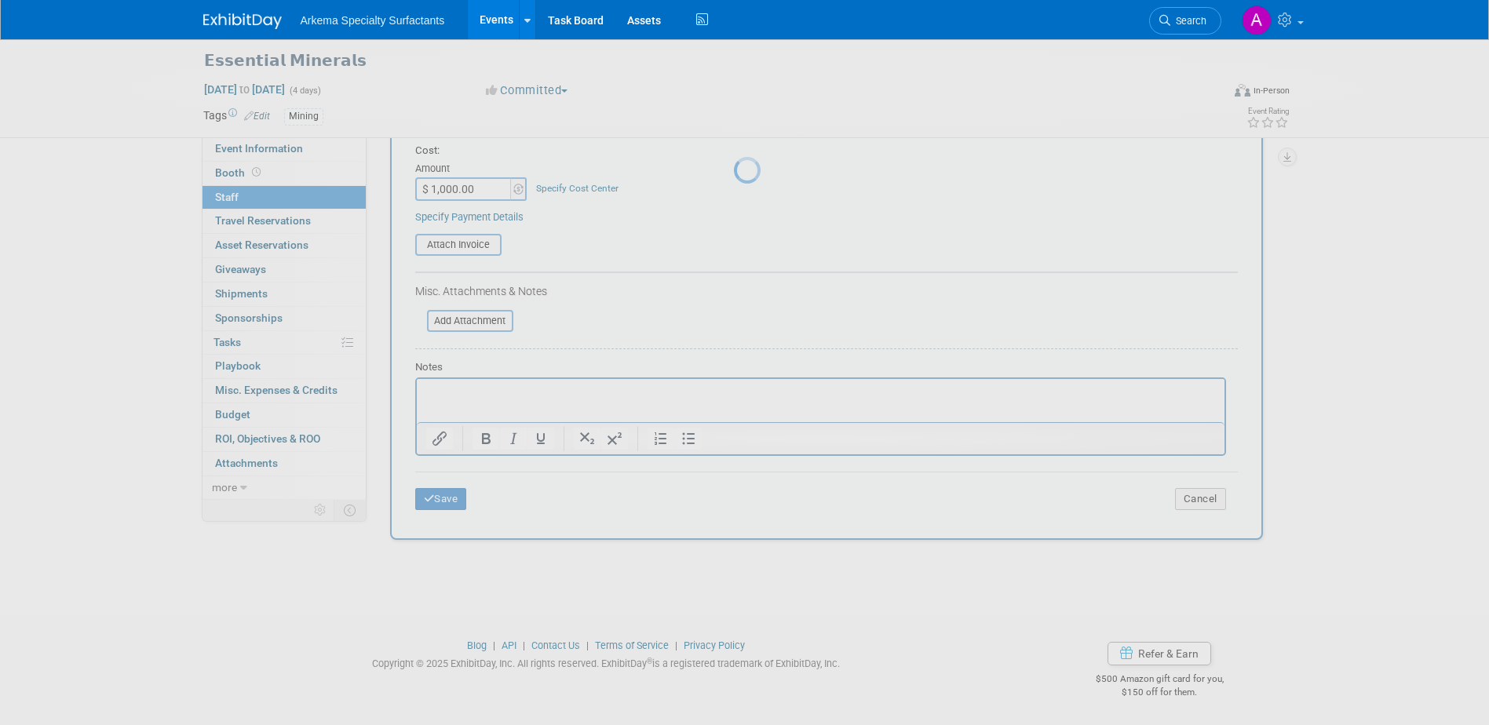
scroll to position [14, 0]
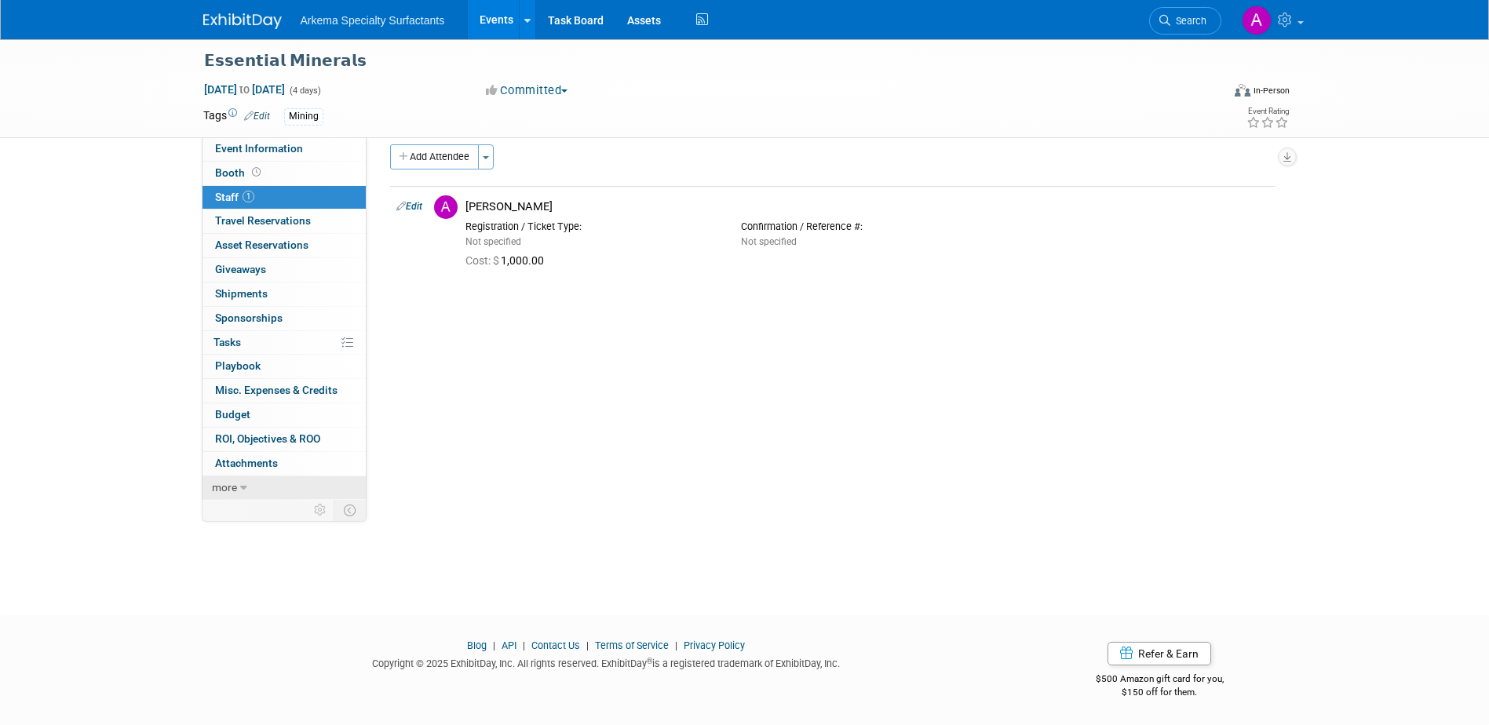
click at [243, 493] on icon at bounding box center [243, 488] width 7 height 11
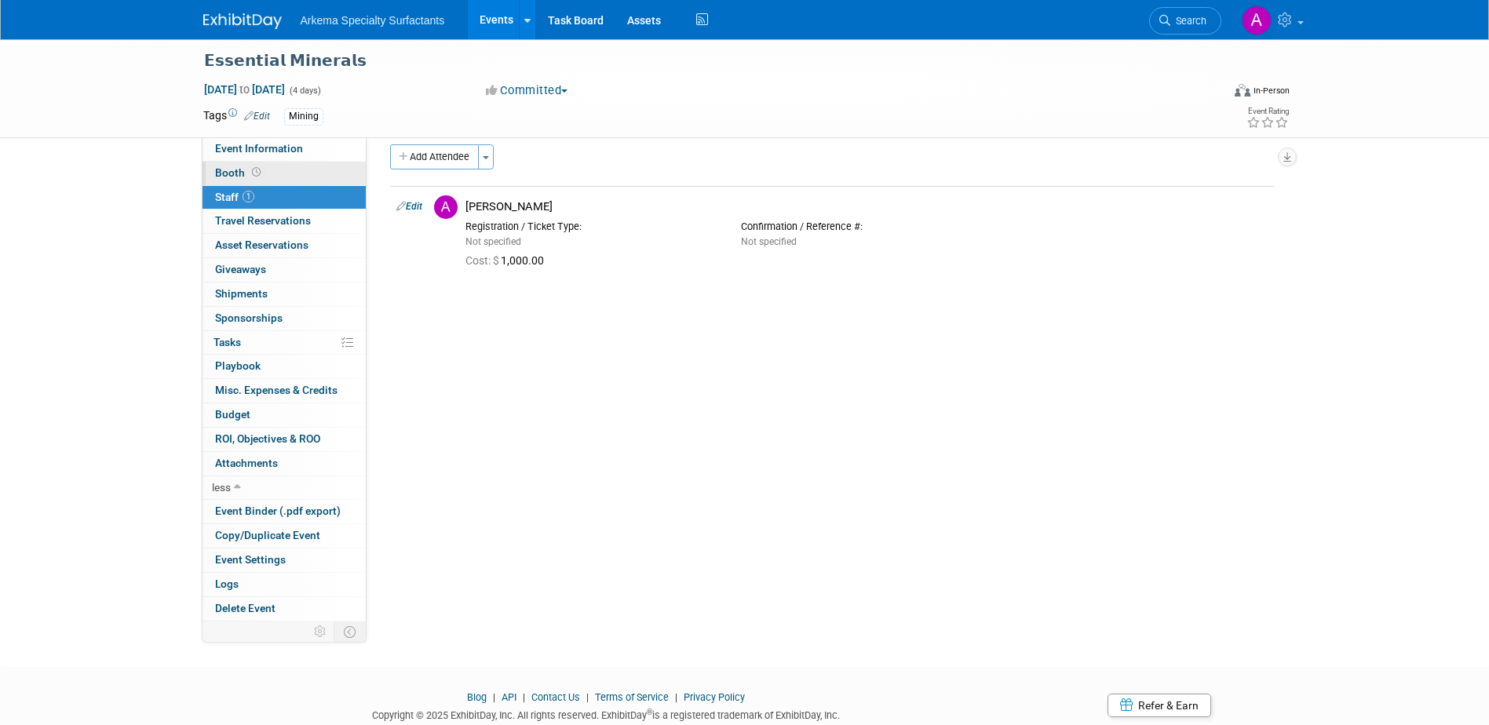
click at [269, 170] on link "Booth" at bounding box center [283, 174] width 163 height 24
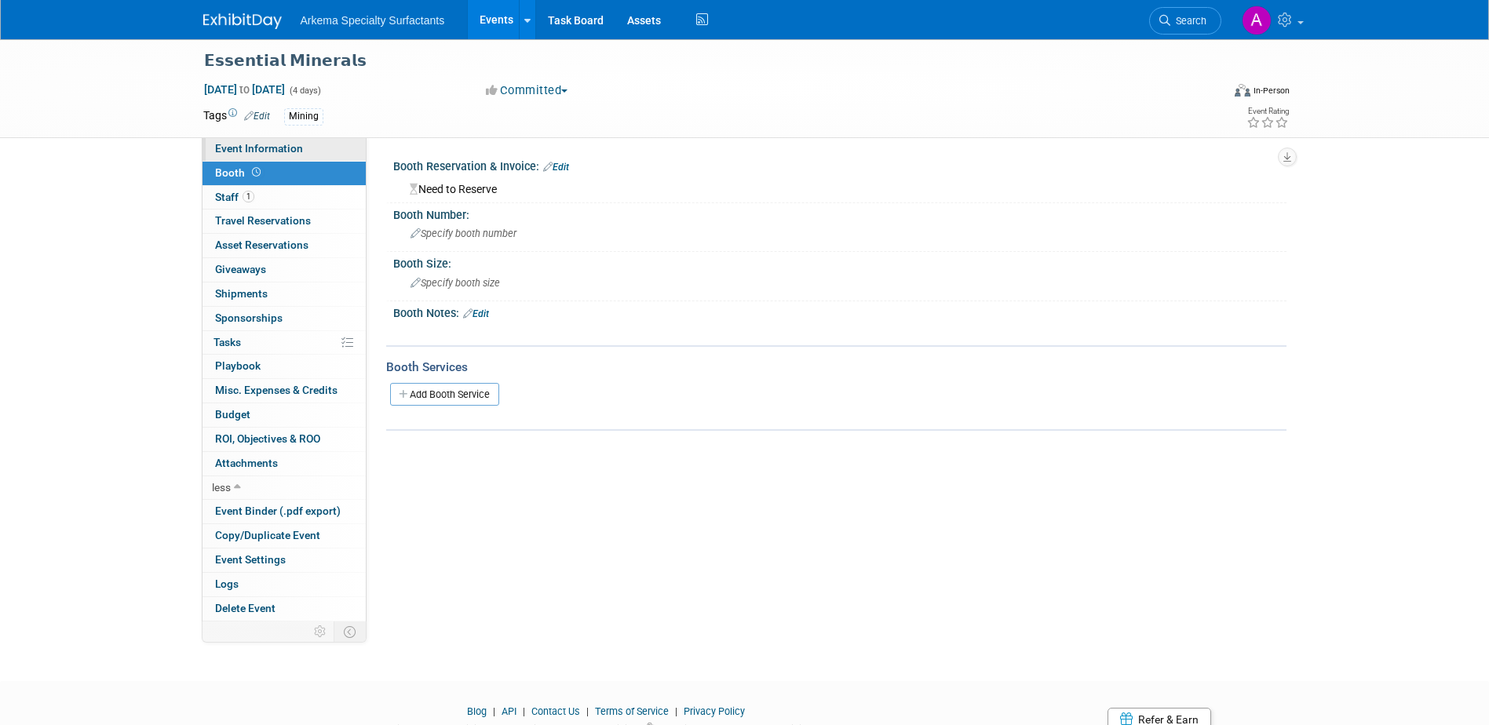
click at [276, 148] on span "Event Information" at bounding box center [259, 148] width 88 height 13
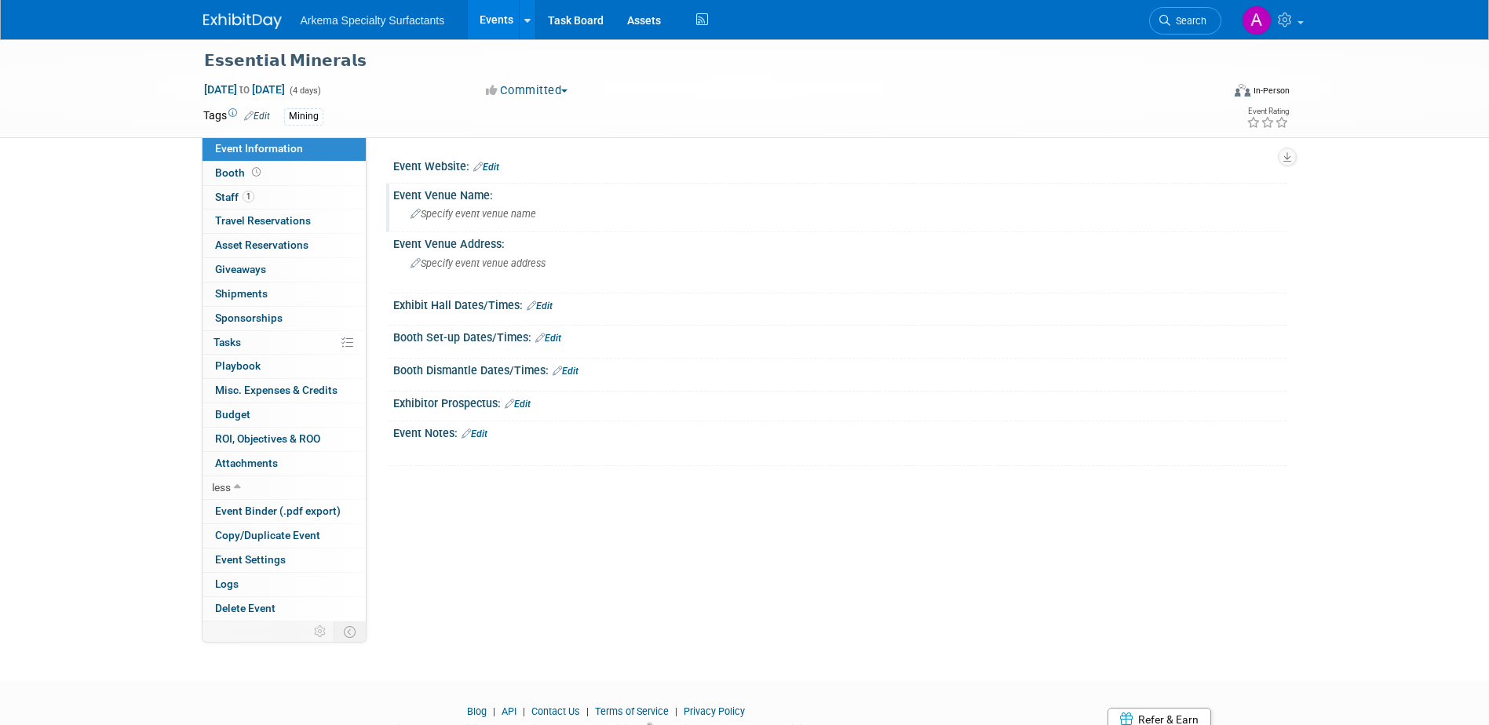
click at [450, 203] on div "Specify event venue name" at bounding box center [840, 214] width 870 height 24
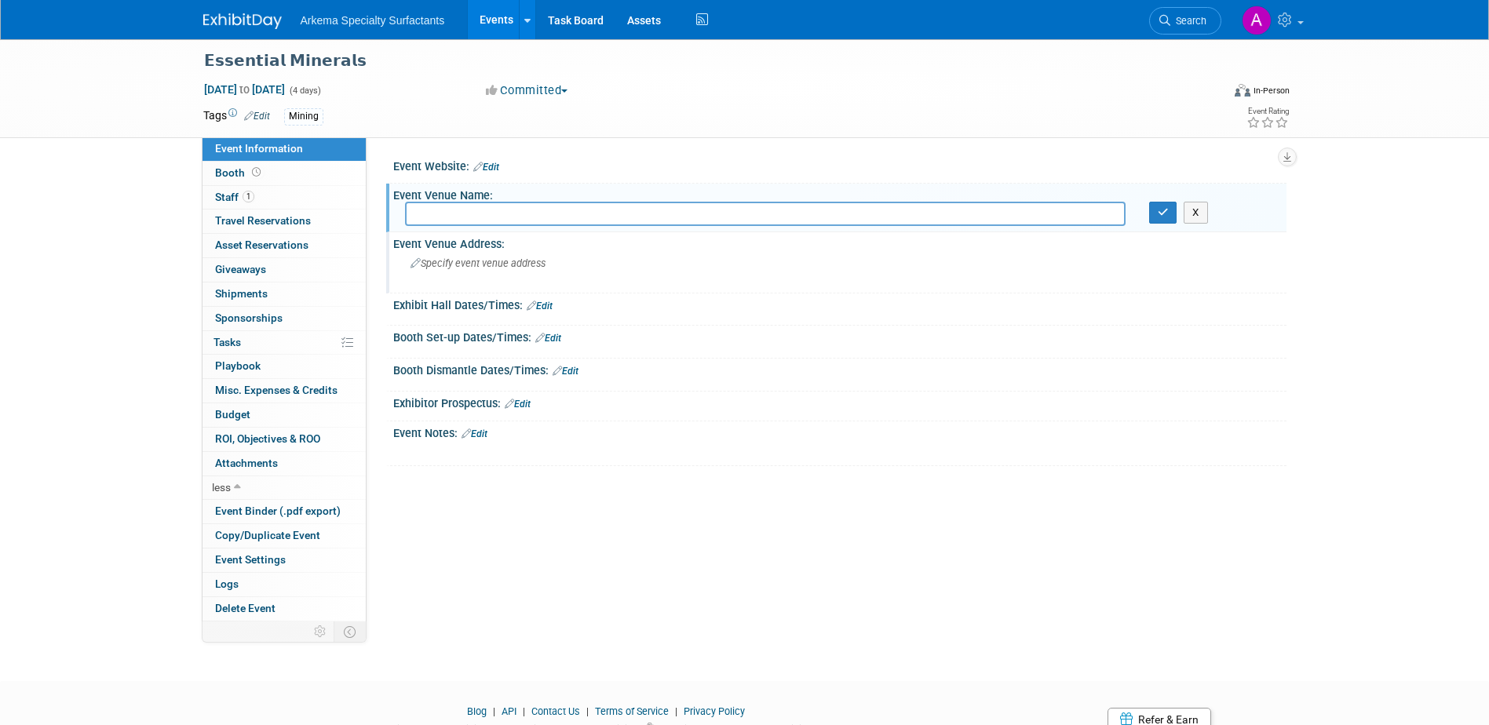
click at [541, 259] on span "Specify event venue address" at bounding box center [477, 263] width 135 height 12
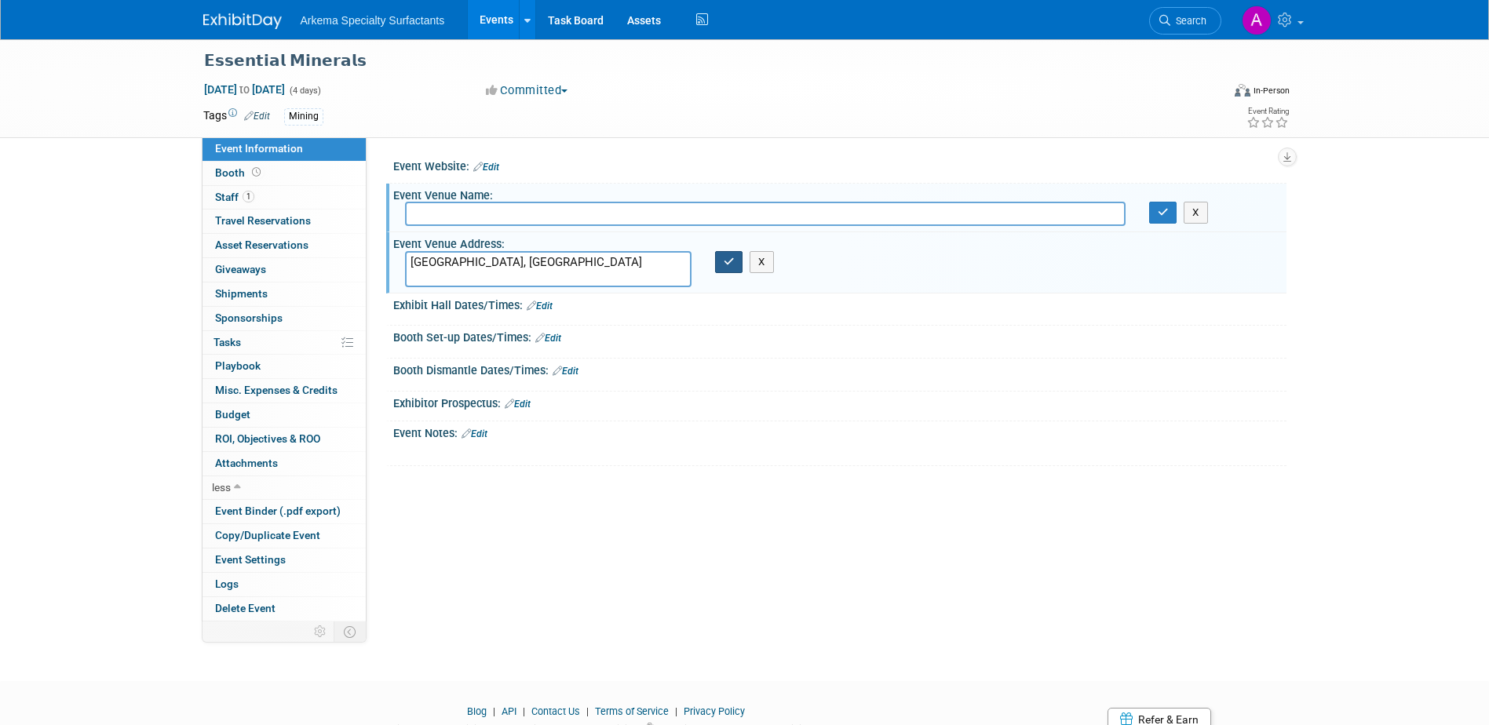
type textarea "[GEOGRAPHIC_DATA], [GEOGRAPHIC_DATA]"
click at [725, 265] on icon "button" at bounding box center [729, 262] width 11 height 10
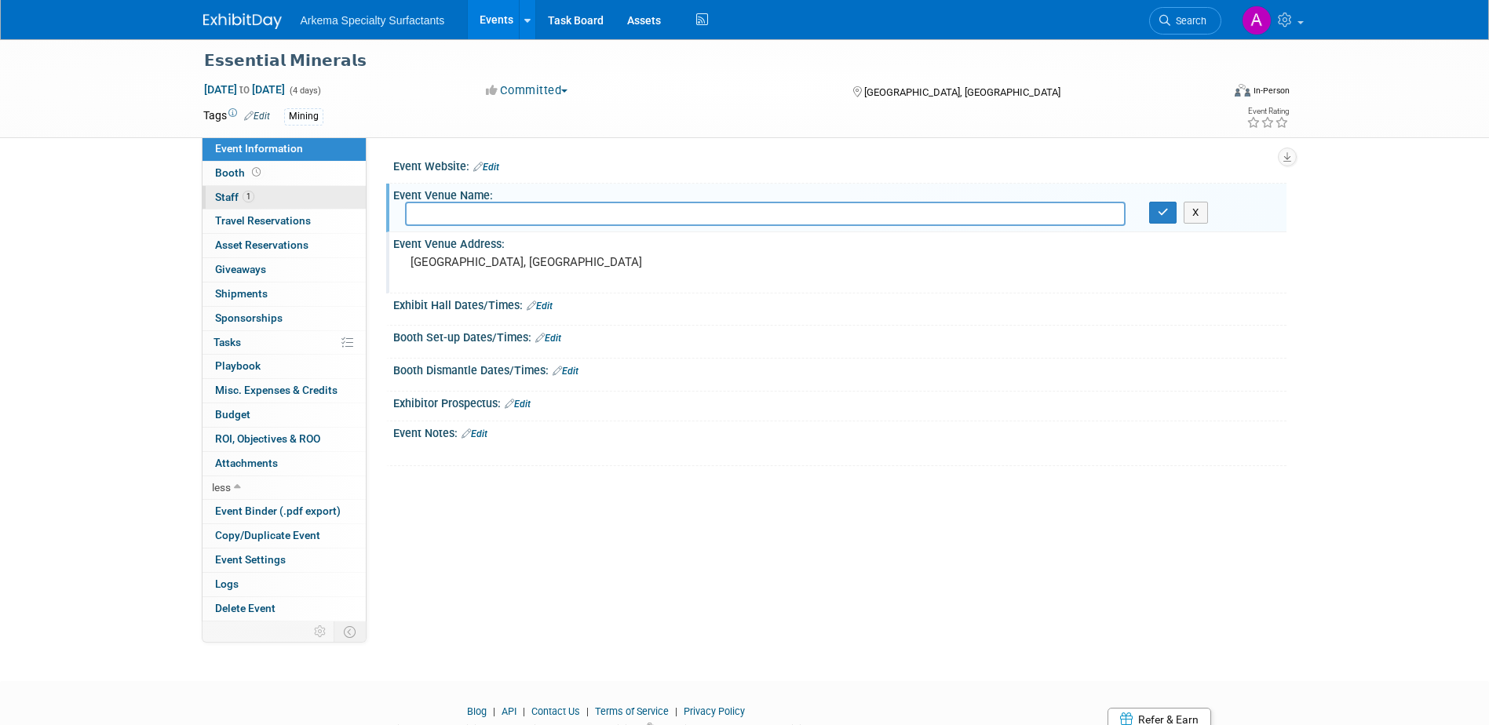
click at [217, 191] on span "Staff 1" at bounding box center [234, 197] width 39 height 13
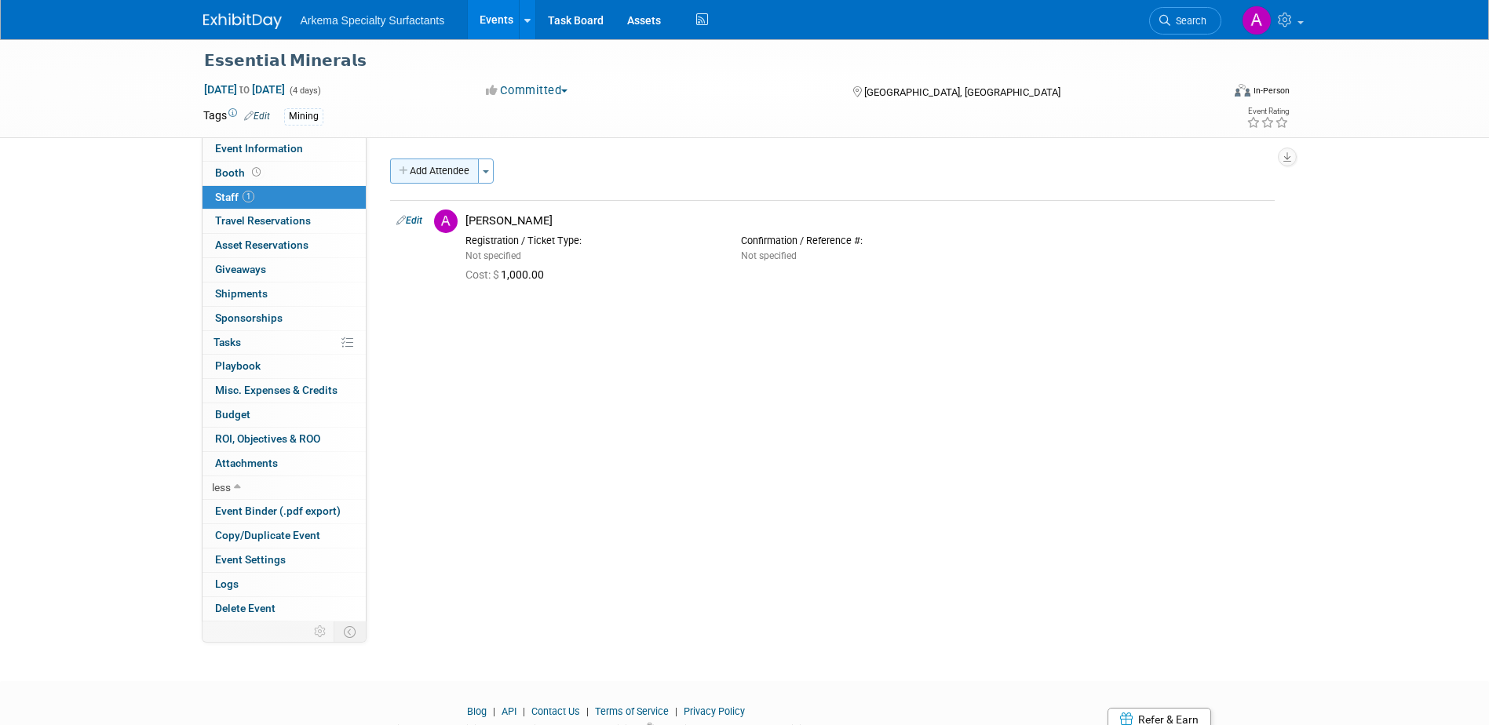
click at [462, 171] on button "Add Attendee" at bounding box center [434, 171] width 89 height 25
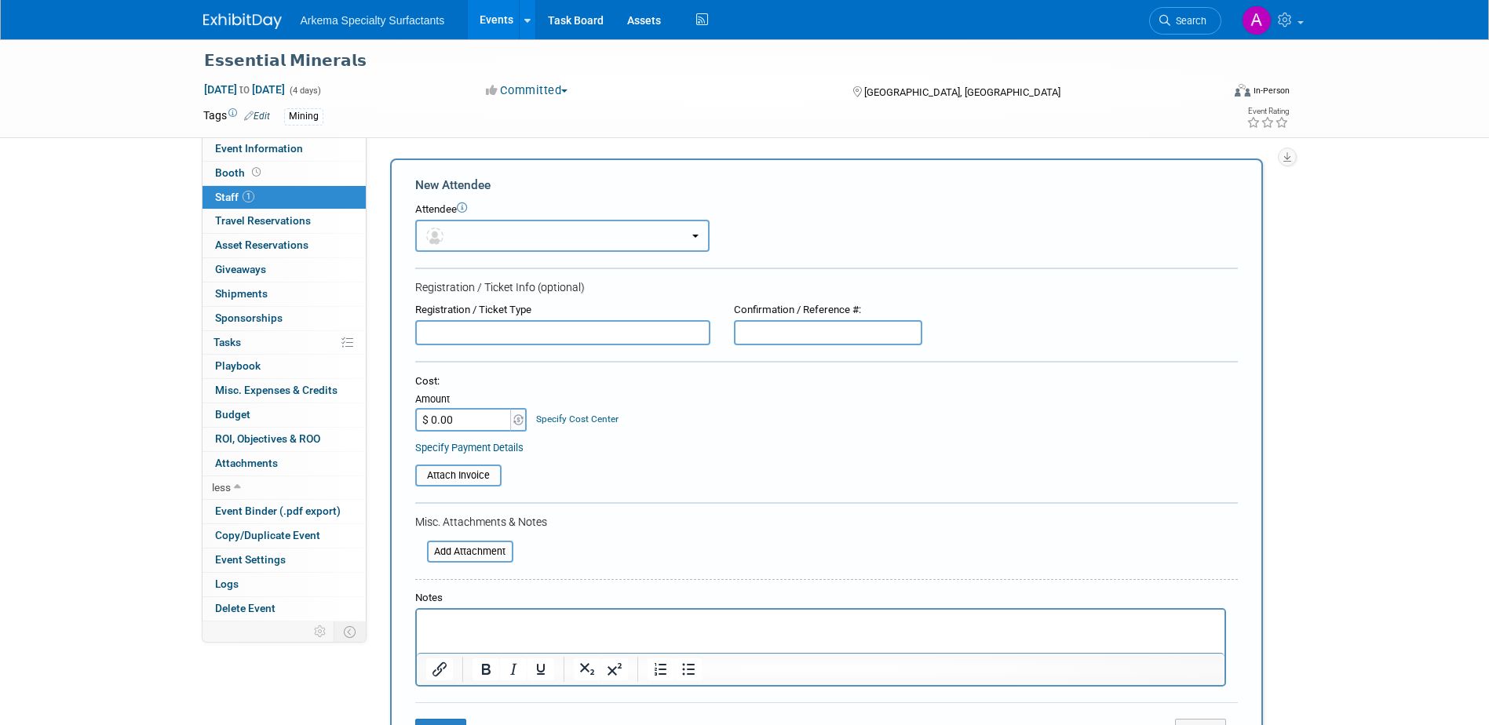
click at [540, 239] on button "button" at bounding box center [562, 236] width 294 height 32
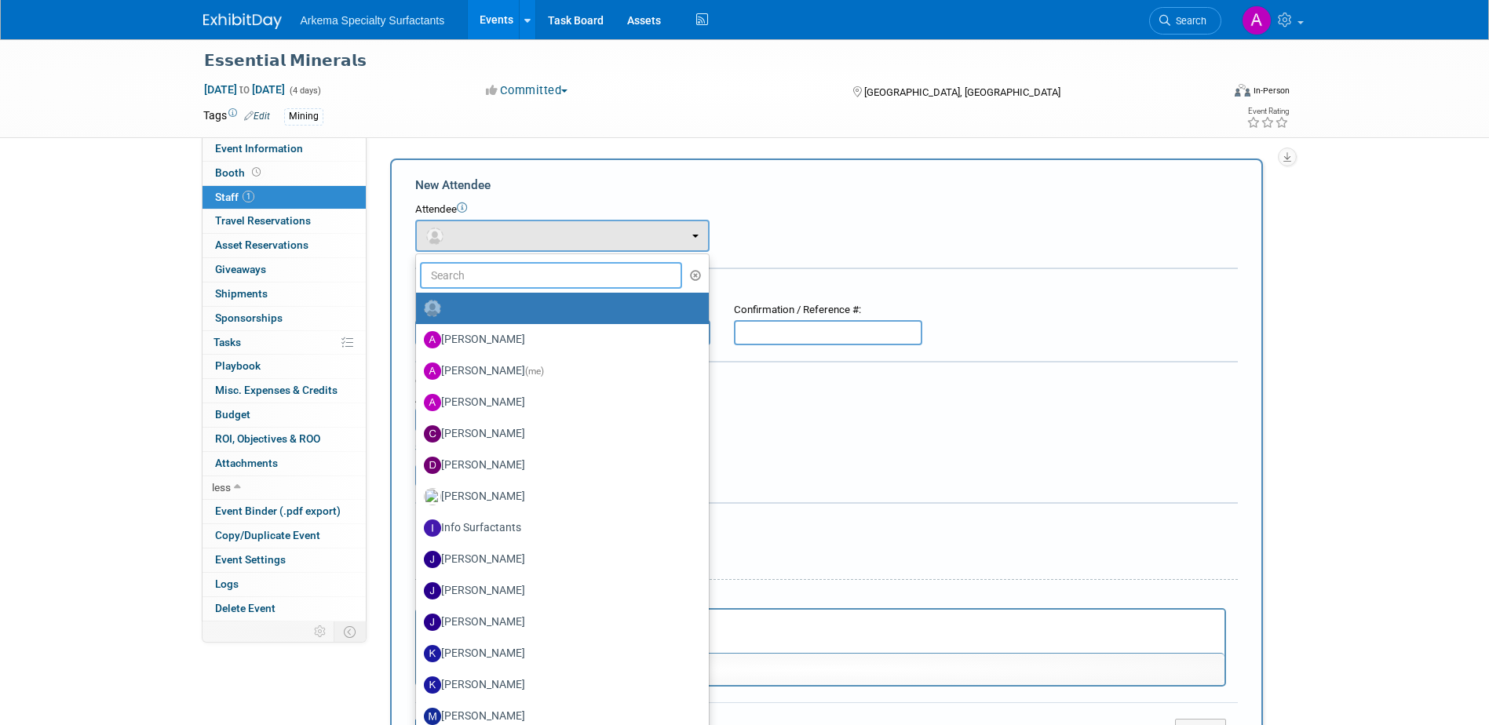
click at [546, 276] on input "text" at bounding box center [551, 275] width 263 height 27
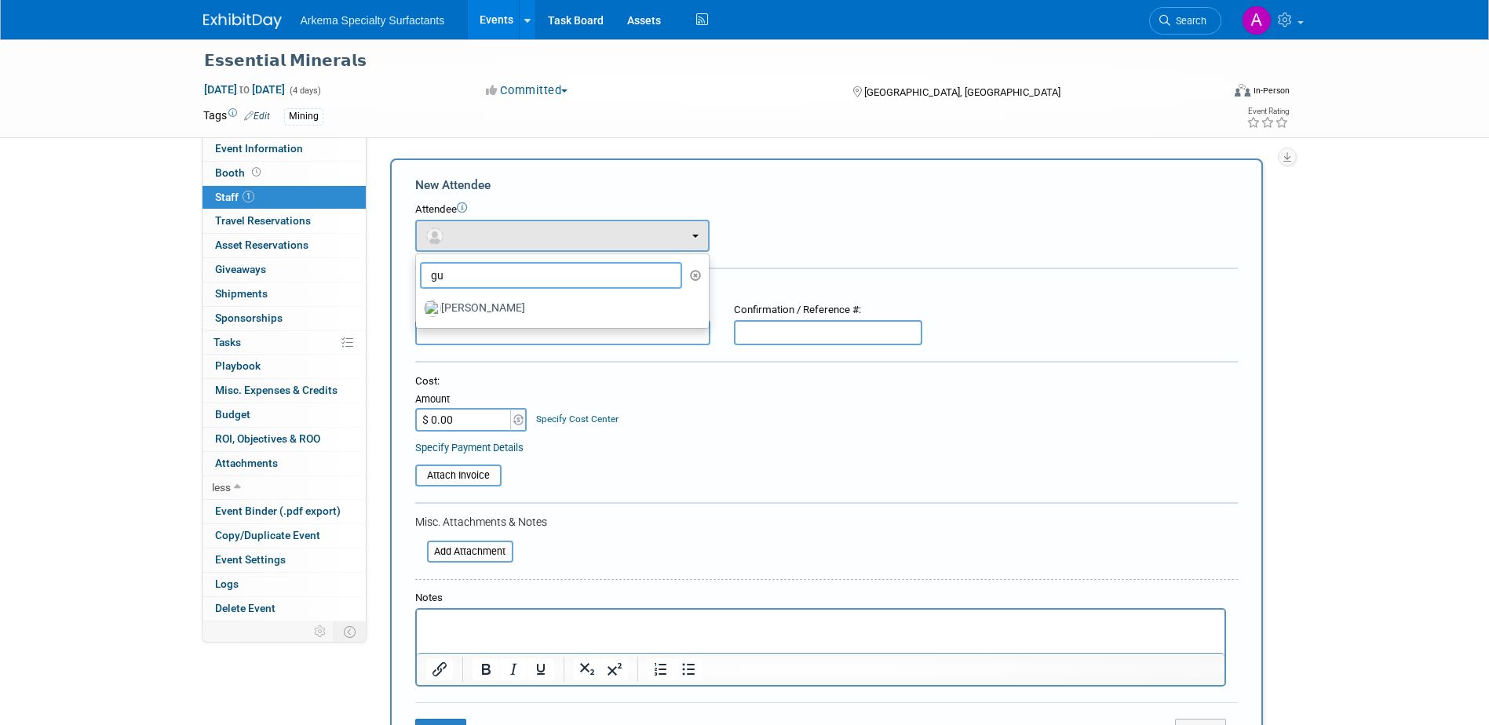
type input "g"
click at [747, 461] on div "Attach Invoice" at bounding box center [826, 470] width 823 height 32
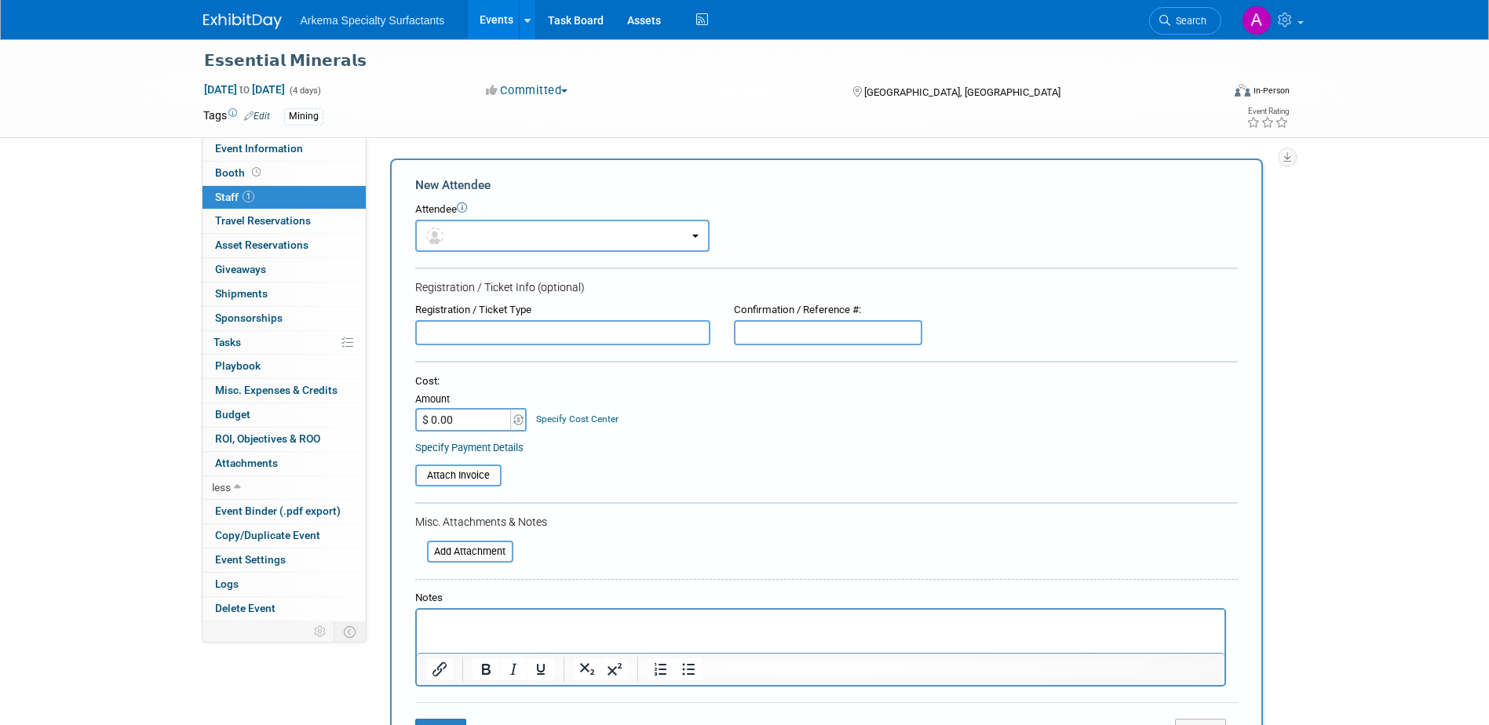
click at [509, 403] on div "Amount" at bounding box center [472, 400] width 114 height 16
click at [487, 412] on input "$ 0.00" at bounding box center [464, 420] width 98 height 24
type input "$ 1,000.00"
click at [511, 632] on html at bounding box center [820, 621] width 808 height 22
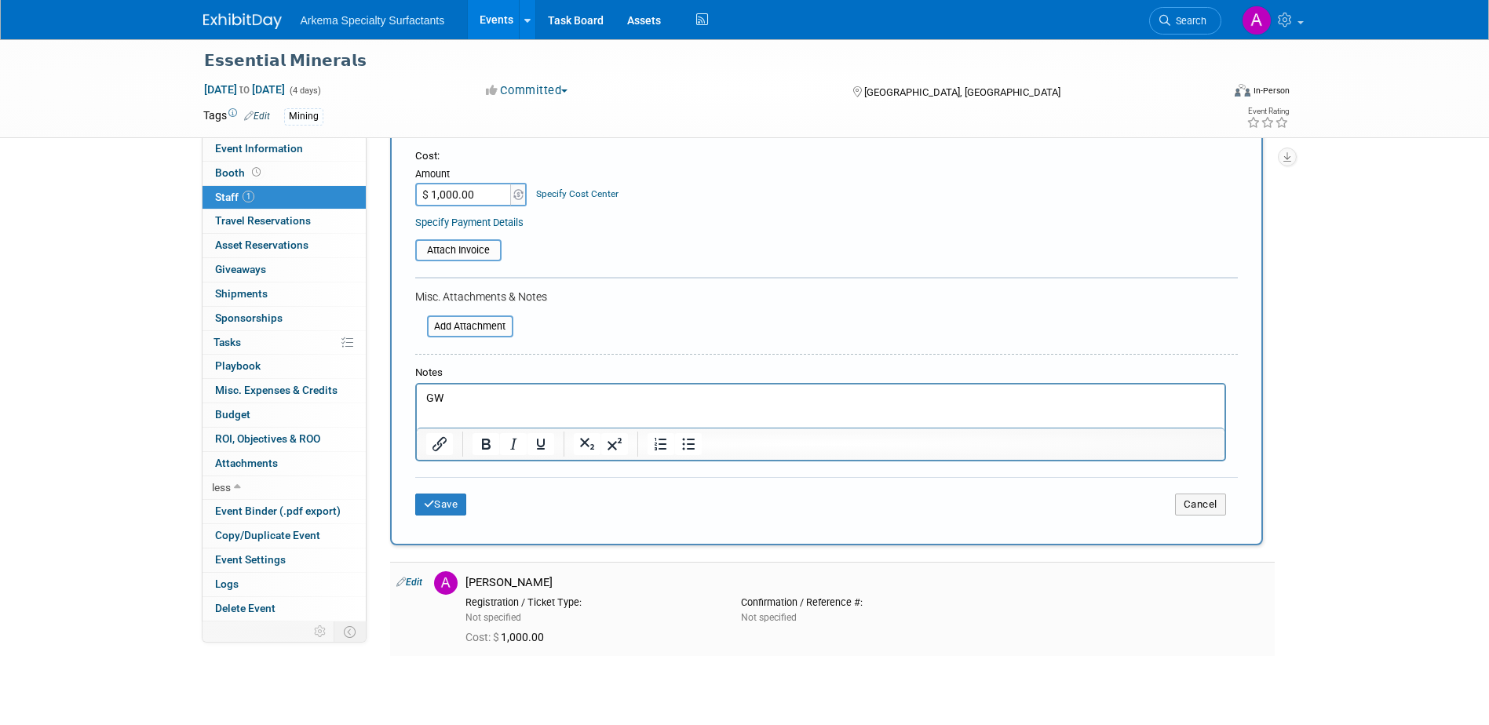
scroll to position [314, 0]
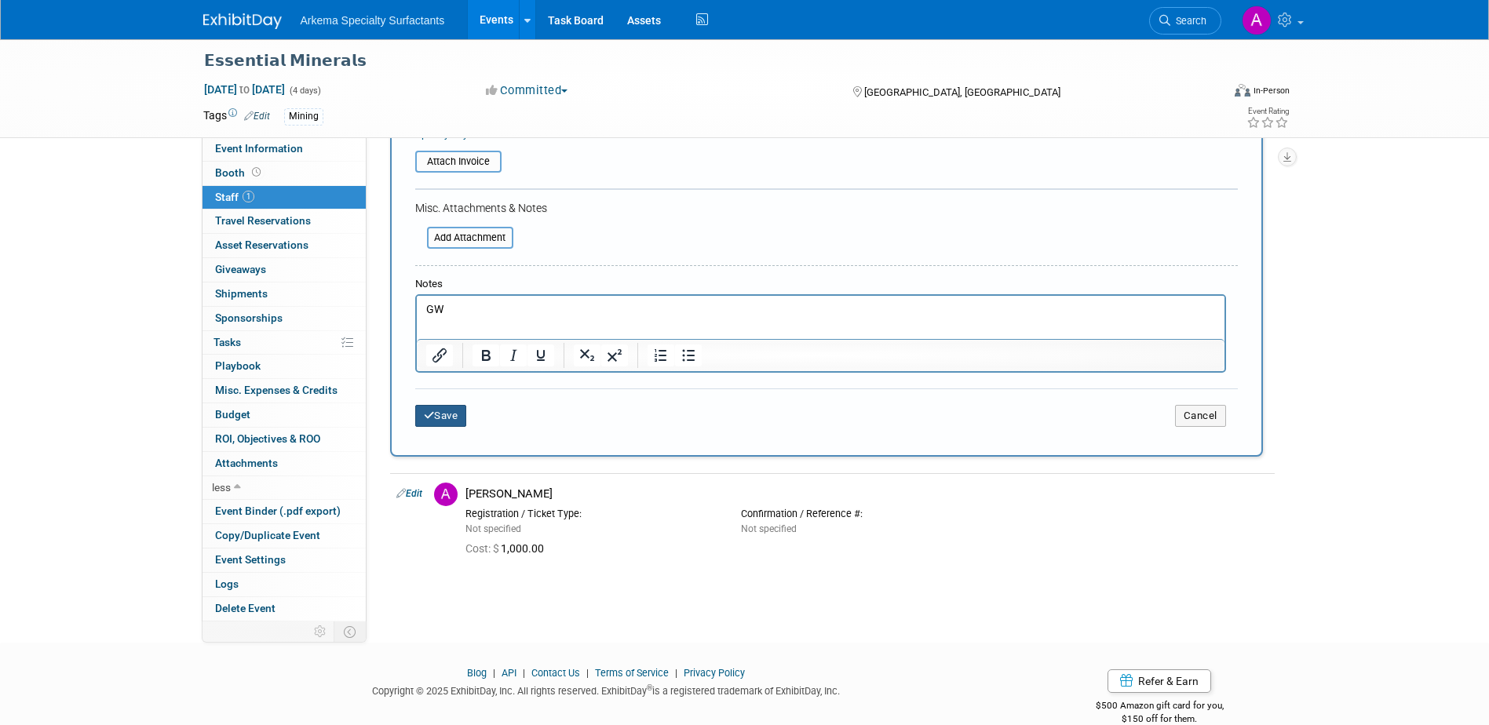
click at [456, 417] on button "Save" at bounding box center [441, 416] width 52 height 22
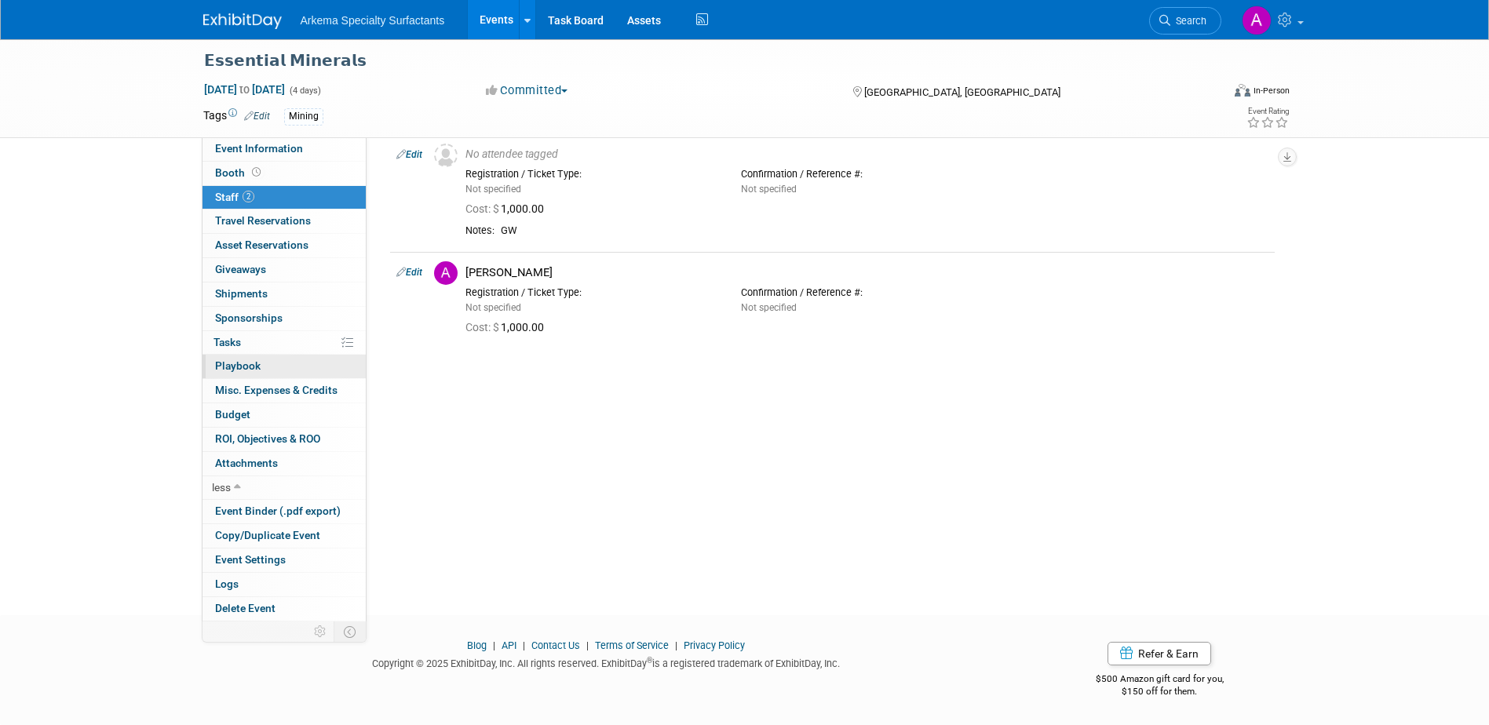
scroll to position [0, 0]
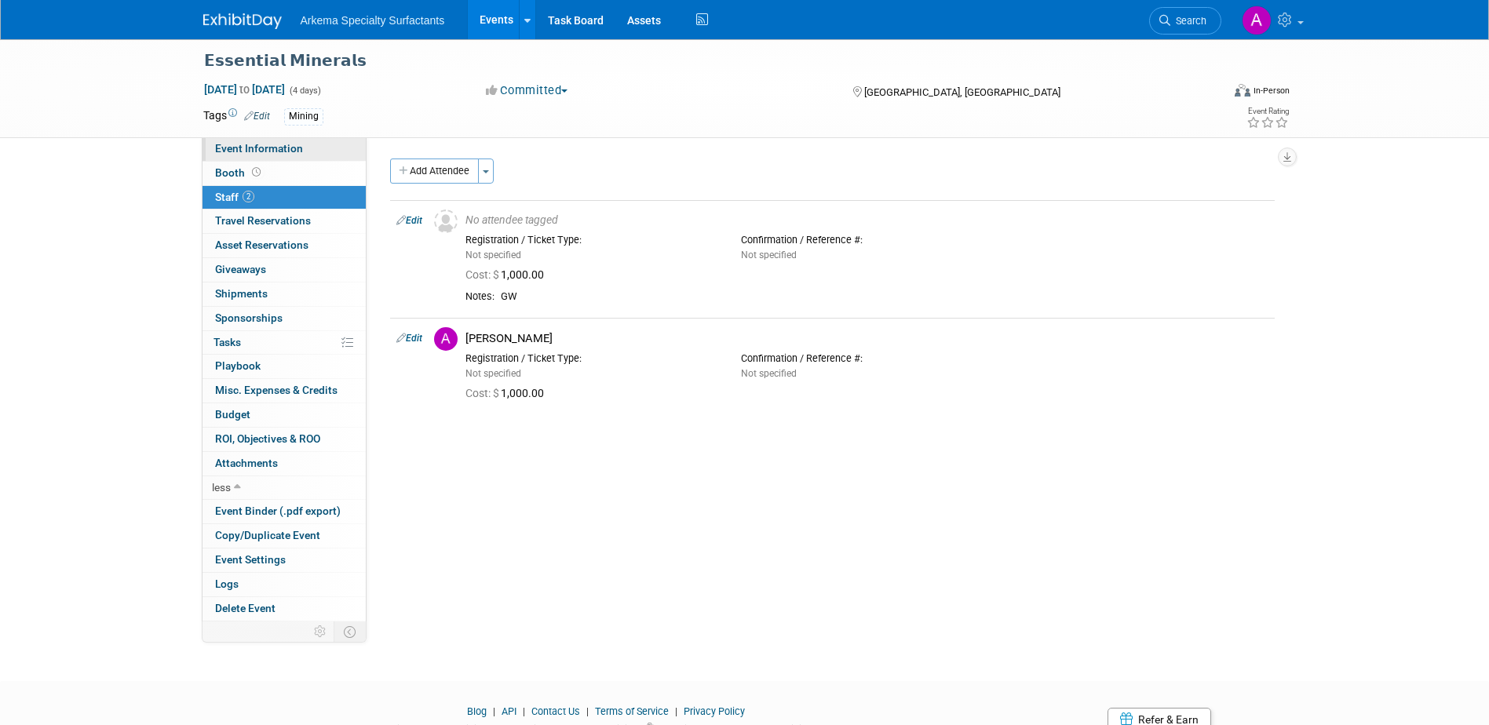
click at [285, 149] on span "Event Information" at bounding box center [259, 148] width 88 height 13
